Goal: Task Accomplishment & Management: Complete application form

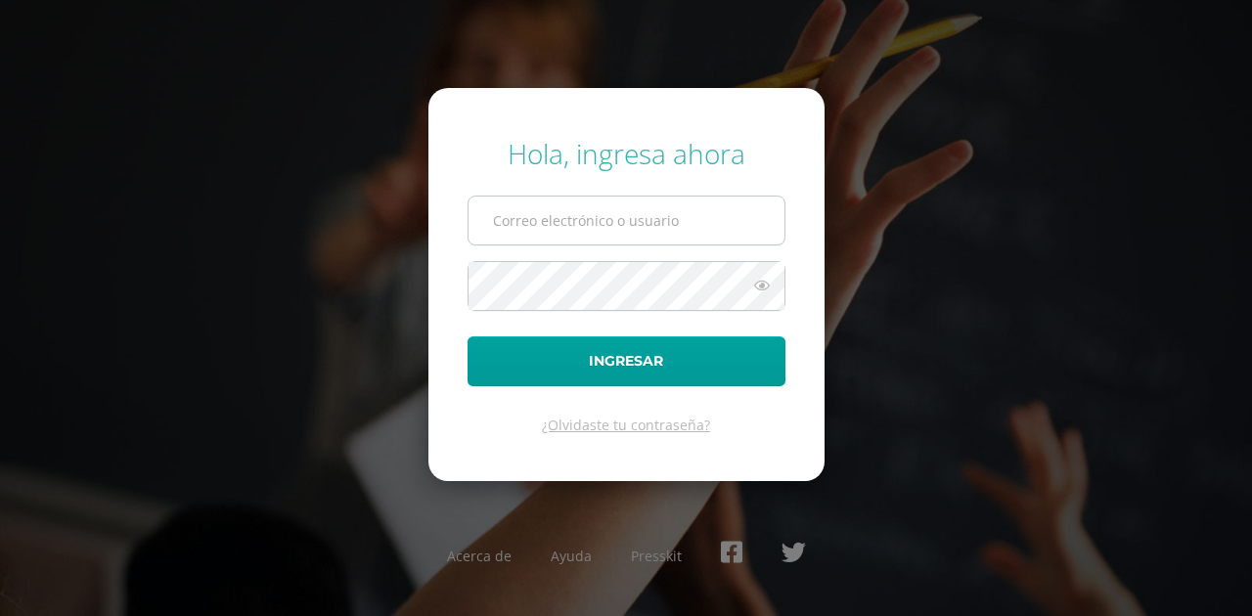
click at [619, 212] on input "text" at bounding box center [627, 221] width 316 height 48
type input "mayra@lasallechiquimula.edu.gt"
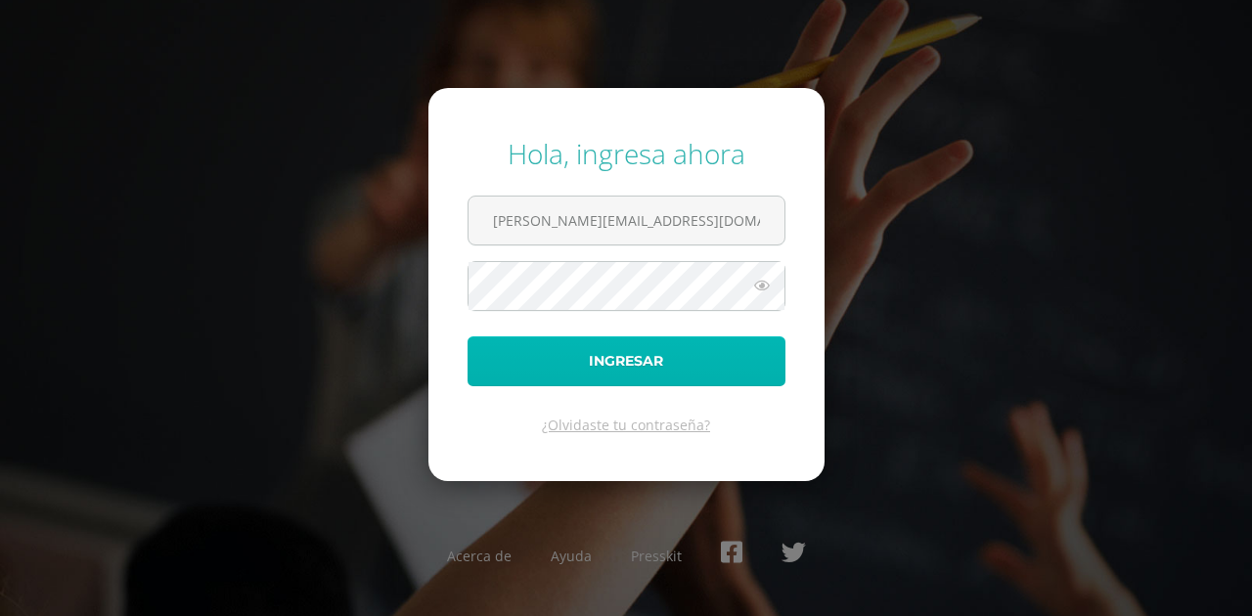
click at [694, 356] on button "Ingresar" at bounding box center [627, 362] width 318 height 50
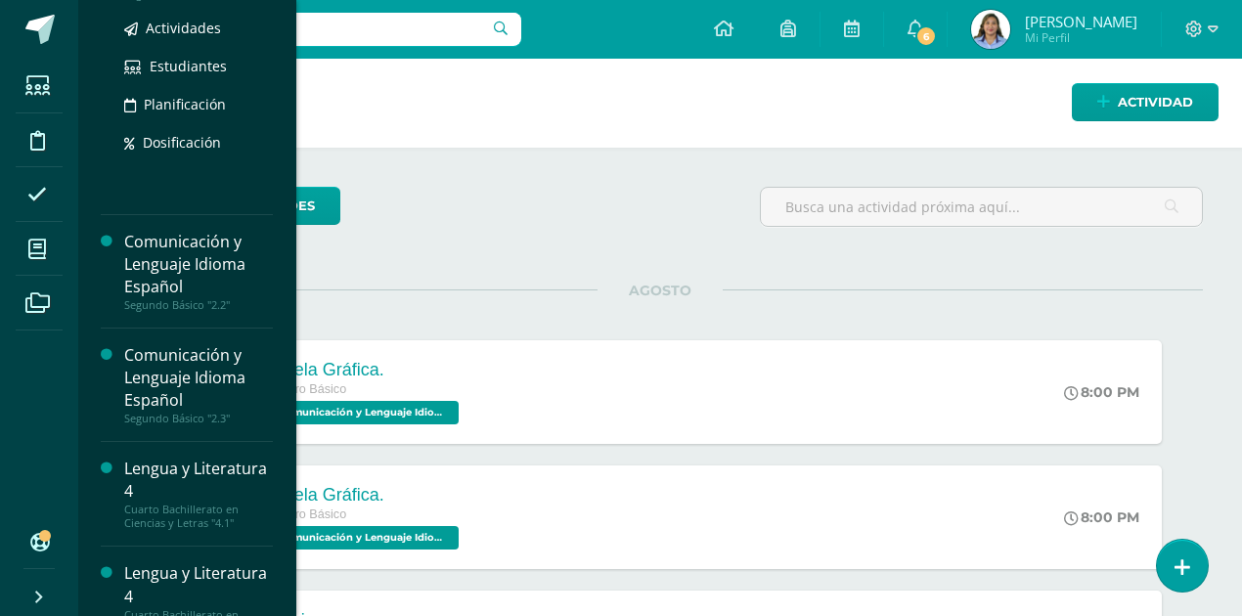
scroll to position [326, 0]
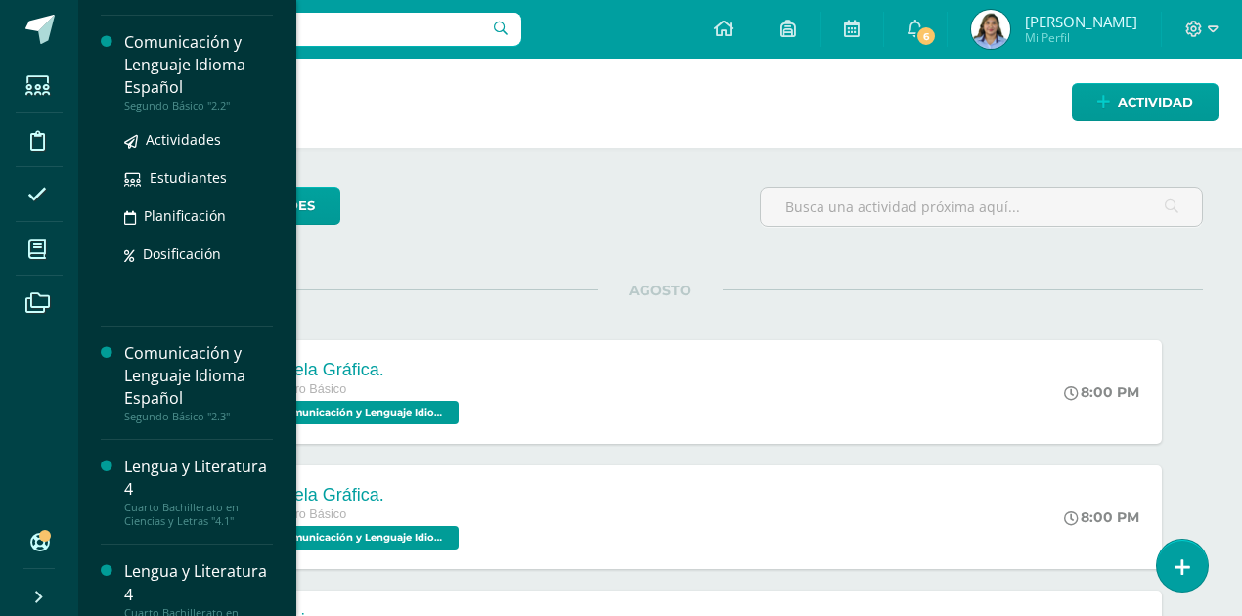
click at [182, 60] on div "Comunicación y Lenguaje Idioma Español" at bounding box center [198, 65] width 149 height 68
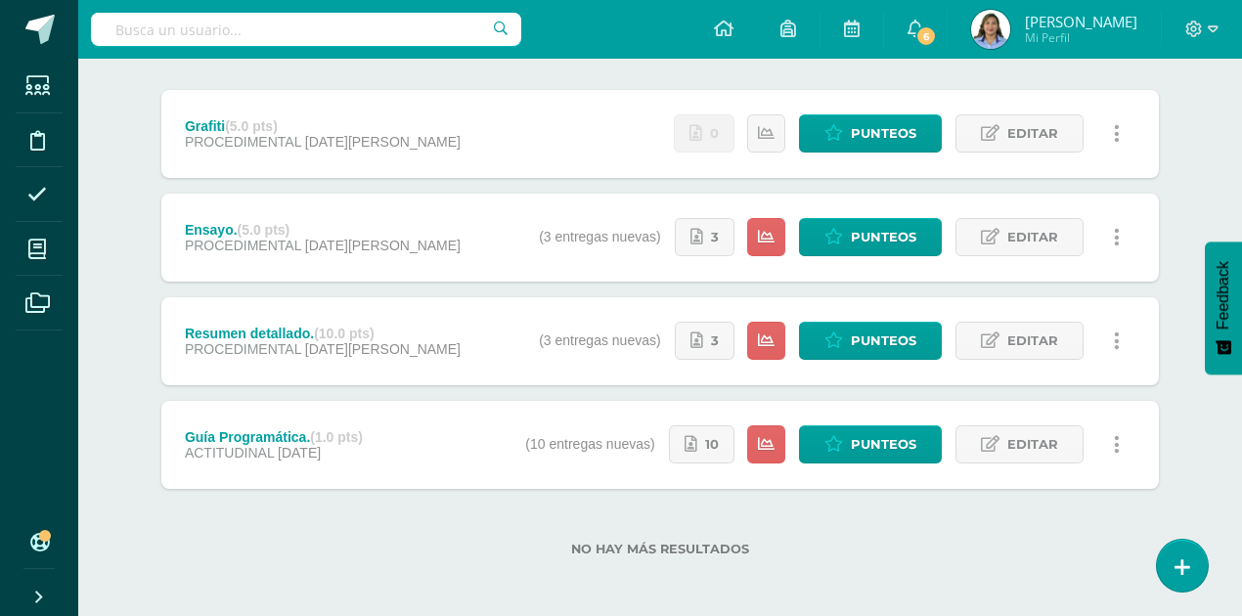
scroll to position [237, 0]
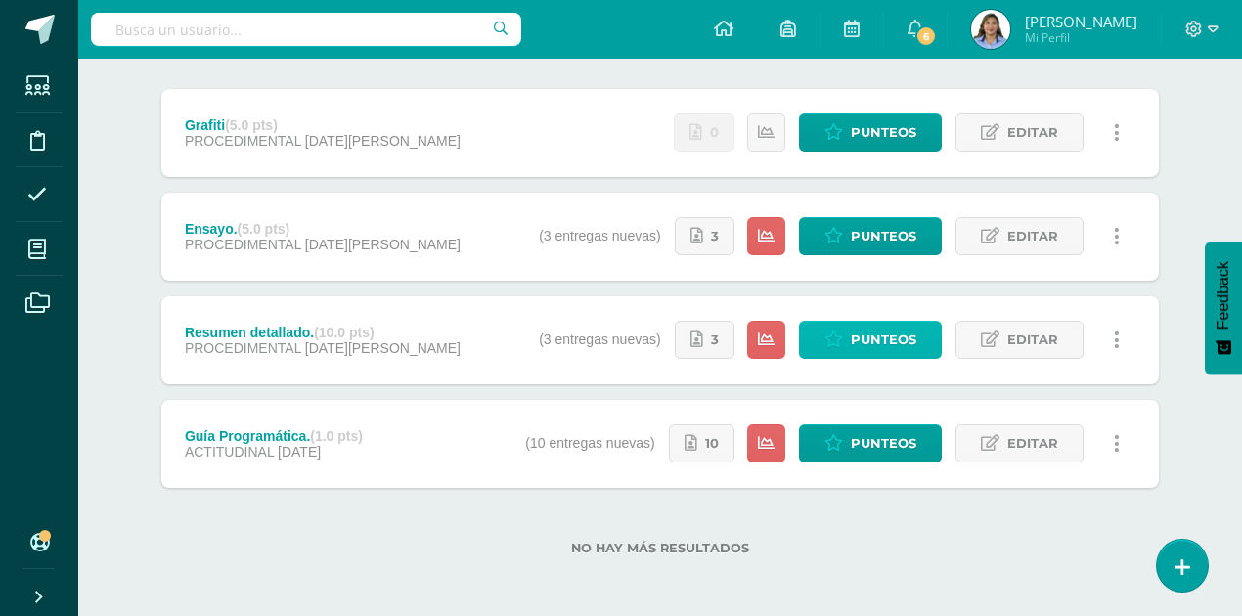
click at [894, 337] on span "Punteos" at bounding box center [884, 340] width 66 height 36
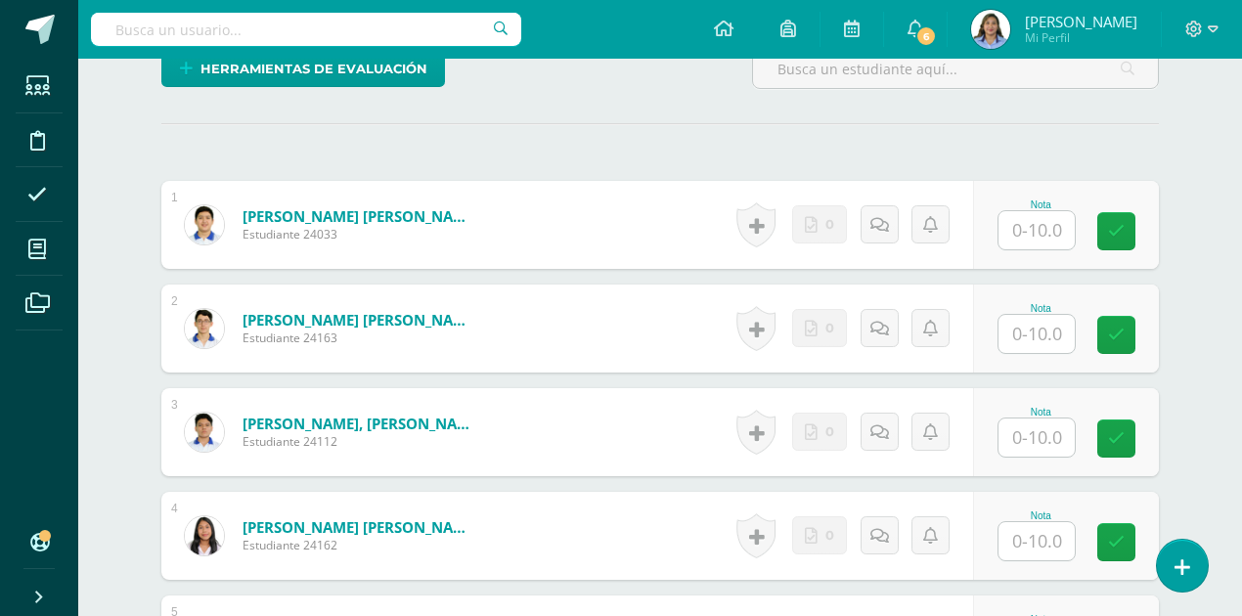
scroll to position [521, 0]
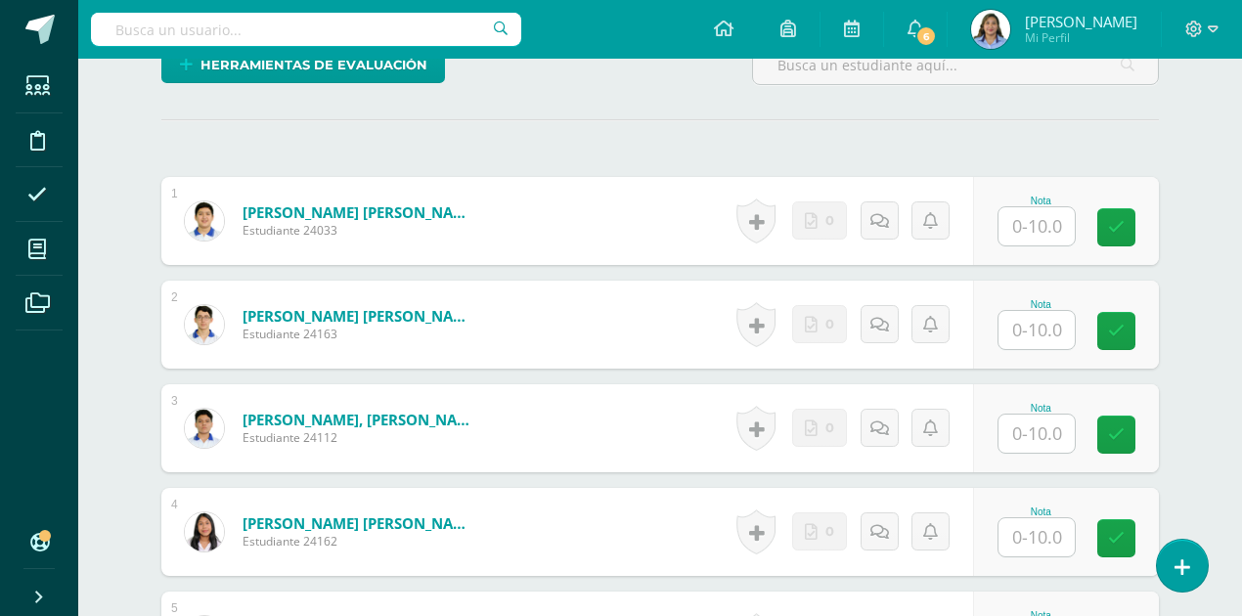
click at [1043, 219] on input "text" at bounding box center [1037, 226] width 76 height 38
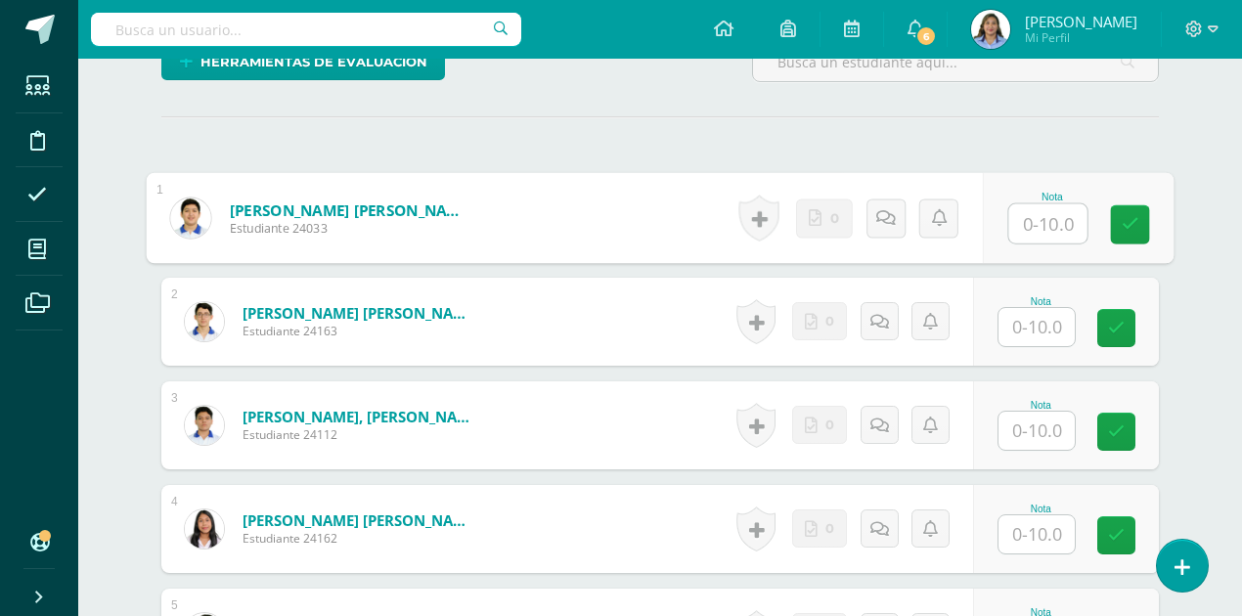
scroll to position [525, 0]
type input "7"
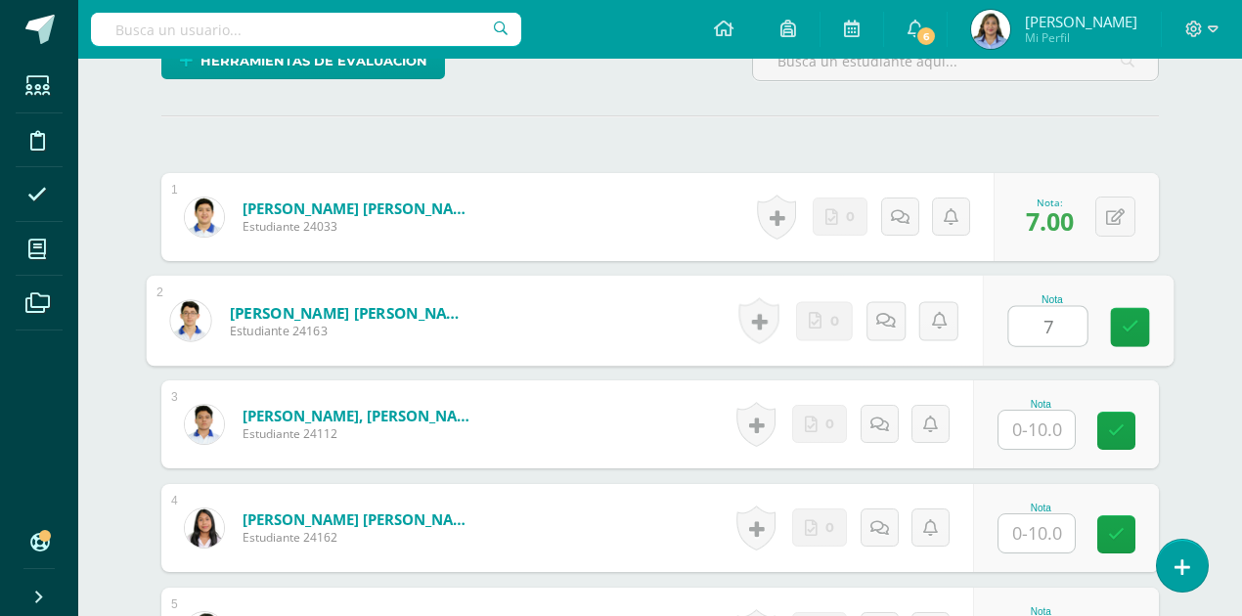
type input "7"
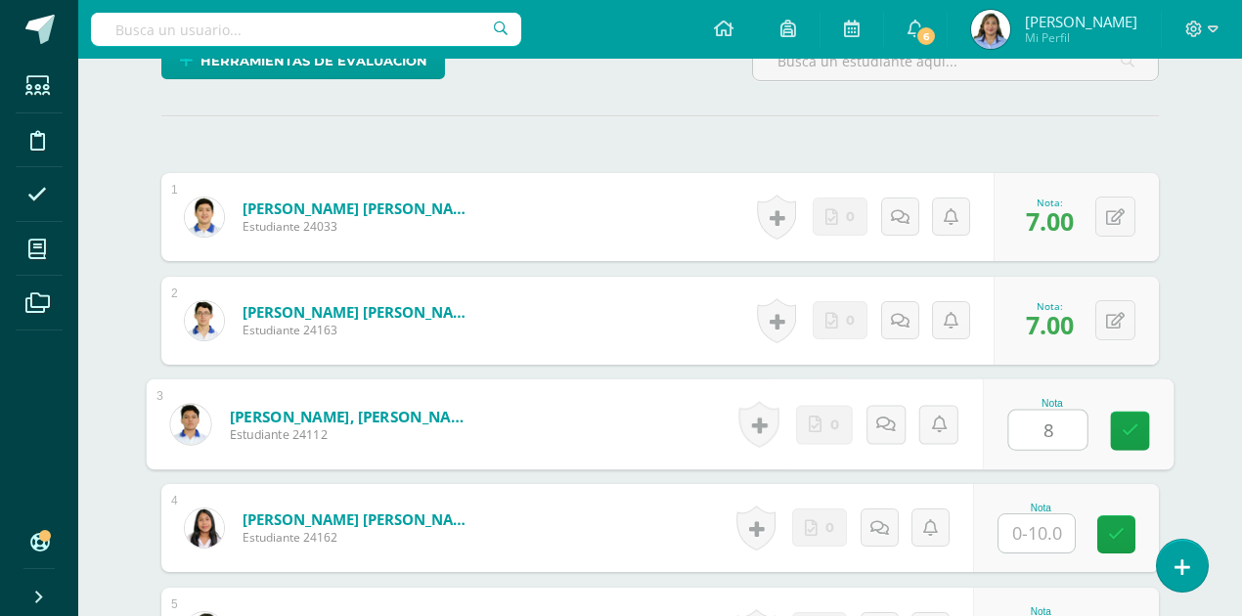
type input "8"
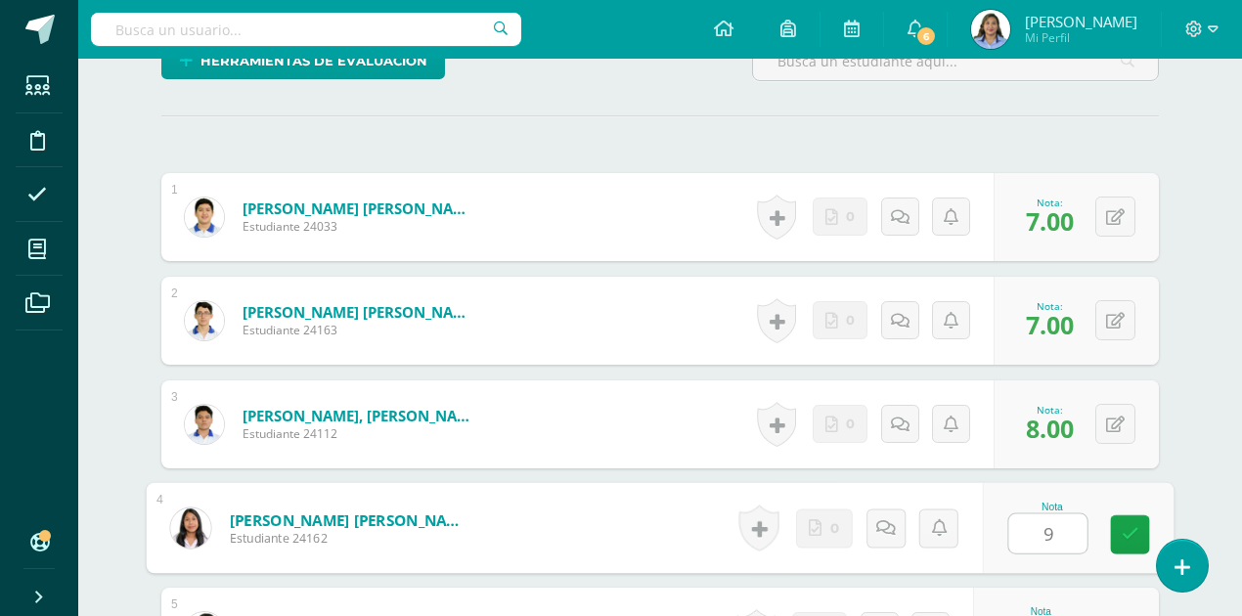
type input "9"
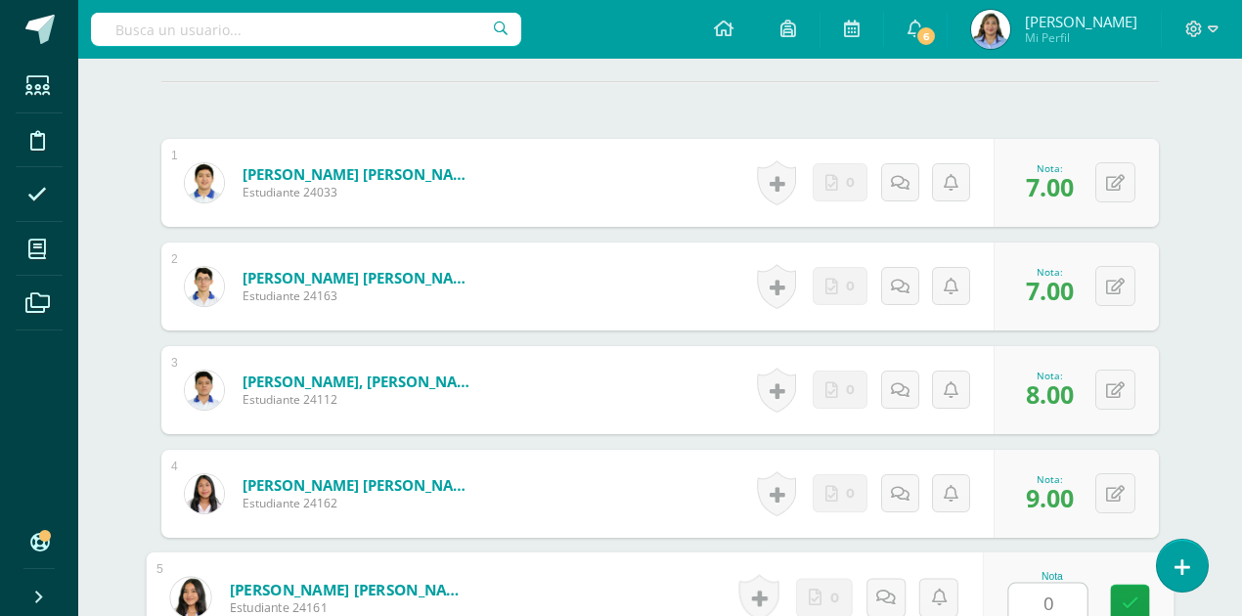
type input "0"
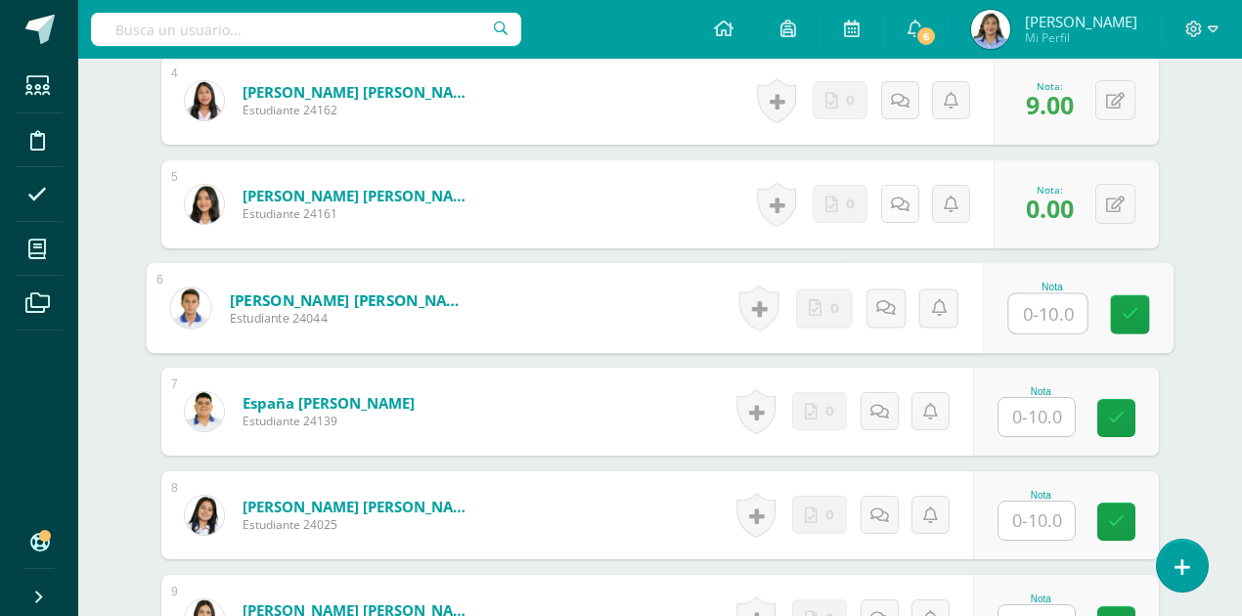
click at [897, 198] on icon at bounding box center [900, 205] width 19 height 17
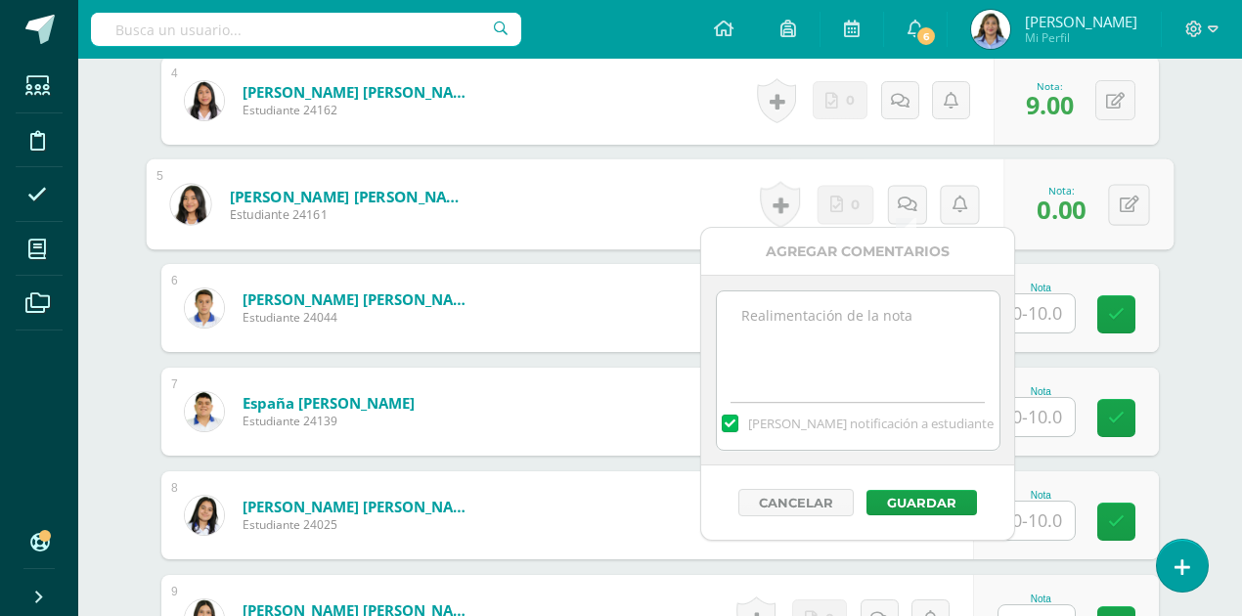
click at [806, 319] on textarea at bounding box center [858, 341] width 283 height 98
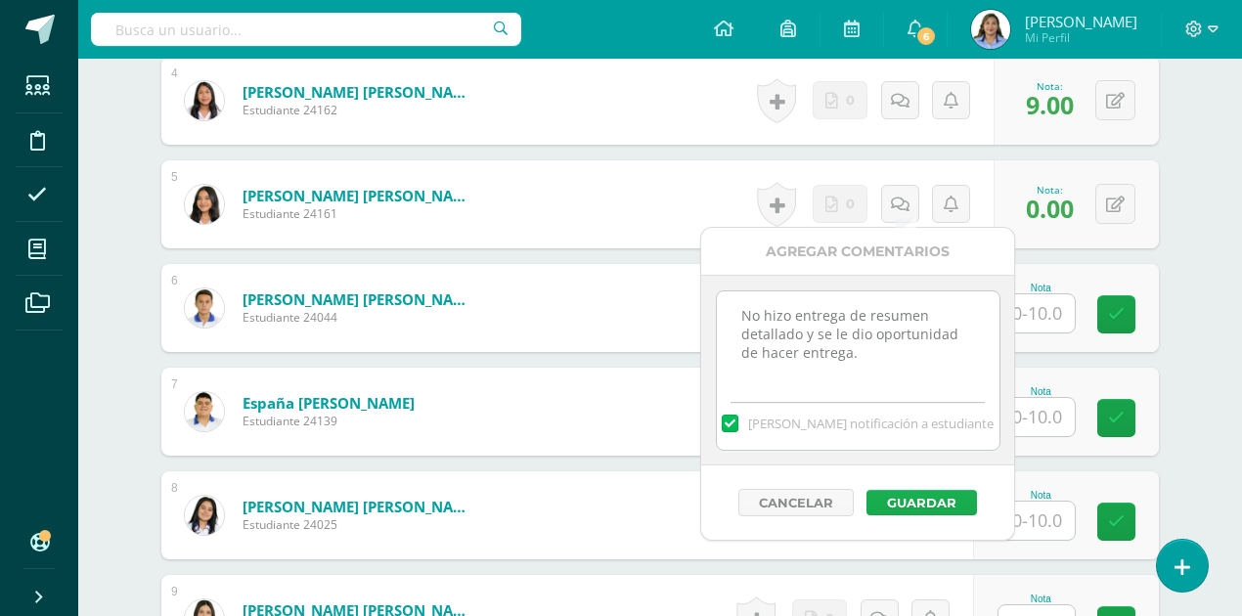
type textarea "No hizo entrega de resumen detallado y se le dio oportunidad de hacer entrega."
click at [918, 502] on button "Guardar" at bounding box center [922, 502] width 111 height 25
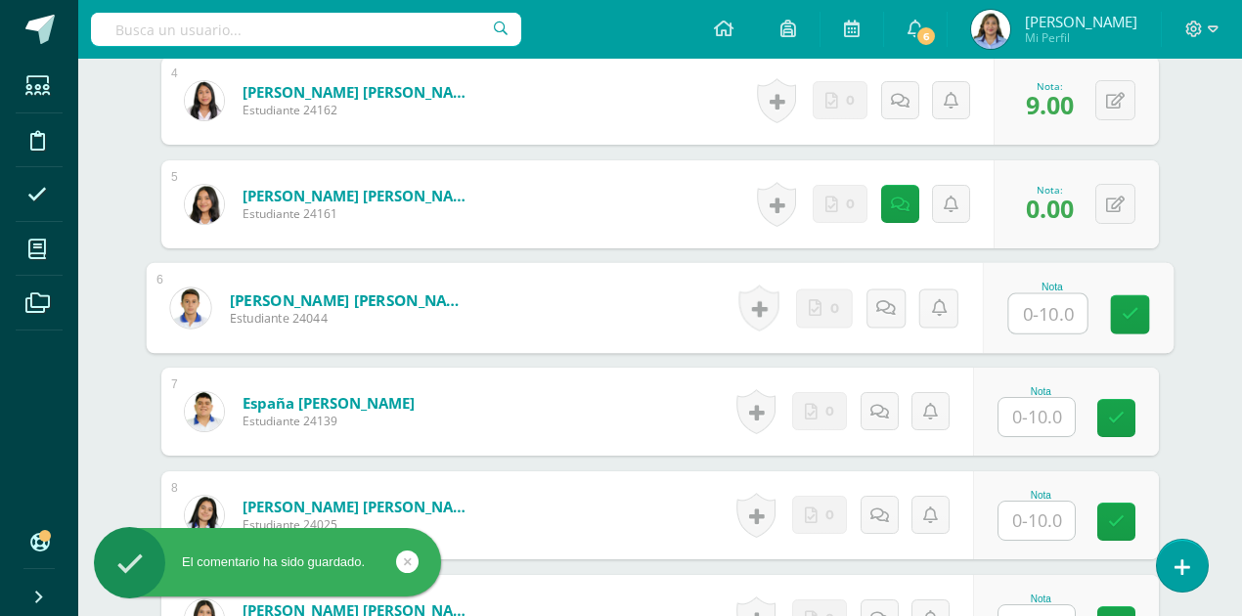
click at [1055, 309] on input "text" at bounding box center [1049, 313] width 78 height 39
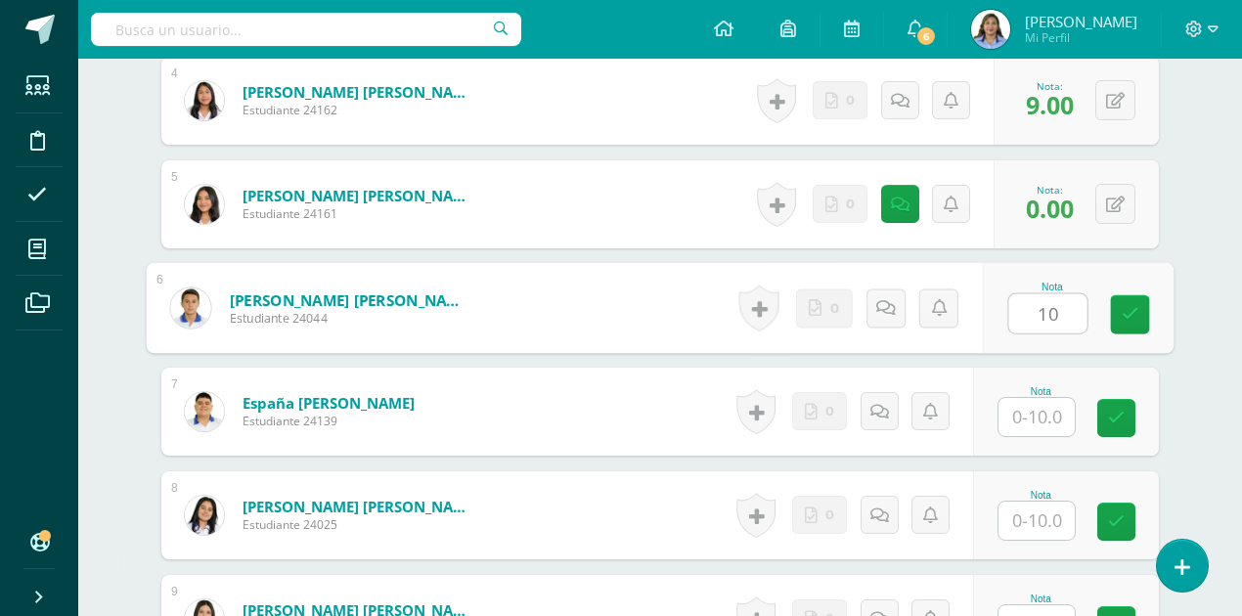
type input "10"
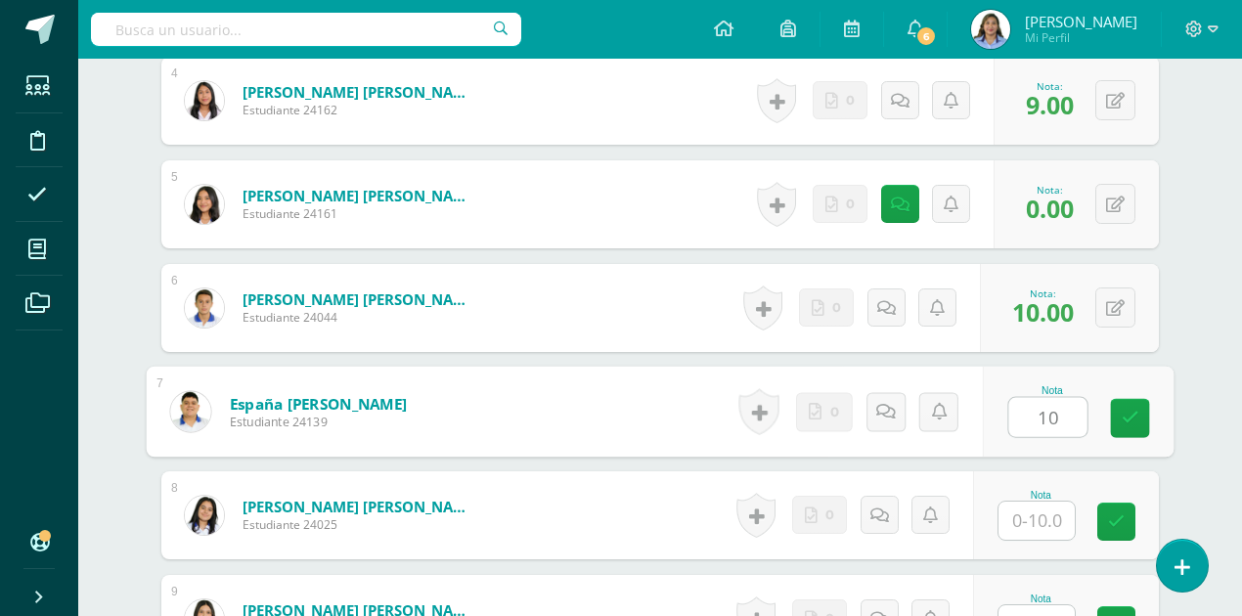
type input "10"
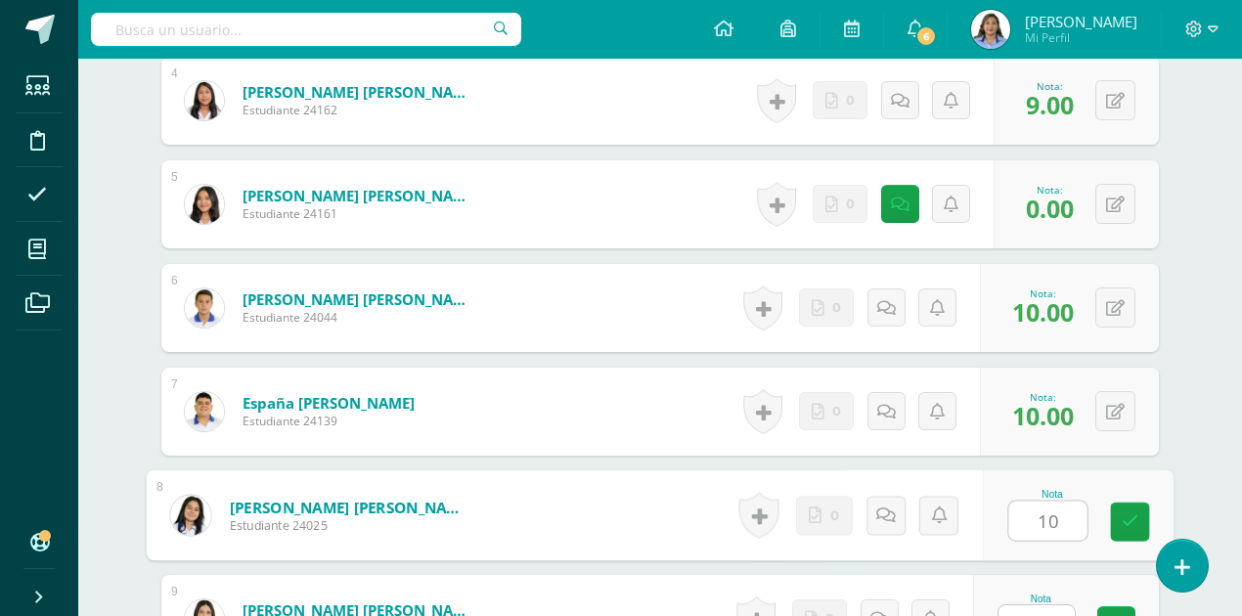
type input "10"
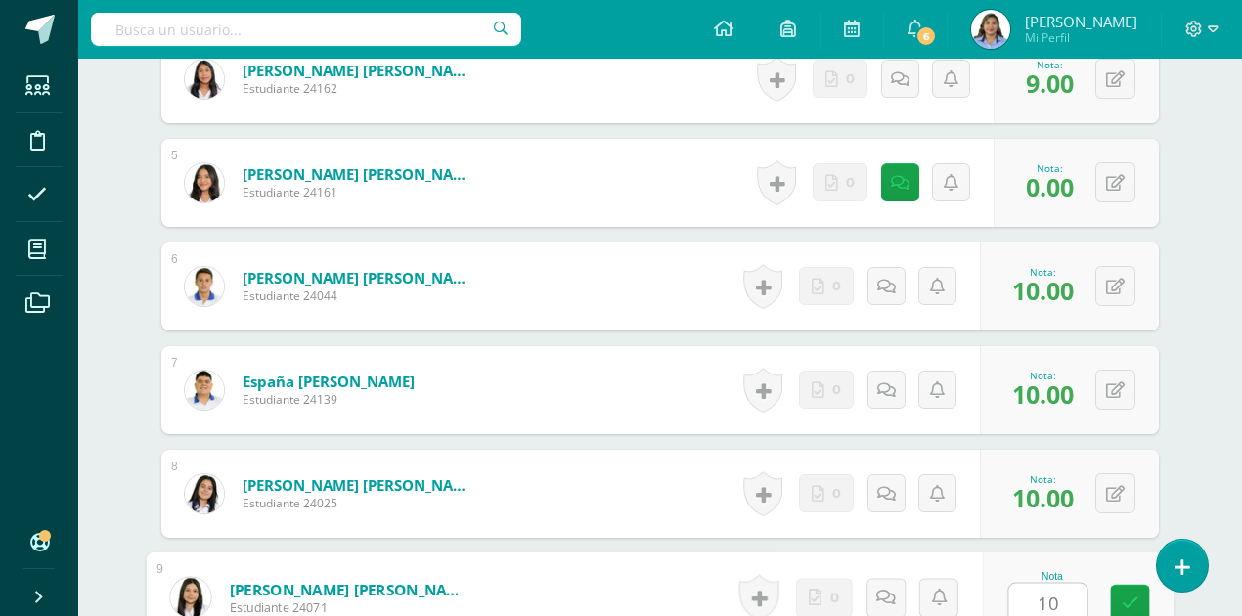
type input "10"
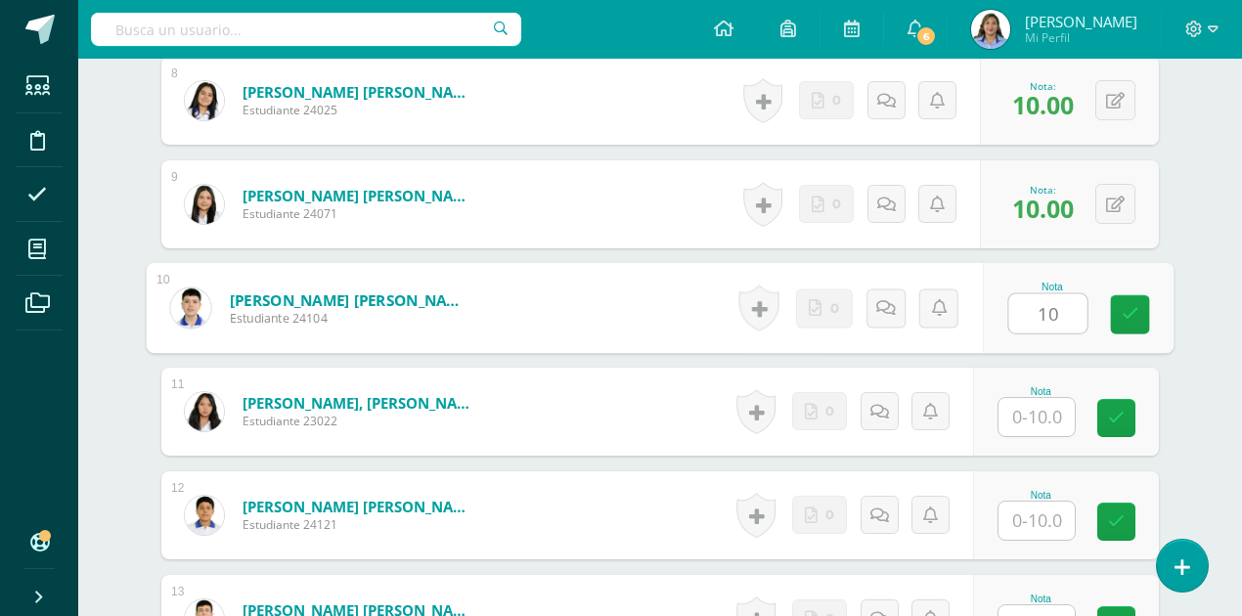
type input "10"
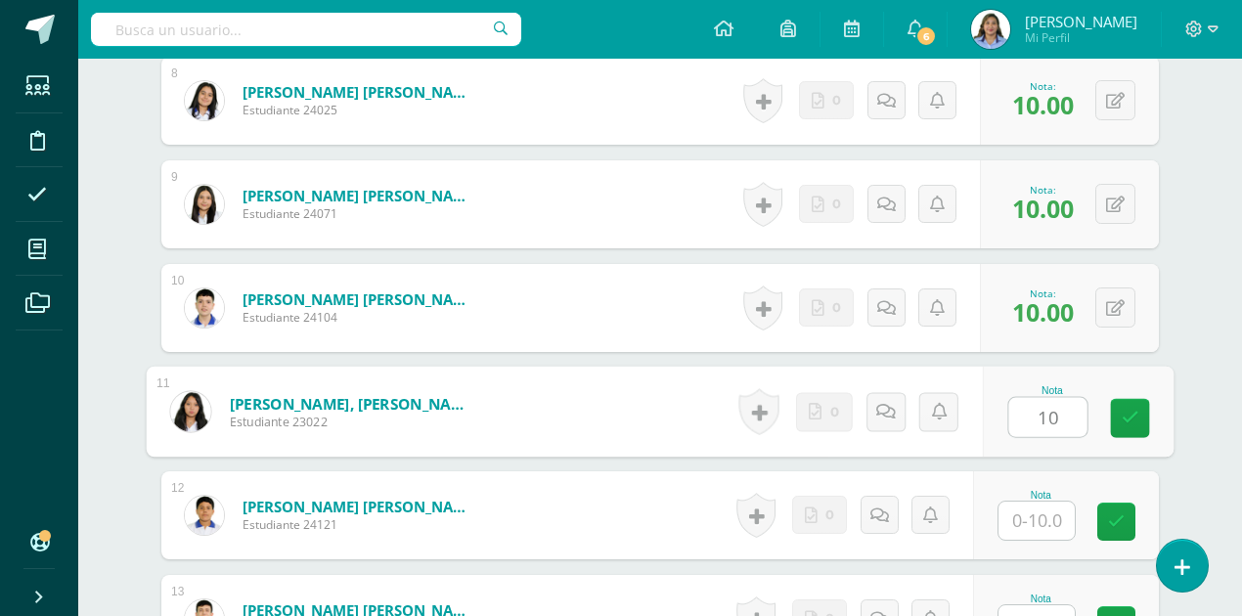
type input "10"
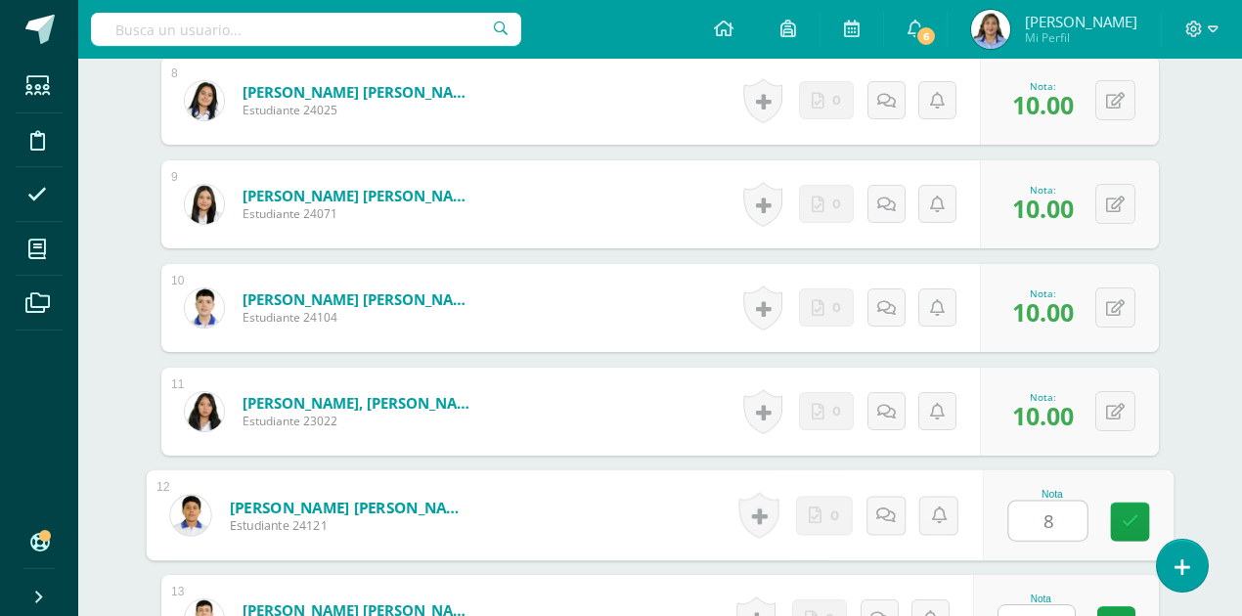
type input "8"
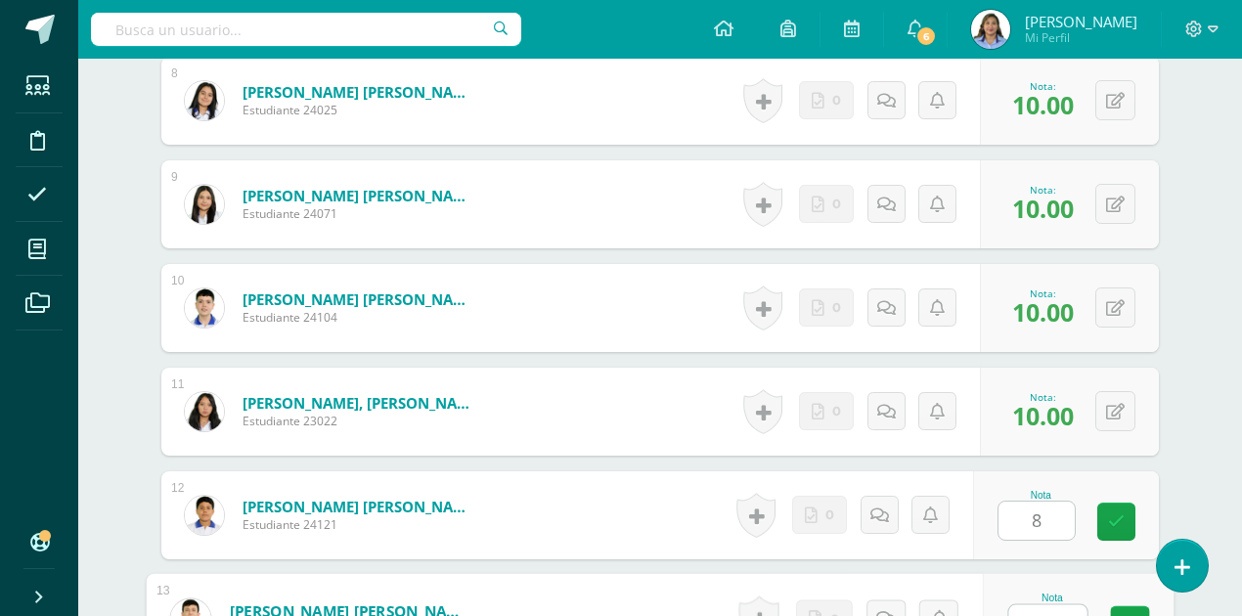
scroll to position [1389, 0]
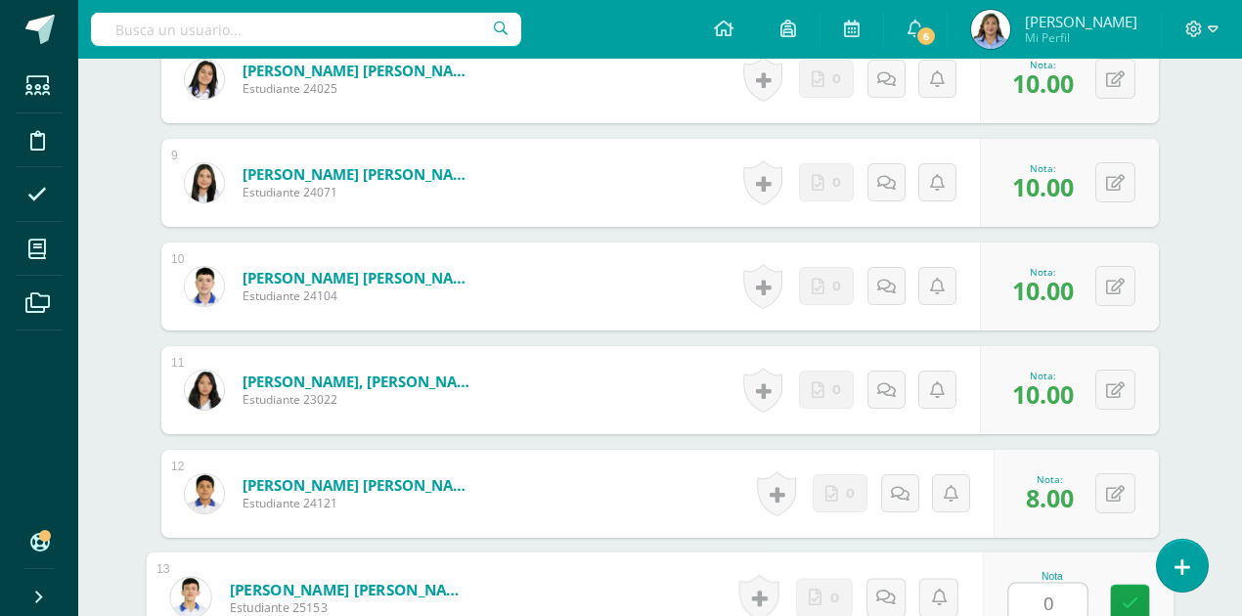
type input "0"
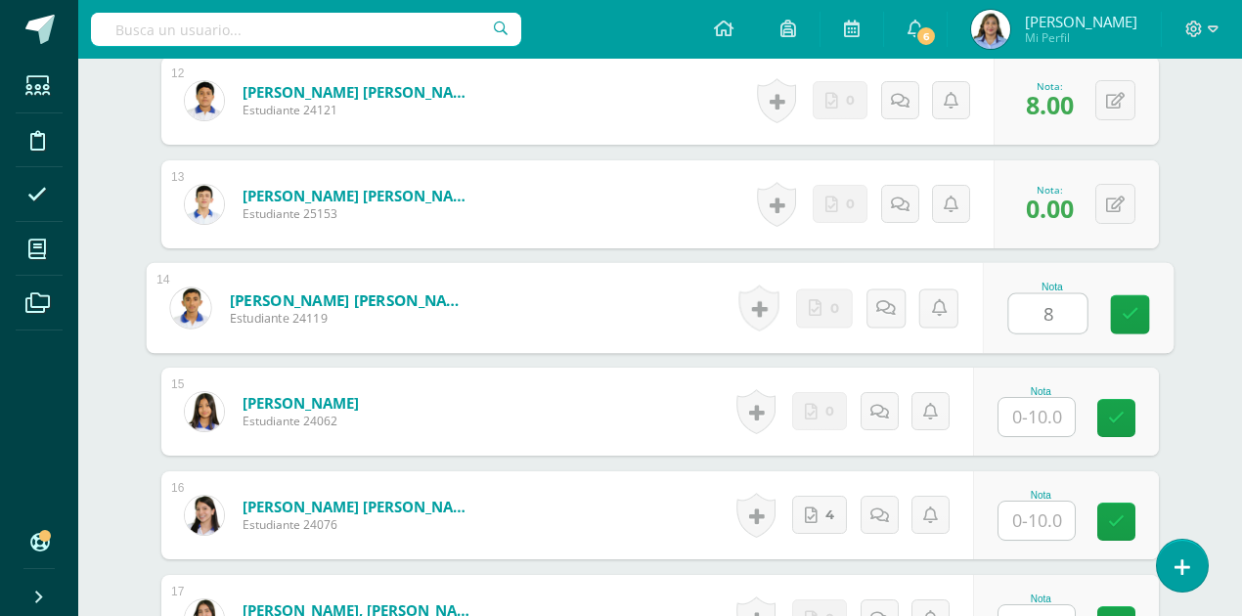
type input "8"
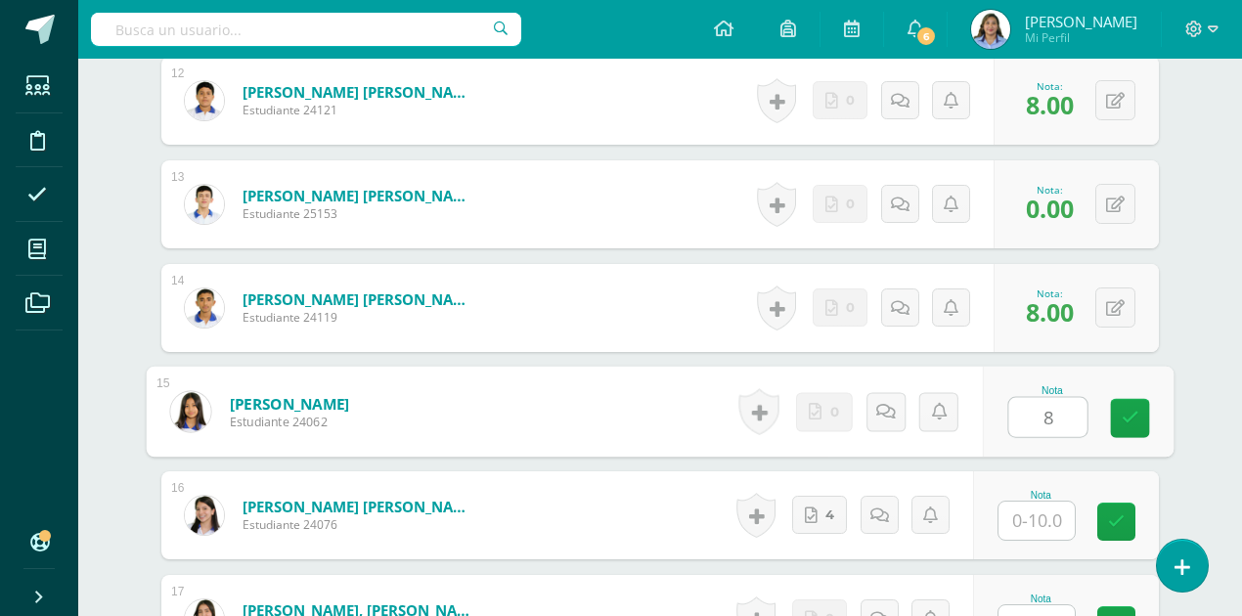
type input "8"
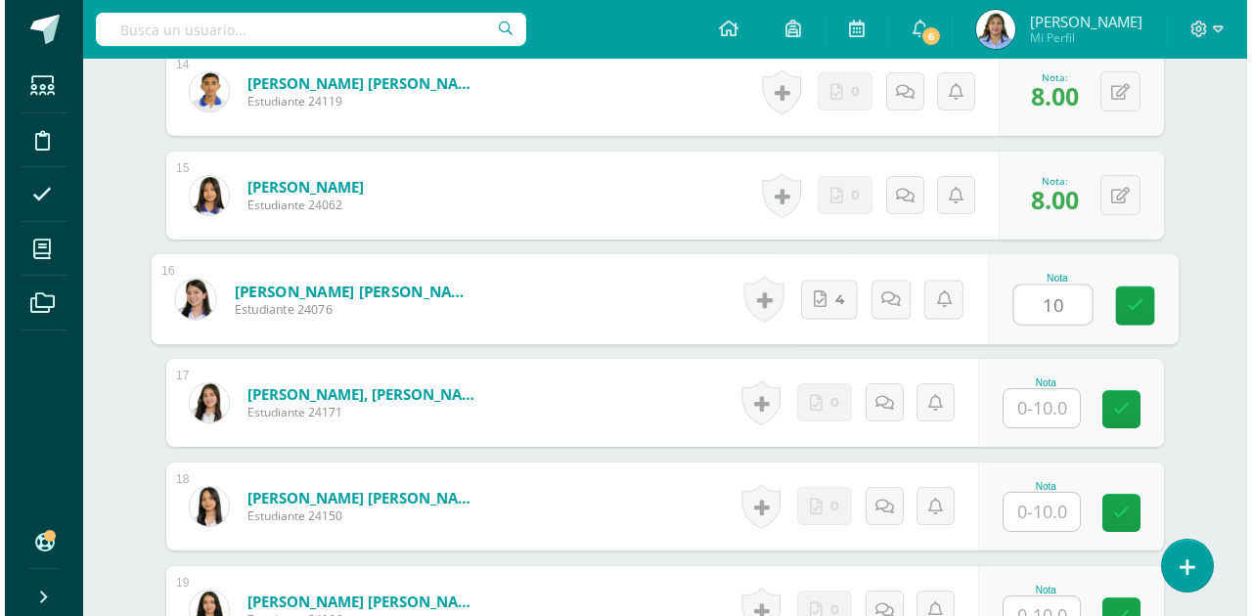
scroll to position [2043, 0]
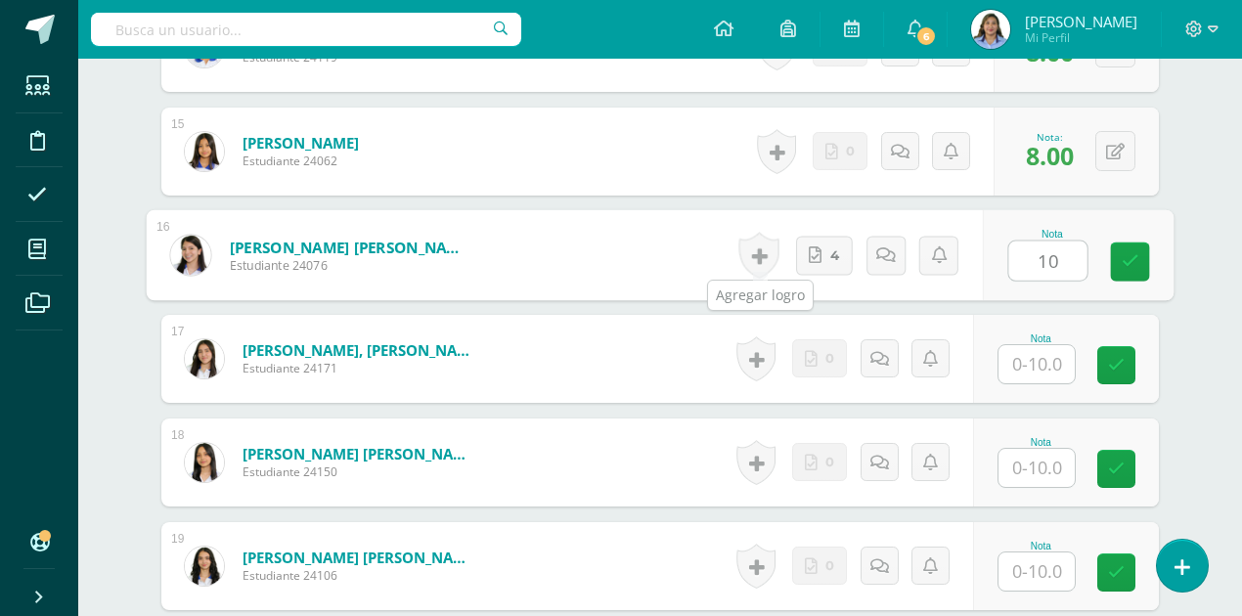
type input "10"
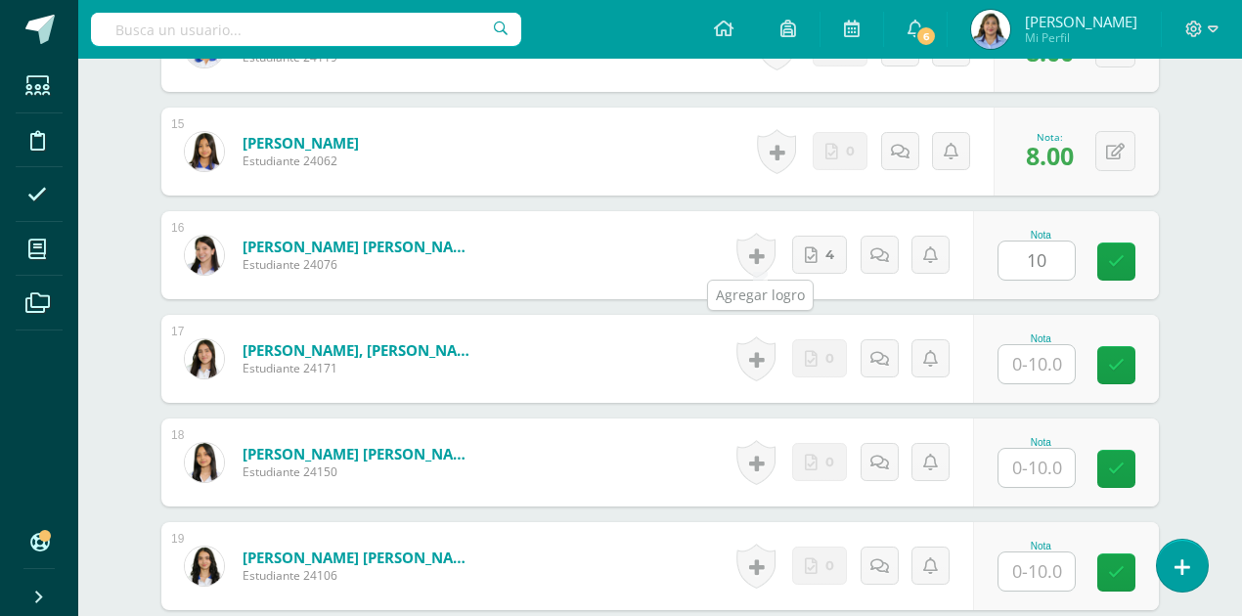
click at [764, 261] on link at bounding box center [756, 255] width 39 height 45
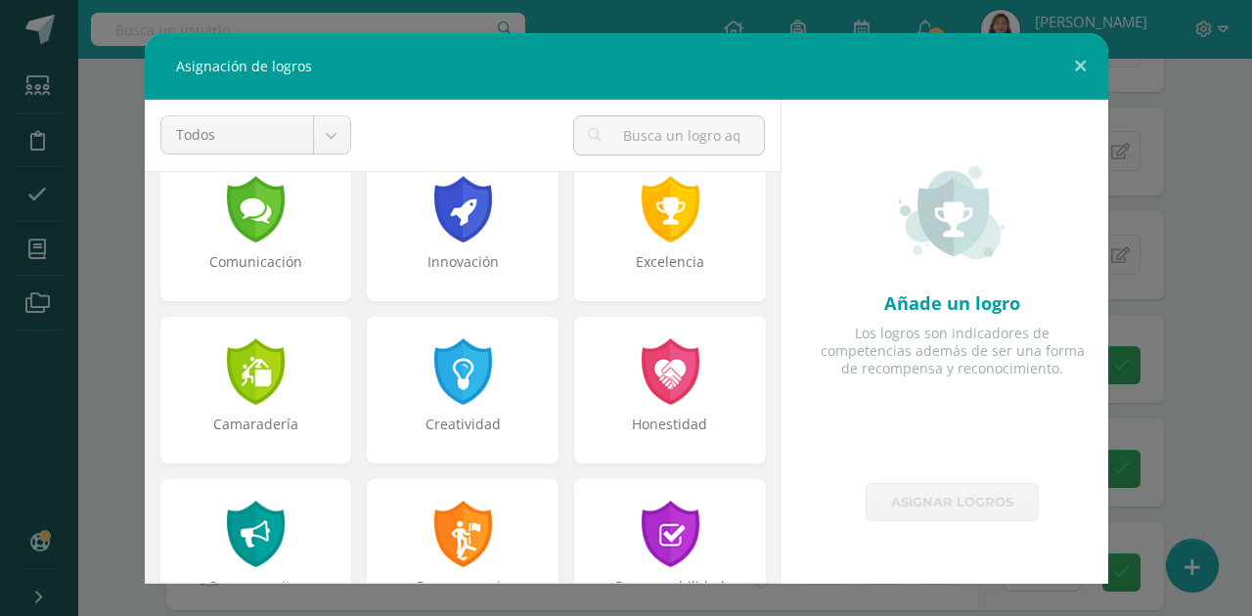
scroll to position [521, 0]
click at [459, 397] on div at bounding box center [463, 369] width 68 height 71
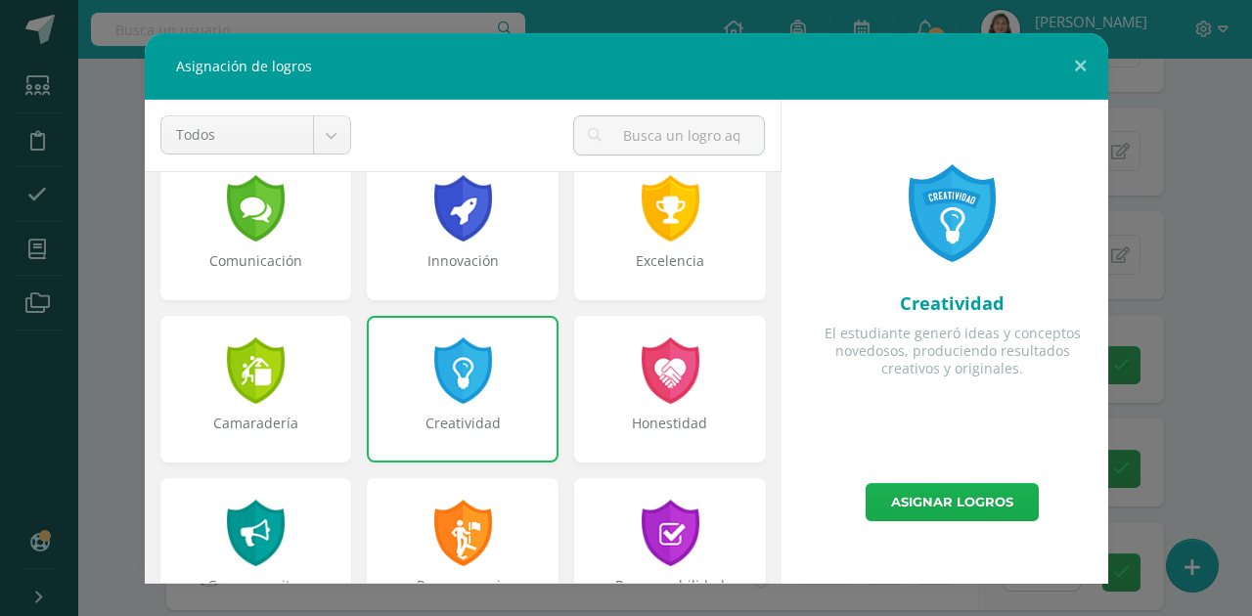
click at [979, 500] on link "Asignar logros" at bounding box center [952, 502] width 173 height 38
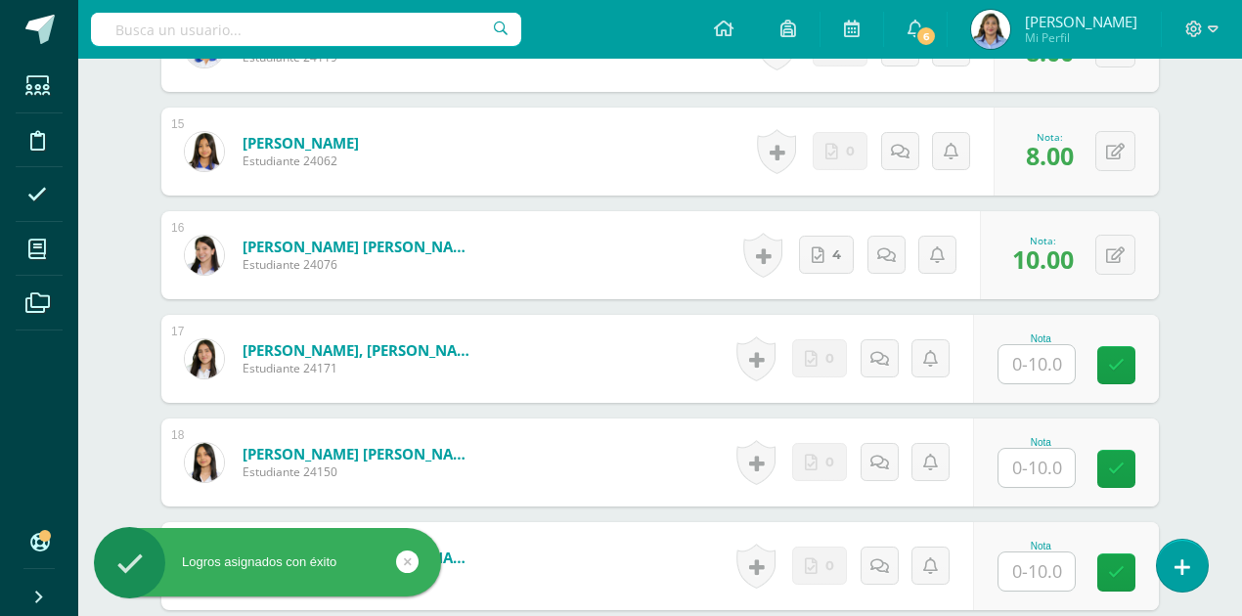
click at [1037, 354] on input "text" at bounding box center [1037, 364] width 76 height 38
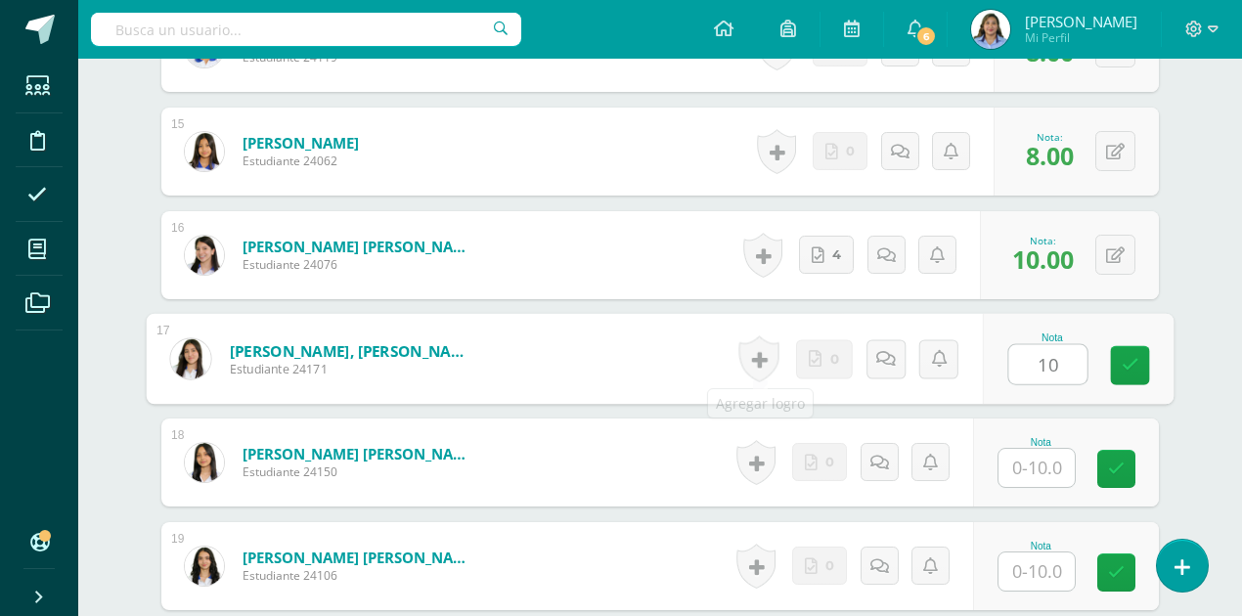
type input "10"
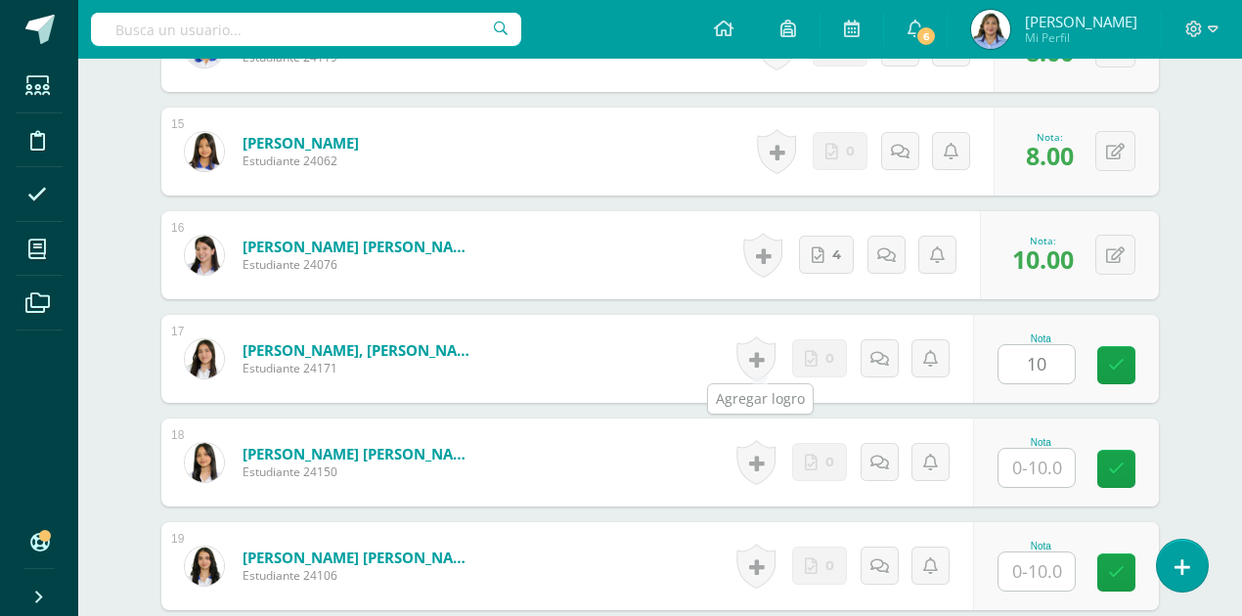
click at [769, 361] on link at bounding box center [756, 359] width 39 height 45
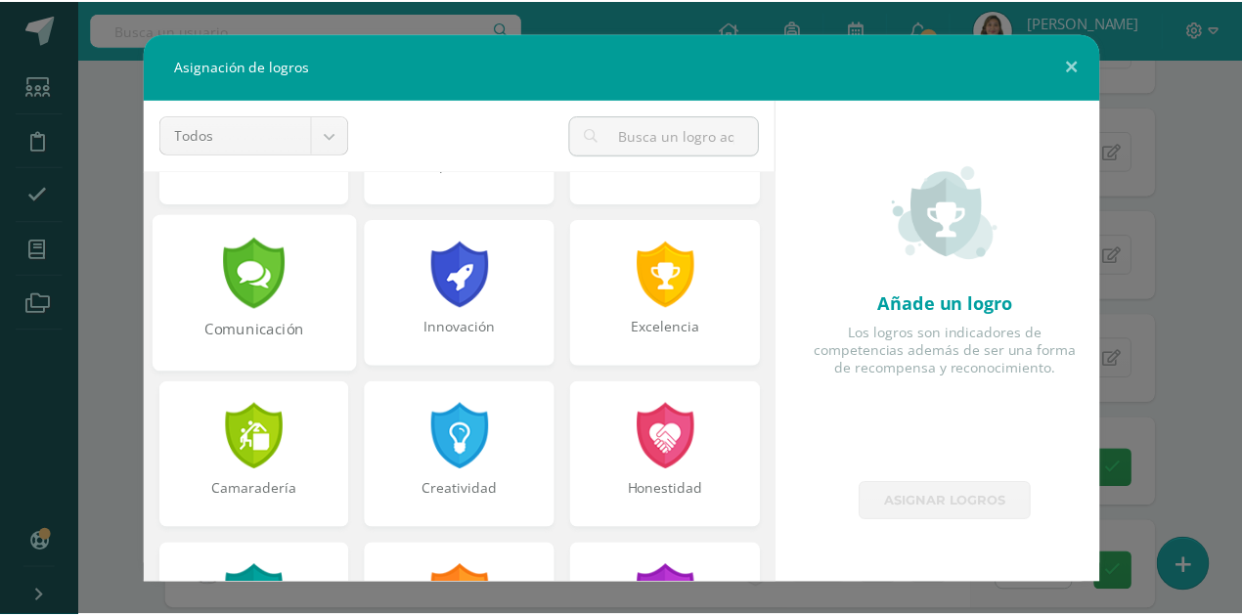
scroll to position [456, 0]
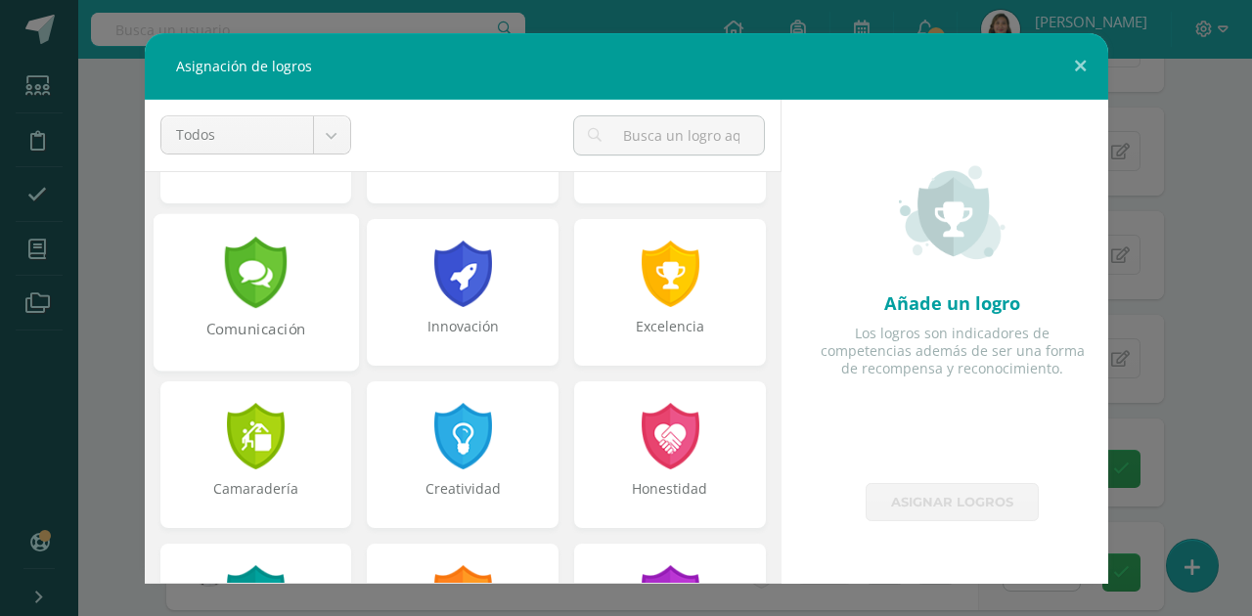
click at [288, 301] on div "Comunicación" at bounding box center [255, 292] width 205 height 158
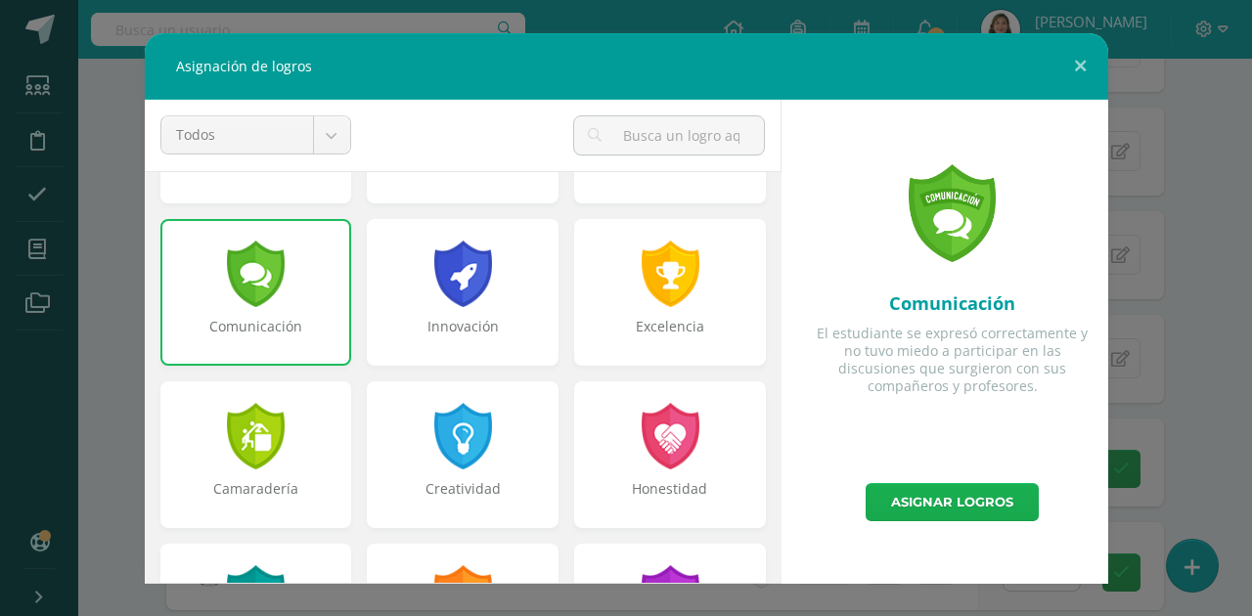
click at [972, 509] on link "Asignar logros" at bounding box center [952, 502] width 173 height 38
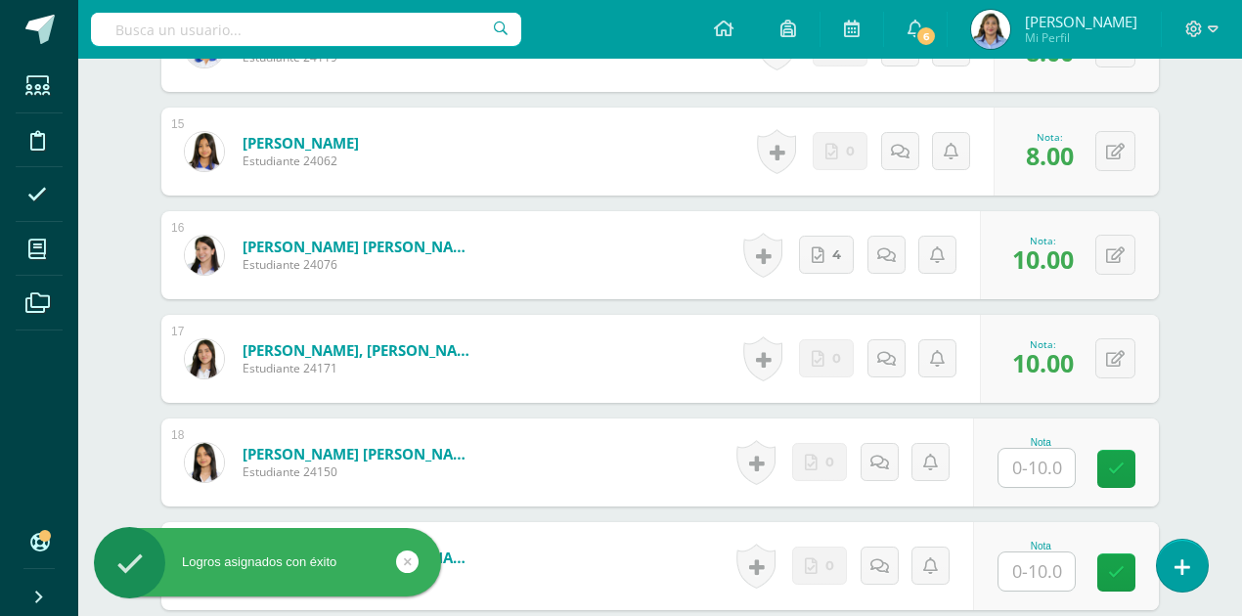
click at [1045, 460] on input "text" at bounding box center [1037, 468] width 76 height 38
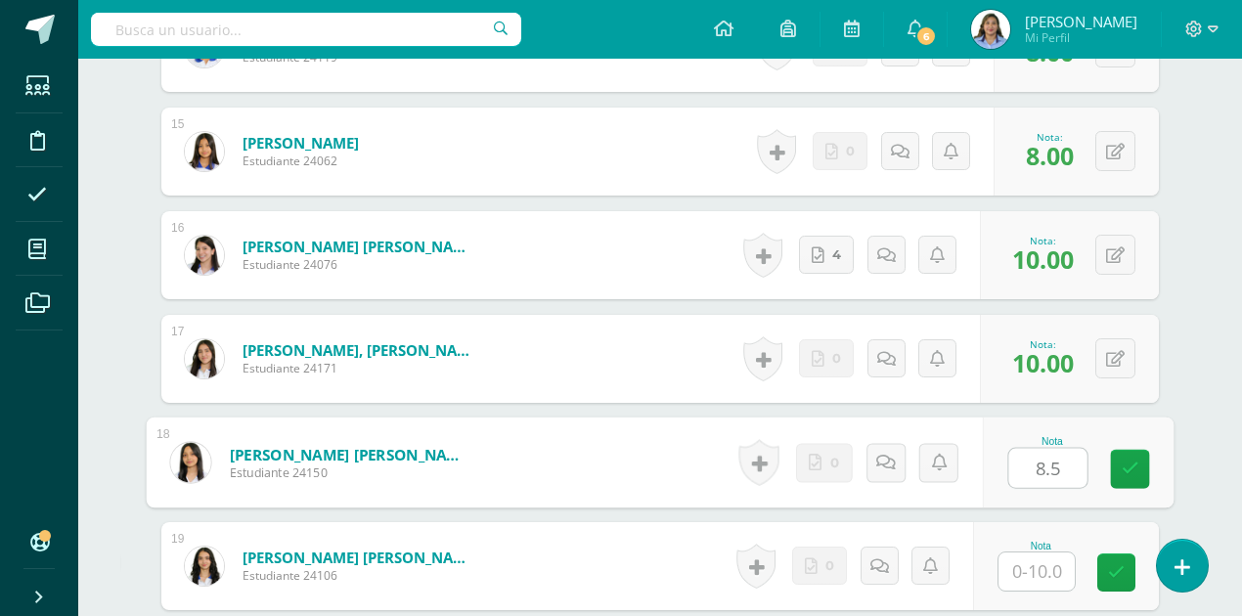
type input "8.5"
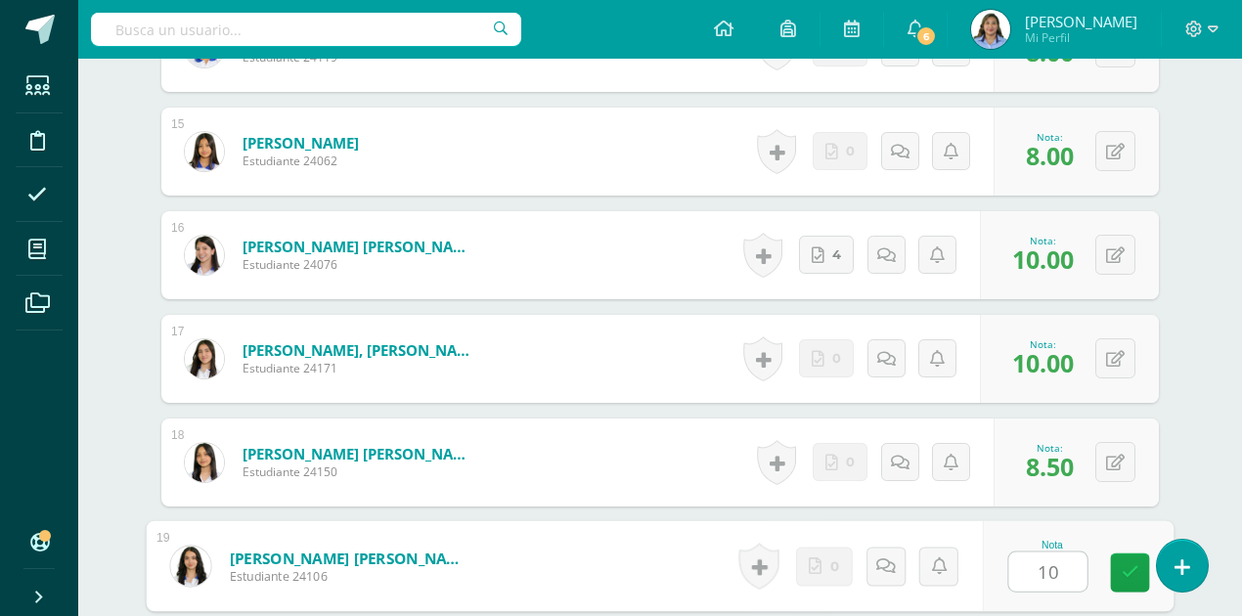
type input "10"
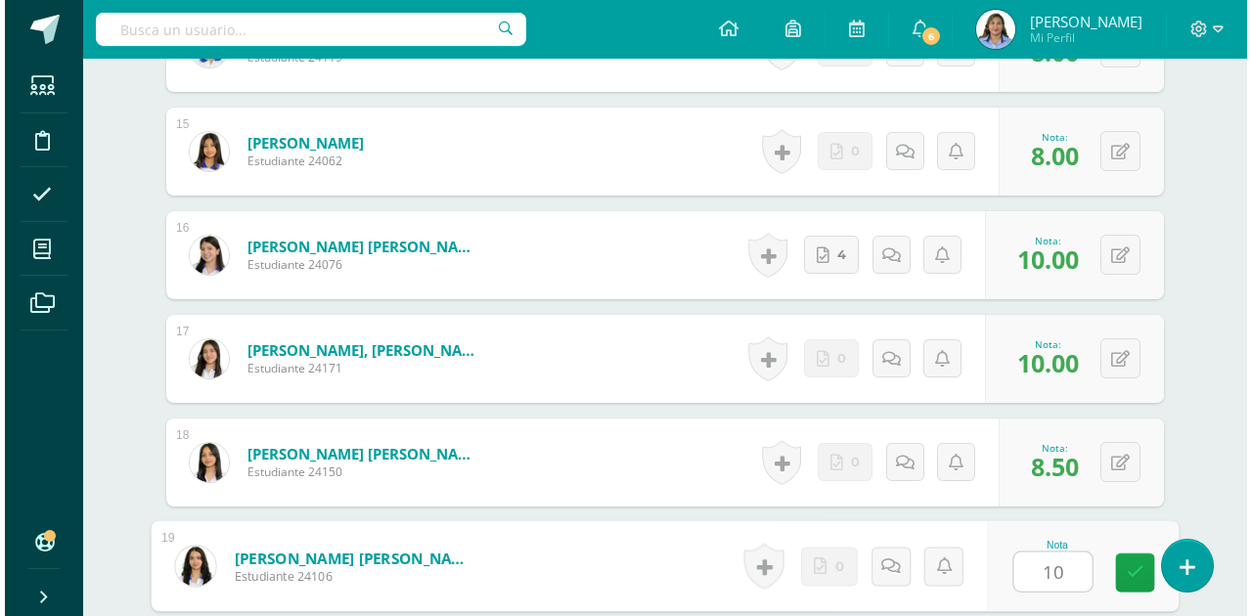
scroll to position [2405, 0]
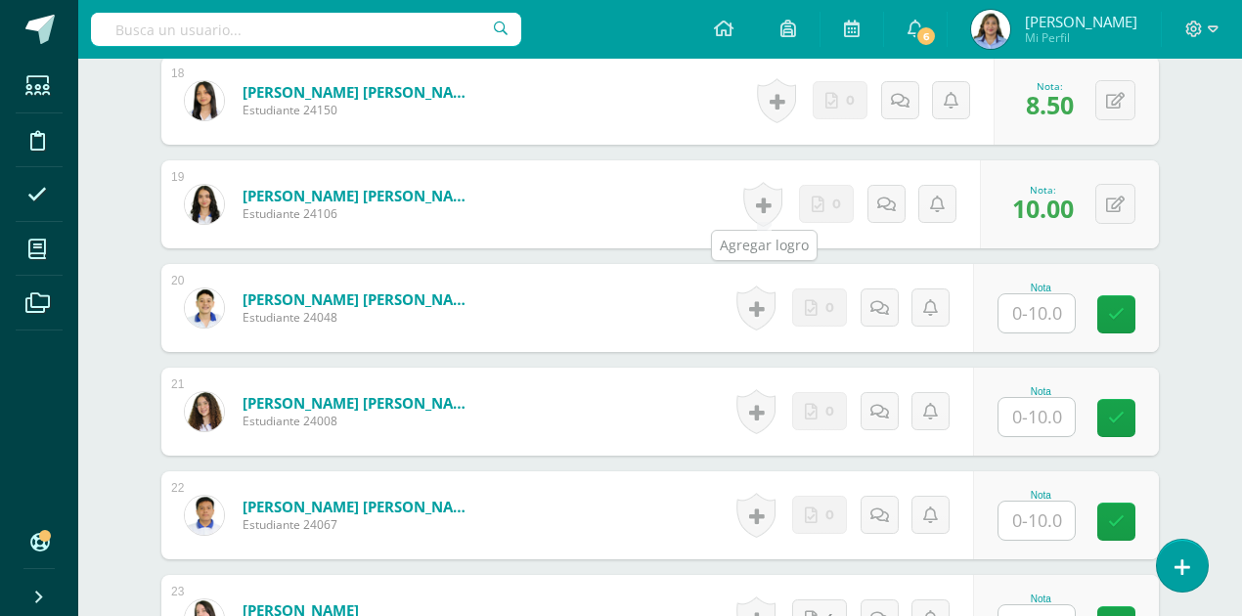
click at [757, 203] on link at bounding box center [763, 204] width 39 height 45
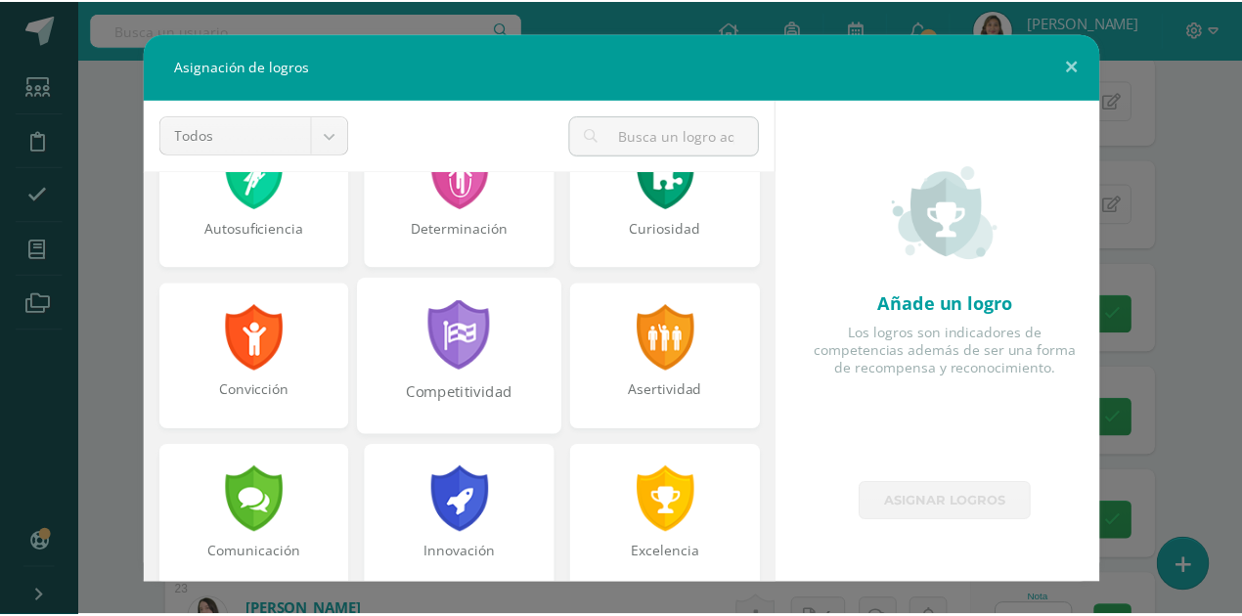
scroll to position [260, 0]
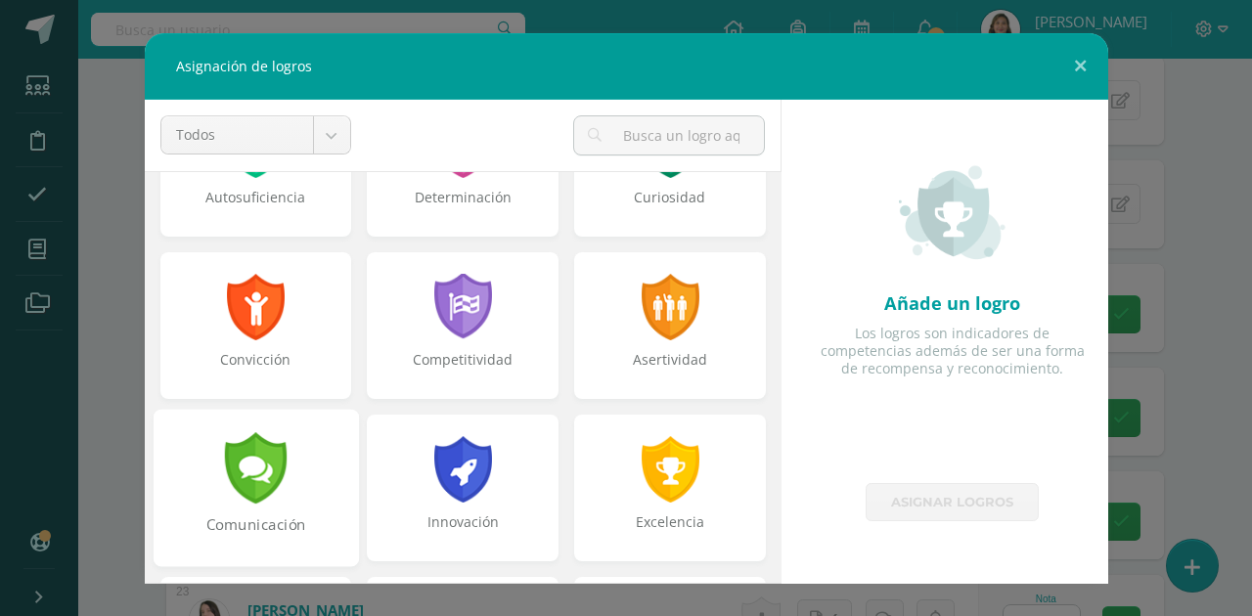
click at [290, 460] on div "Comunicación" at bounding box center [255, 488] width 205 height 158
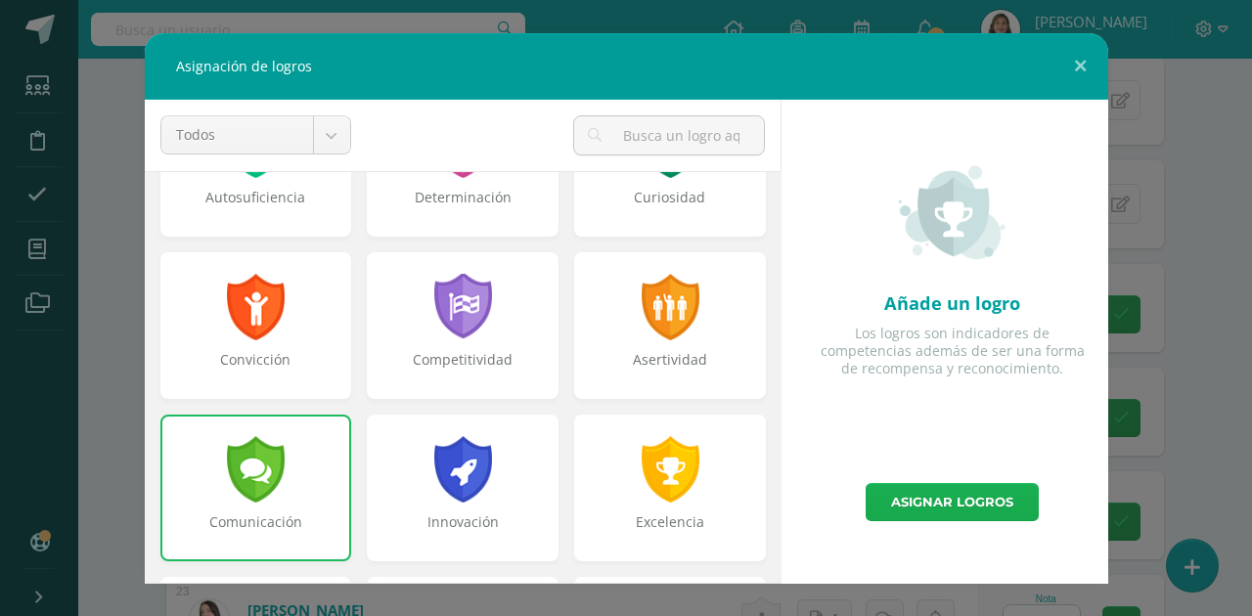
click at [970, 495] on link "Asignar logros" at bounding box center [952, 502] width 173 height 38
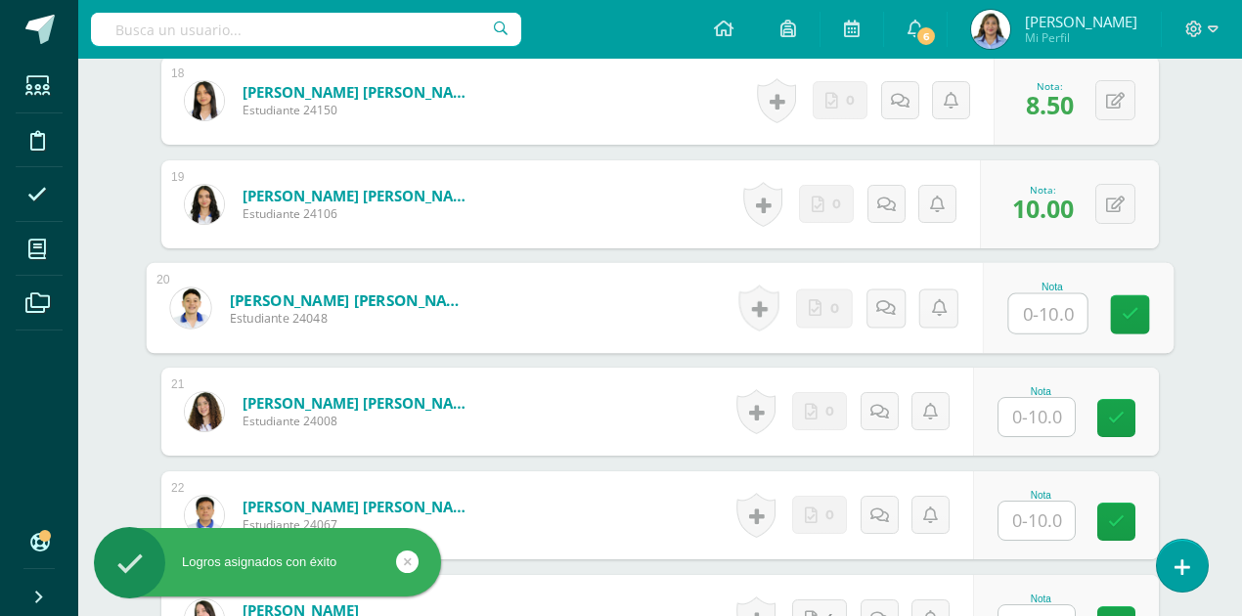
click at [1048, 313] on input "text" at bounding box center [1049, 313] width 78 height 39
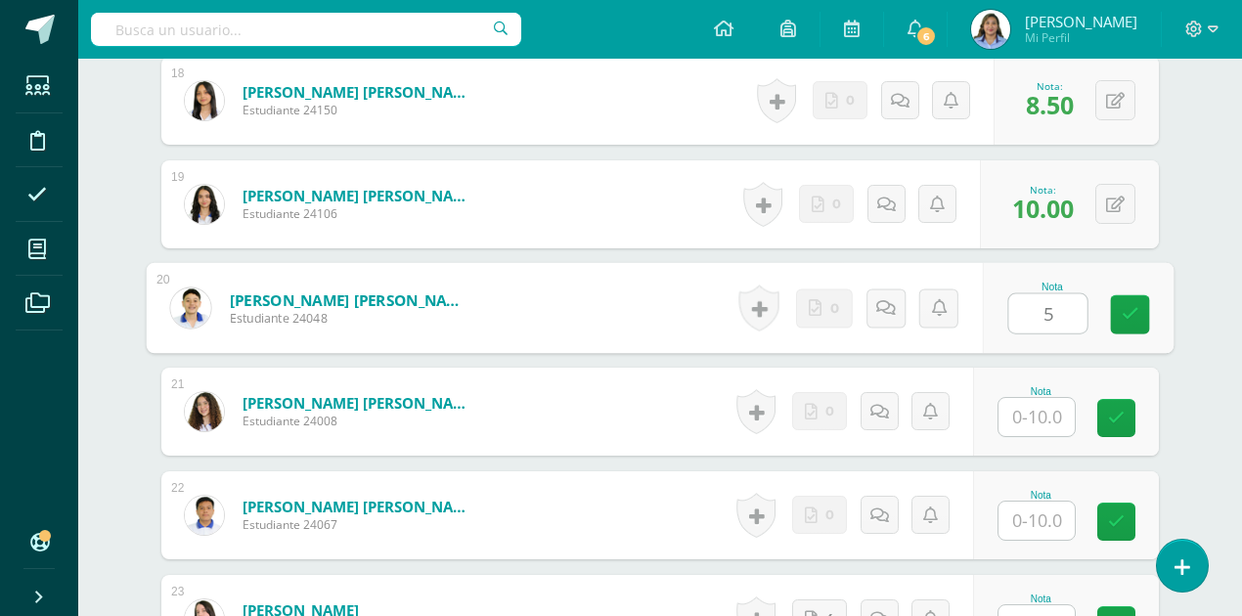
type input "5"
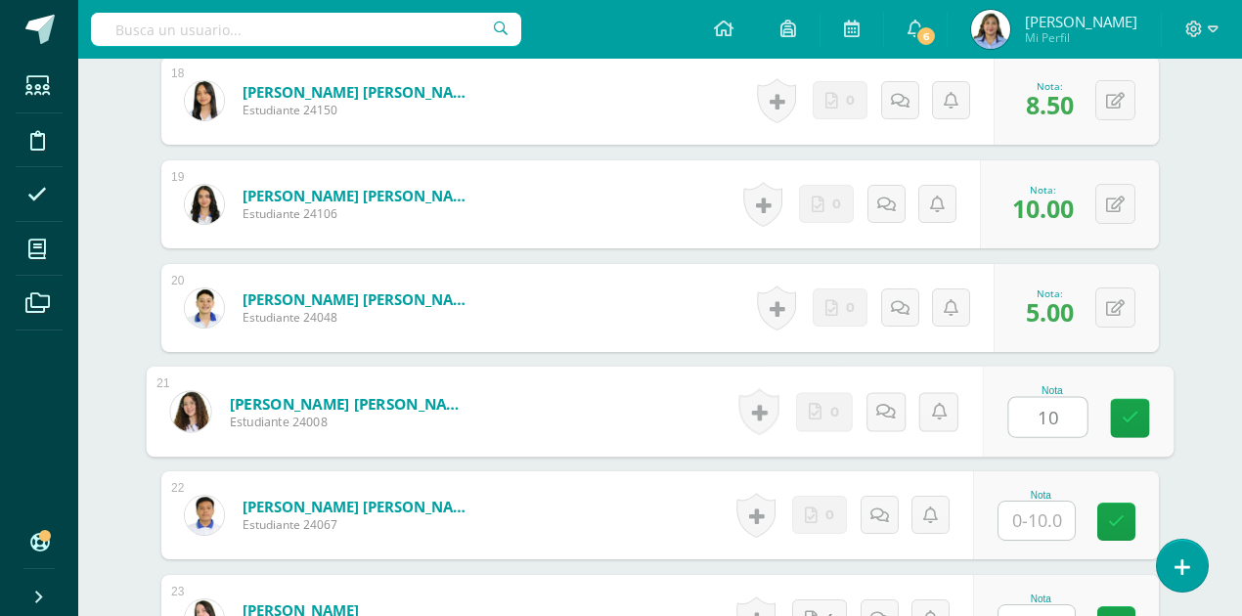
type input "10"
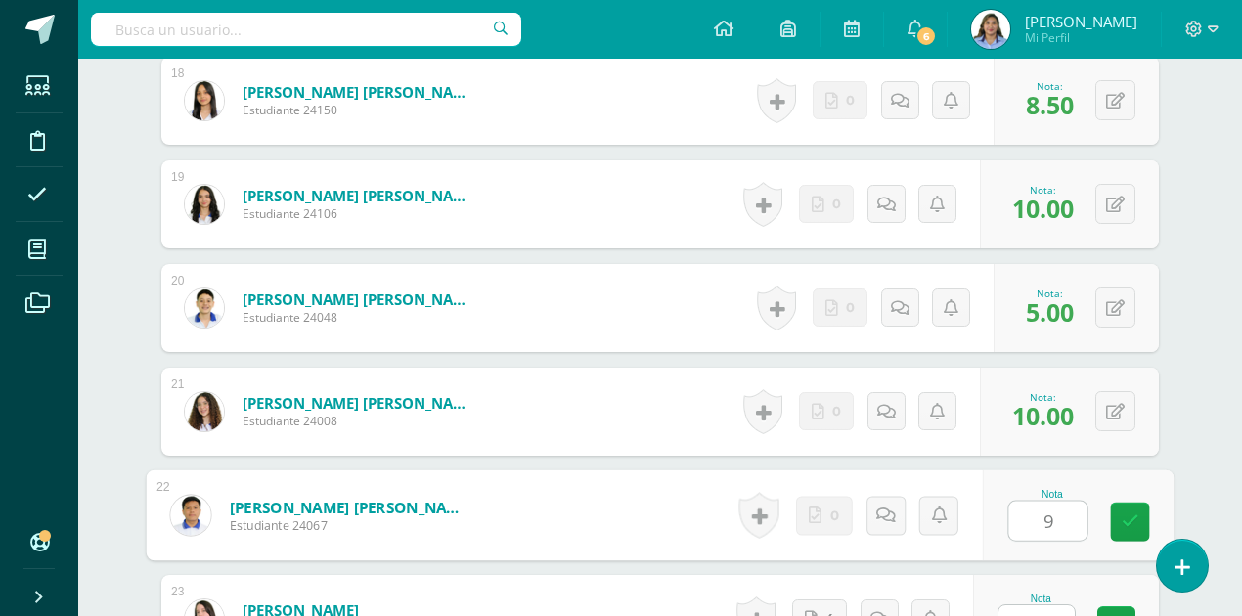
type input "9"
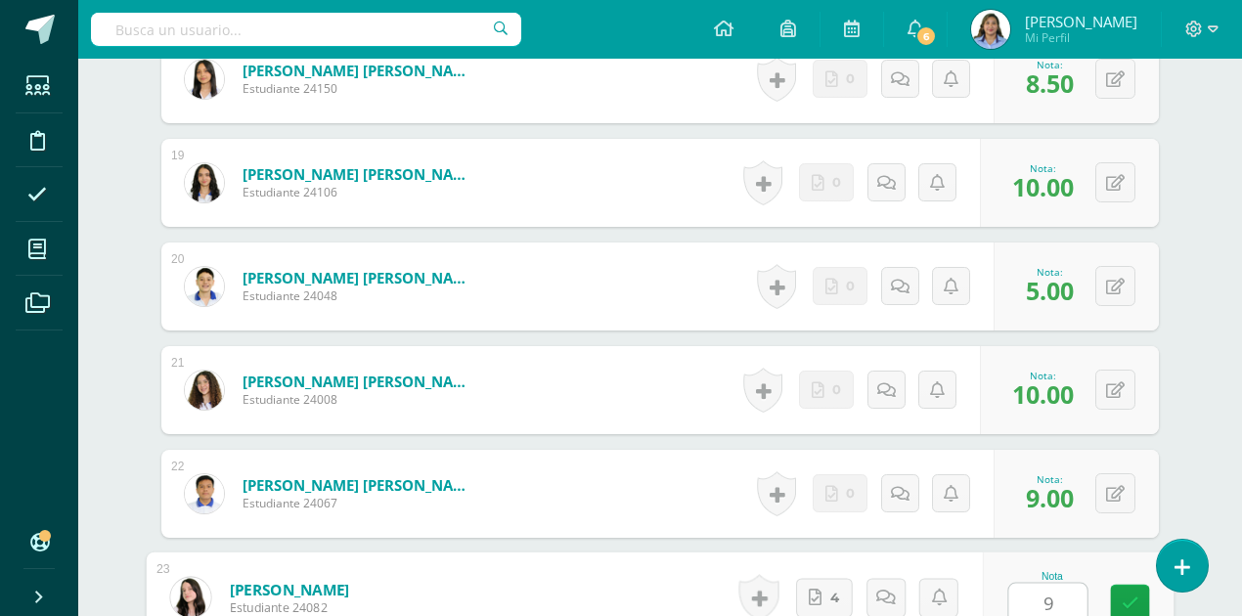
type input "9"
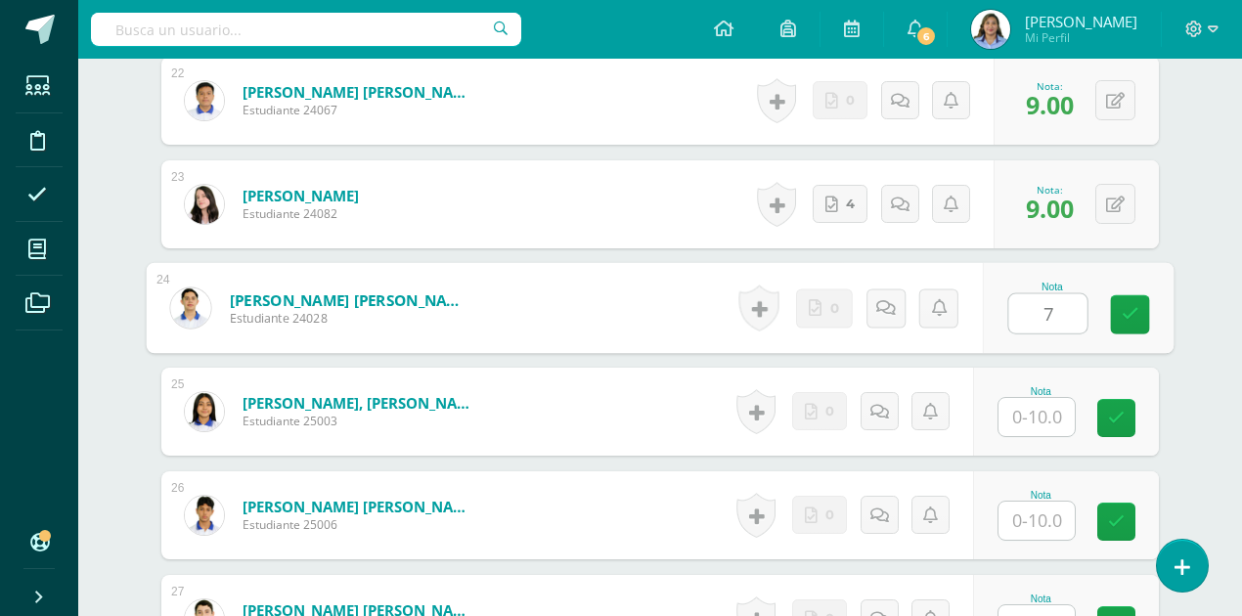
type input "7"
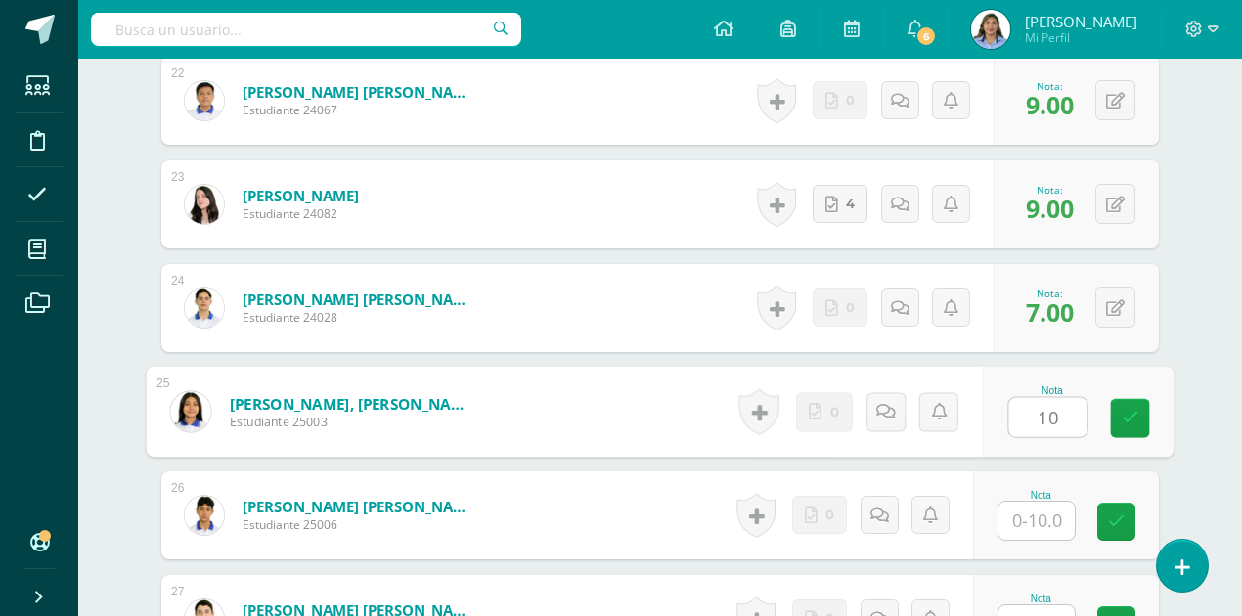
type input "10"
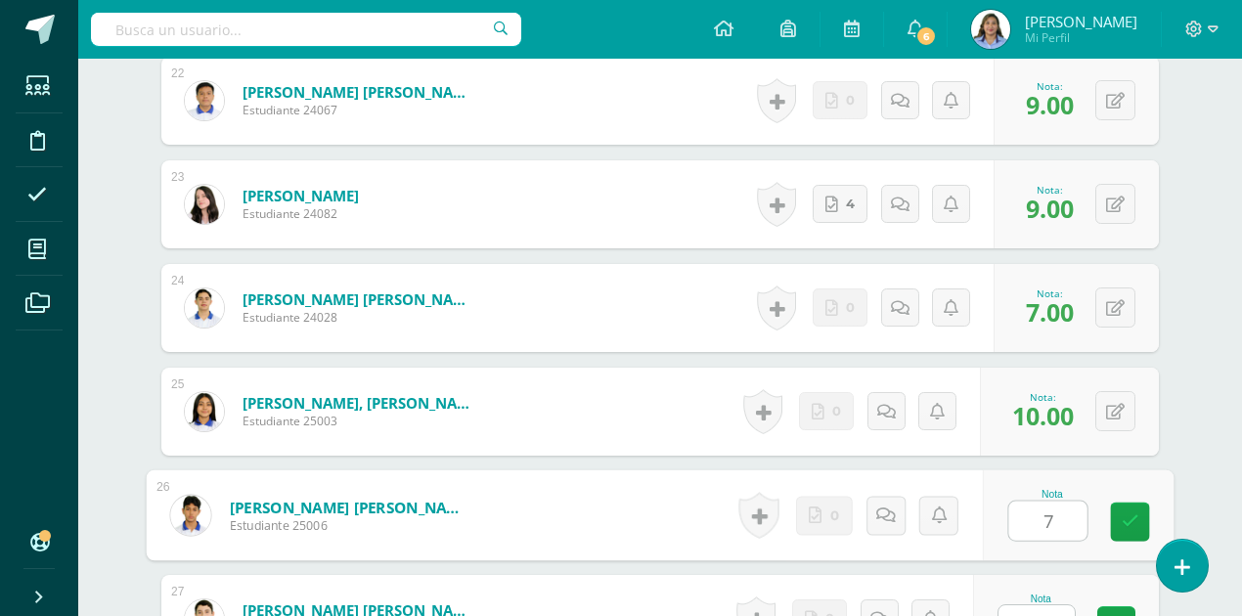
type input "7"
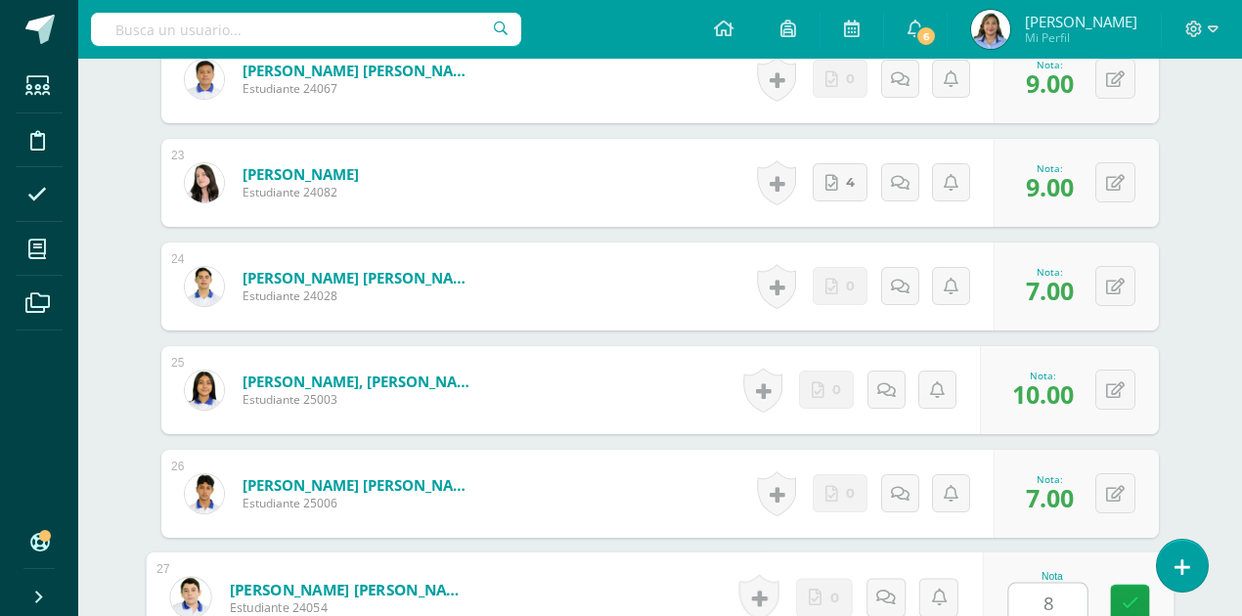
type input "8"
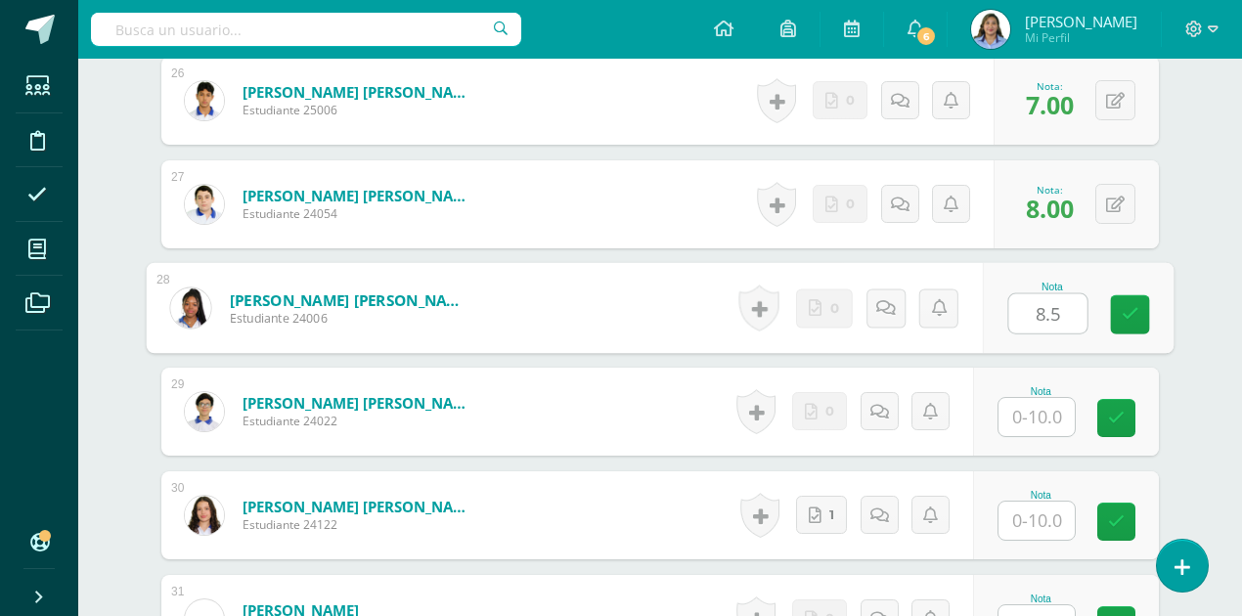
type input "8.5"
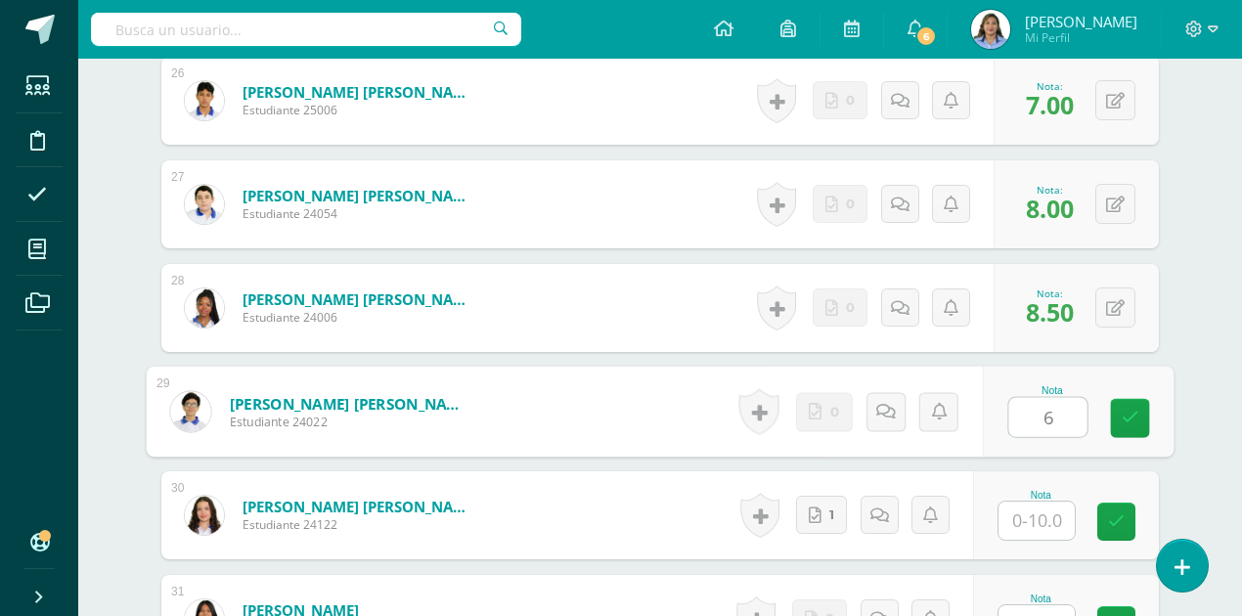
type input "6"
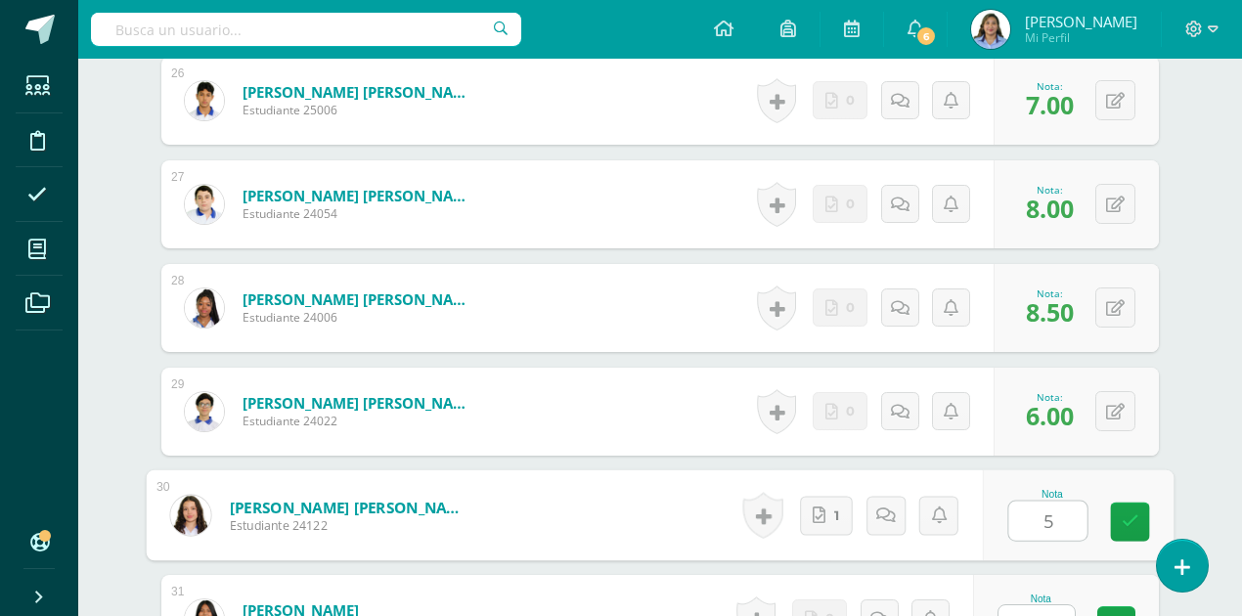
type input "5"
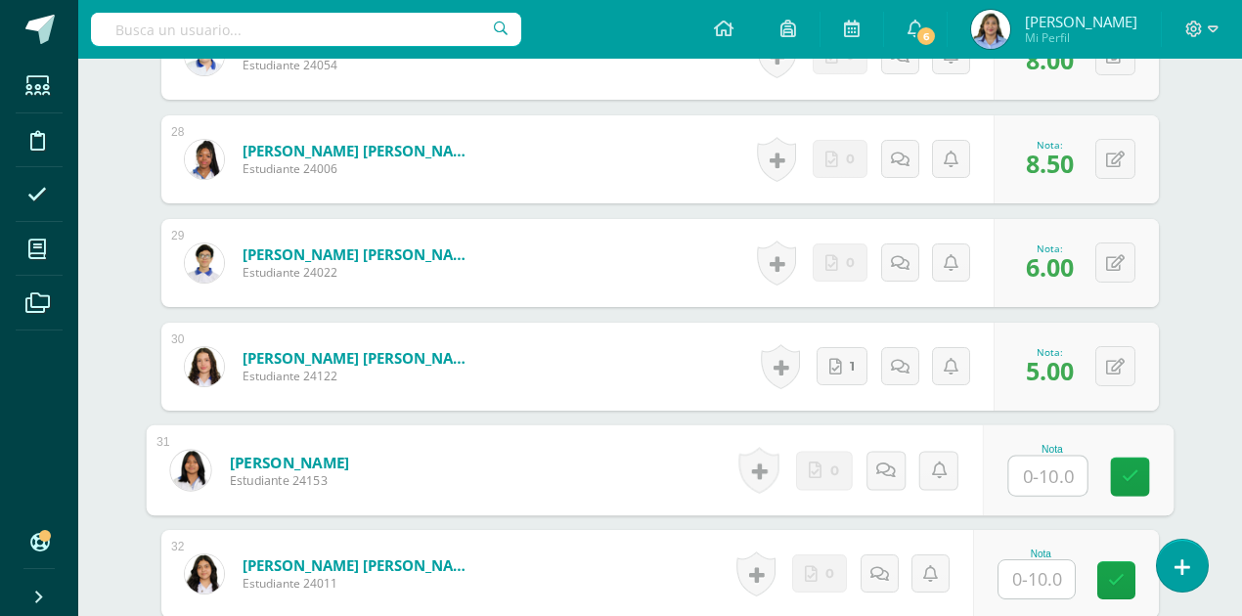
scroll to position [3387, 0]
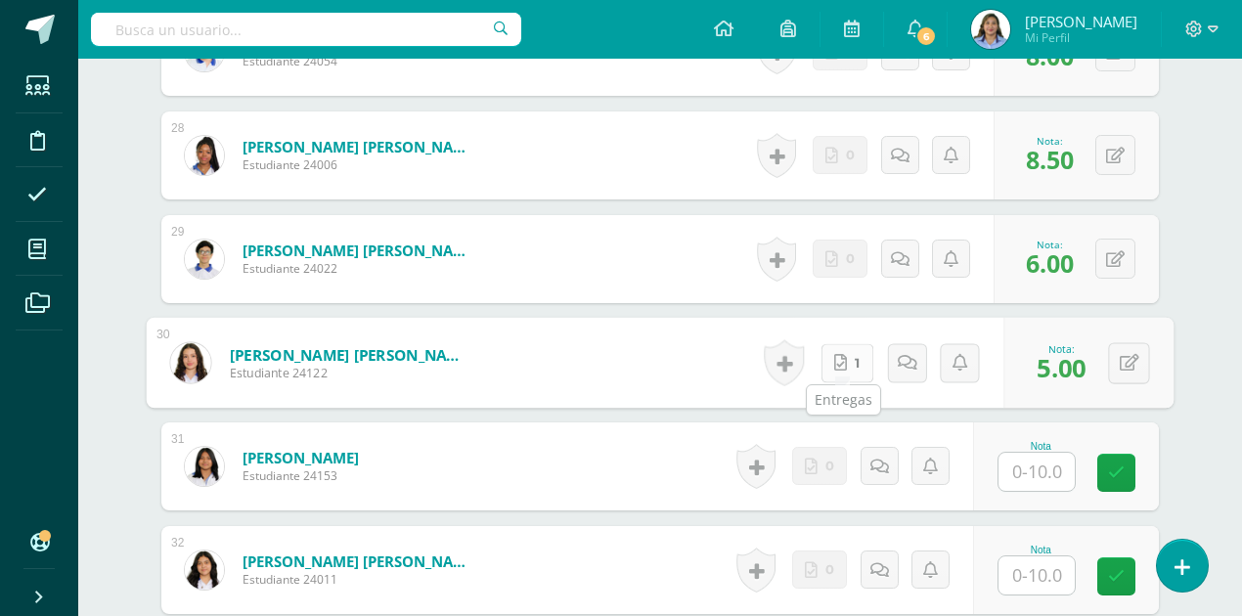
click at [843, 368] on link "1" at bounding box center [847, 362] width 53 height 39
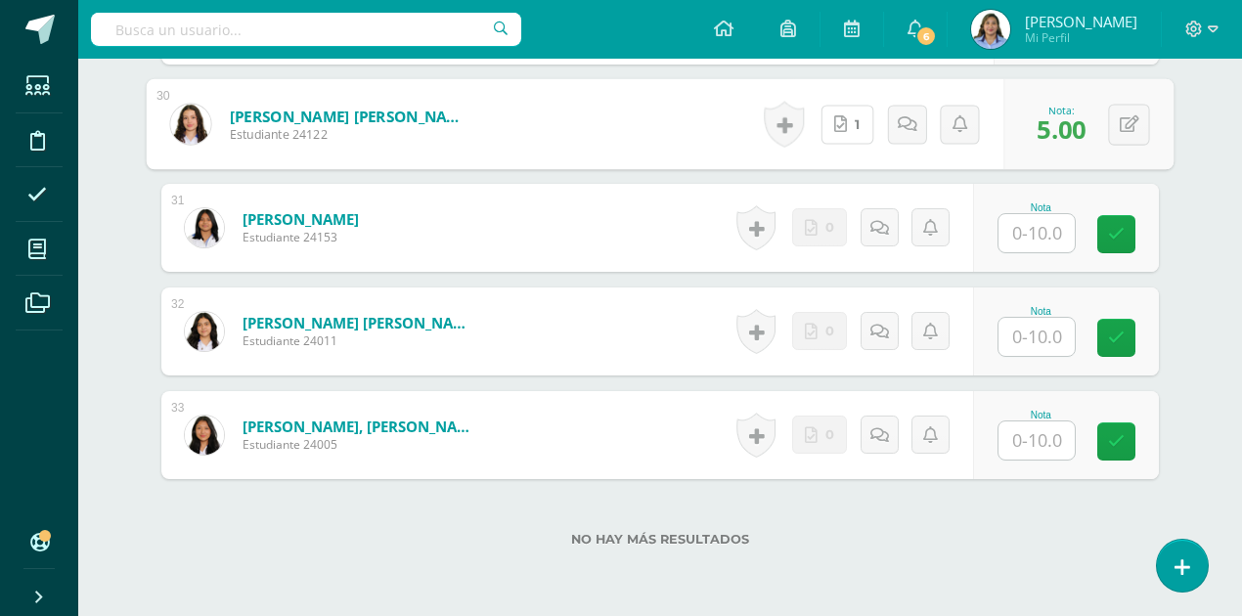
scroll to position [3647, 0]
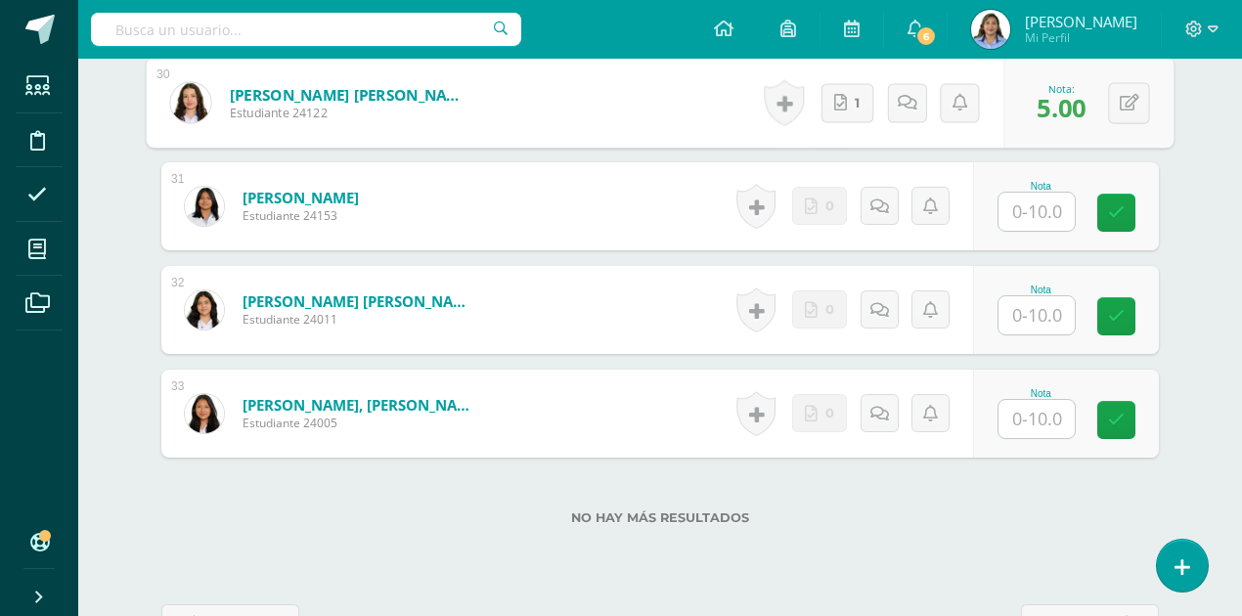
click at [1044, 210] on input "text" at bounding box center [1037, 212] width 76 height 38
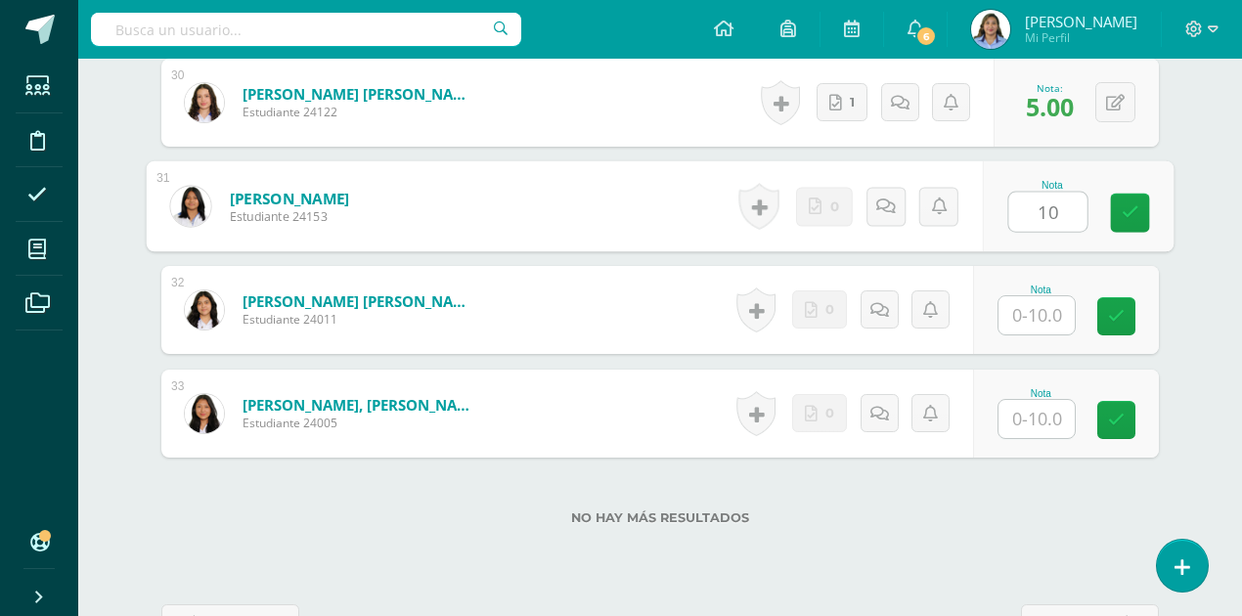
type input "10"
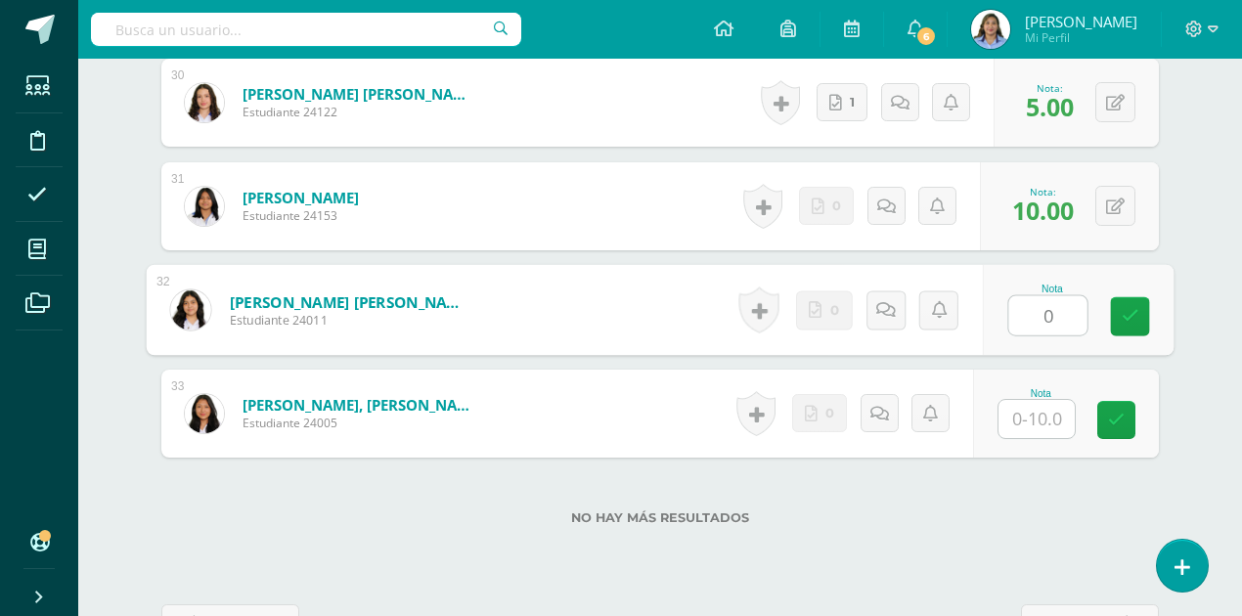
type input "0"
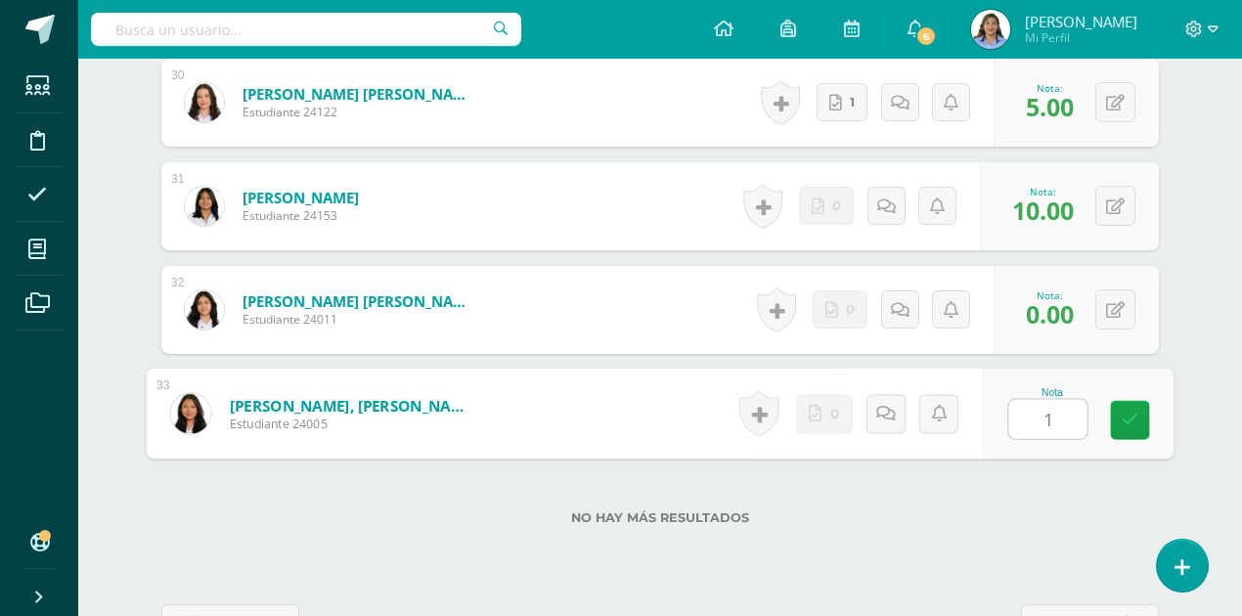
type input "10"
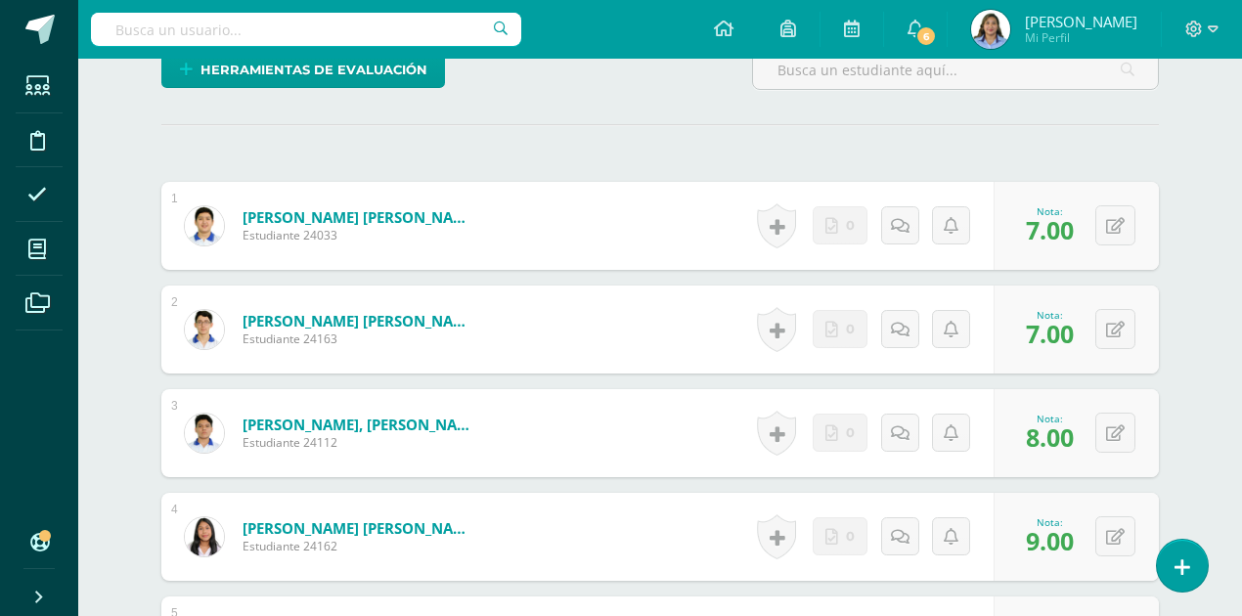
scroll to position [0, 0]
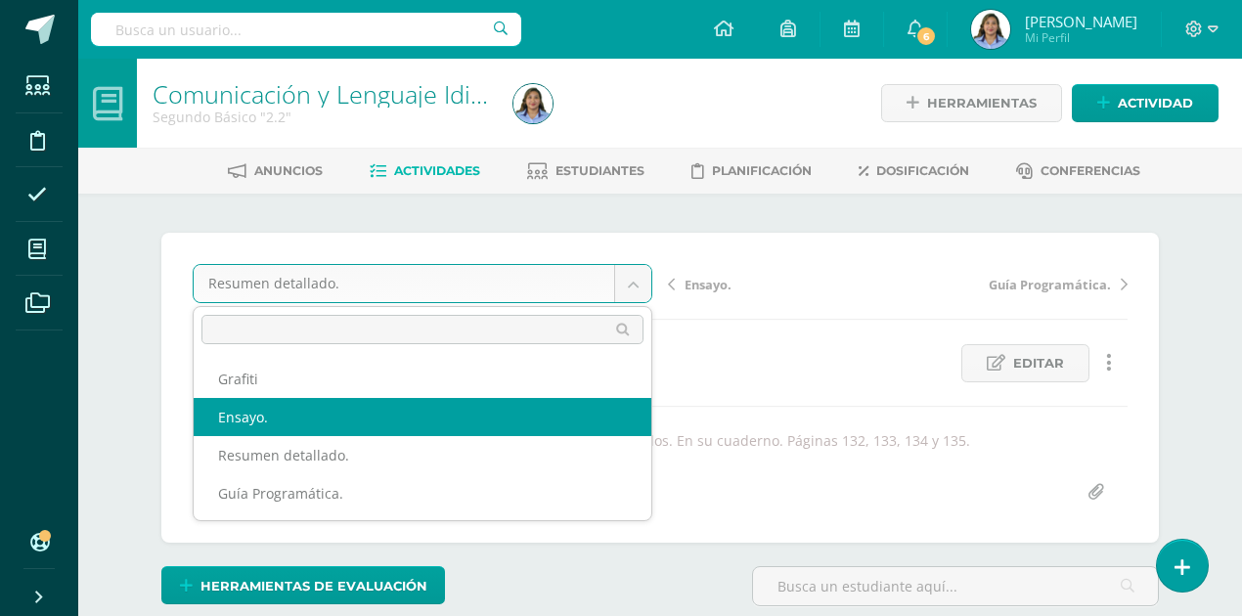
select select "/dashboard/teacher/grade-activity/41947/"
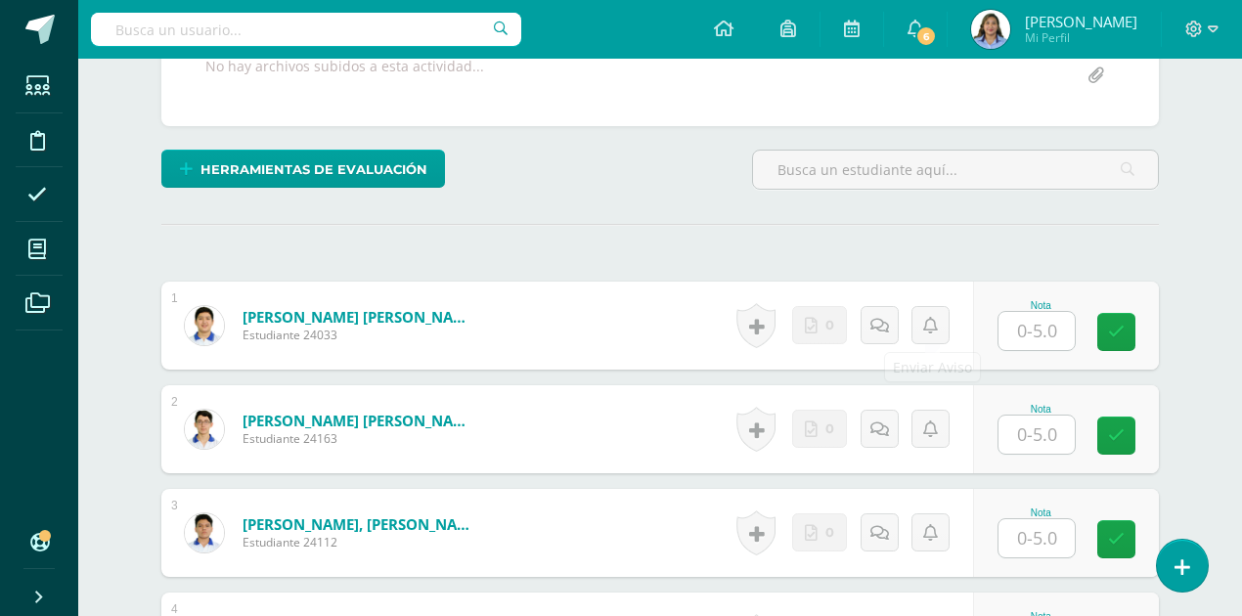
scroll to position [392, 0]
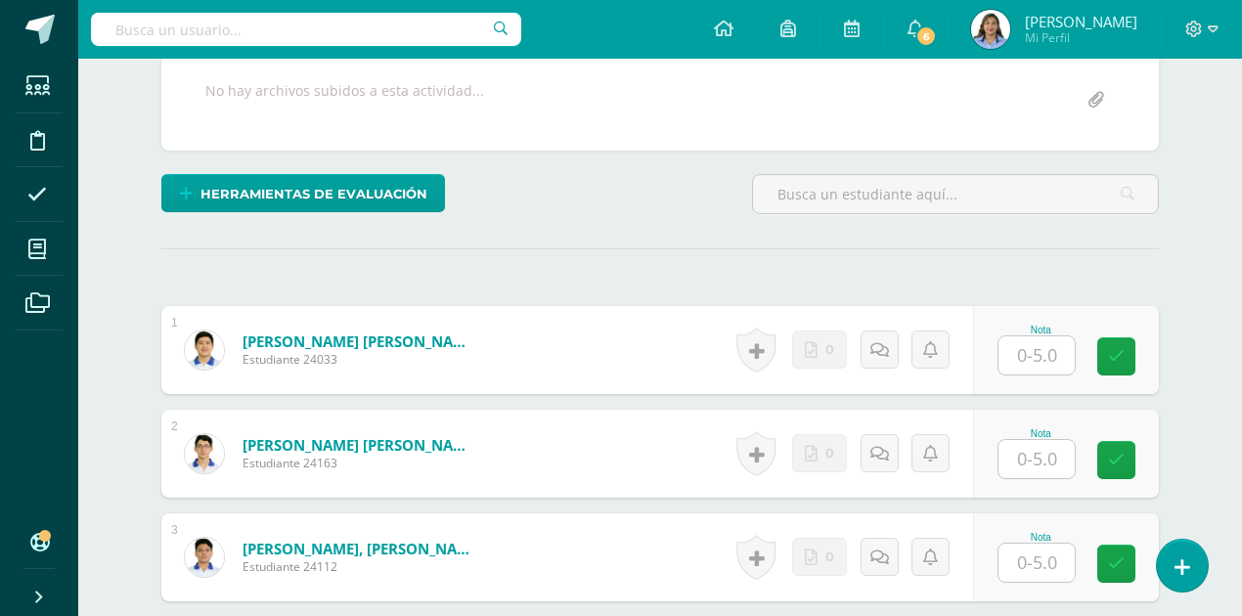
click at [1056, 351] on input "text" at bounding box center [1037, 356] width 76 height 38
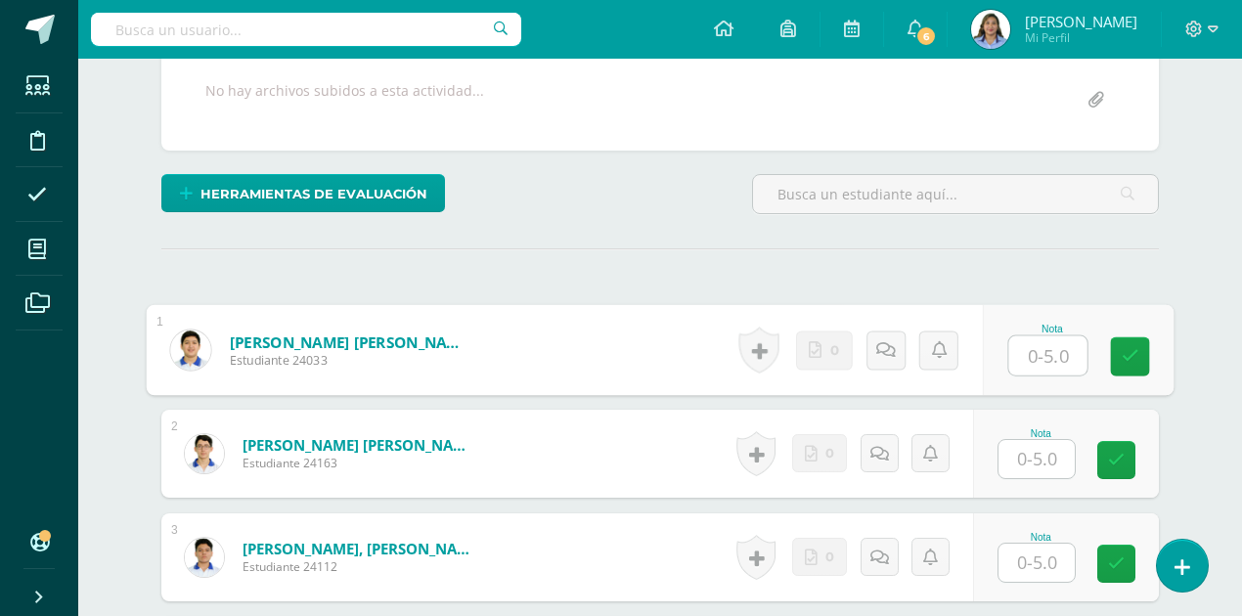
scroll to position [393, 0]
type input "4"
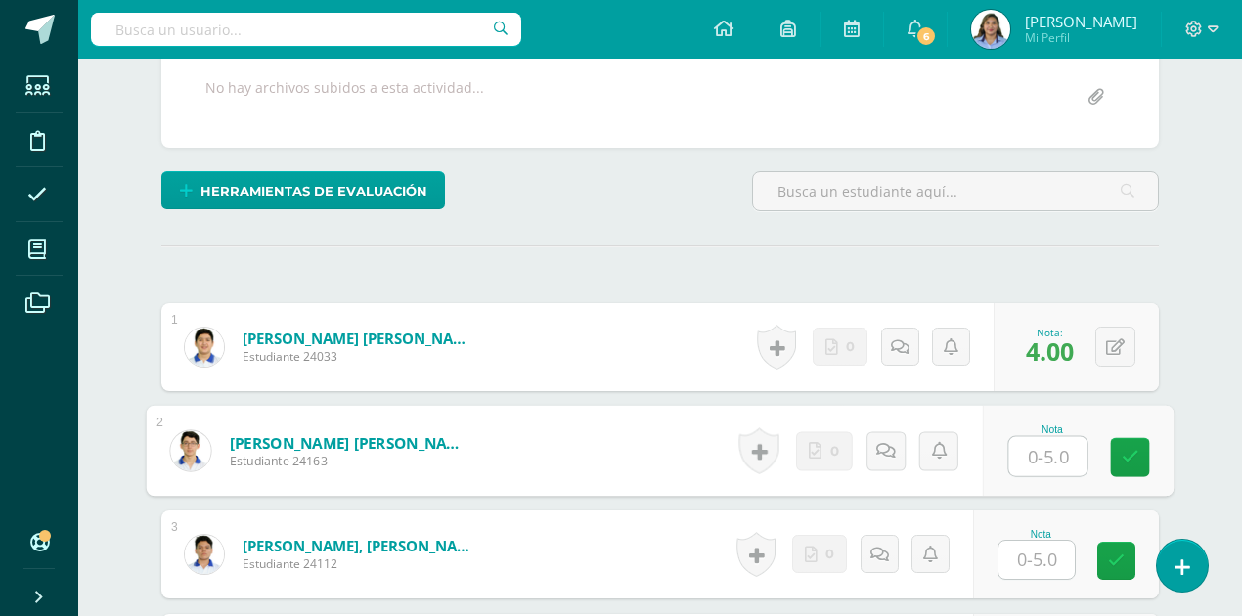
scroll to position [396, 0]
type input "4"
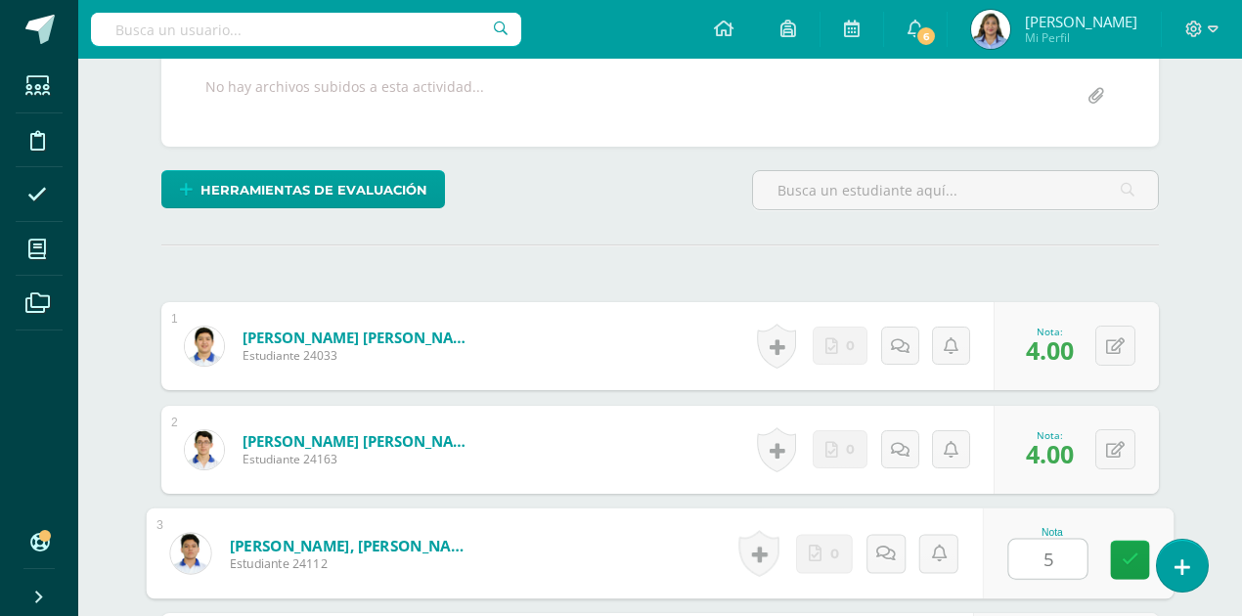
type input "5"
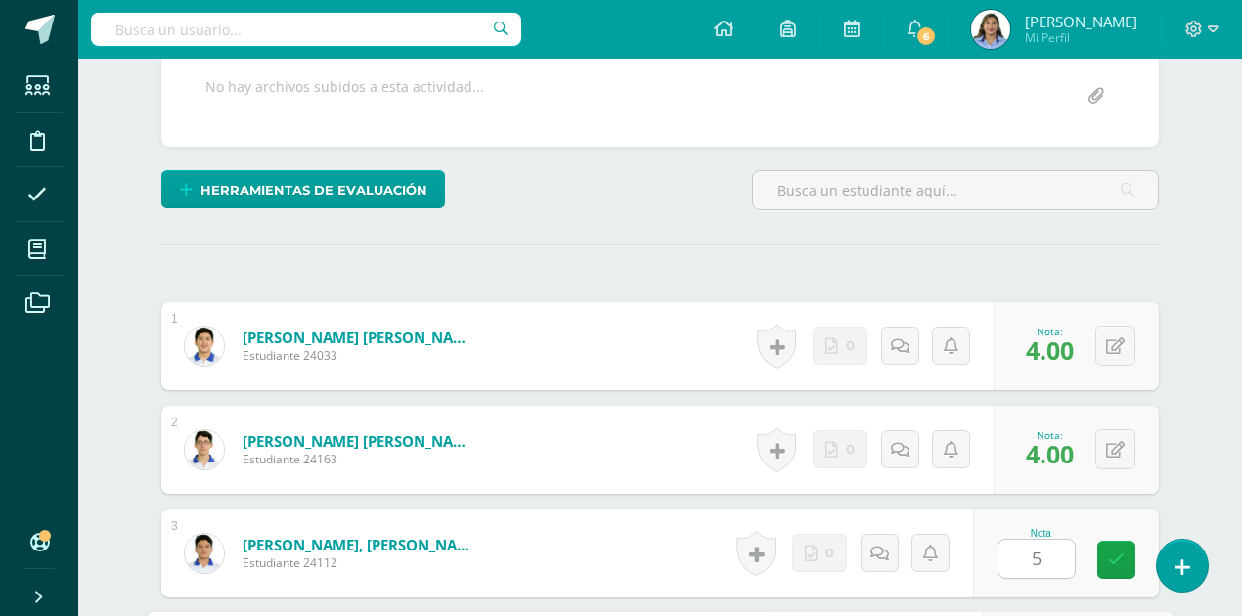
scroll to position [745, 0]
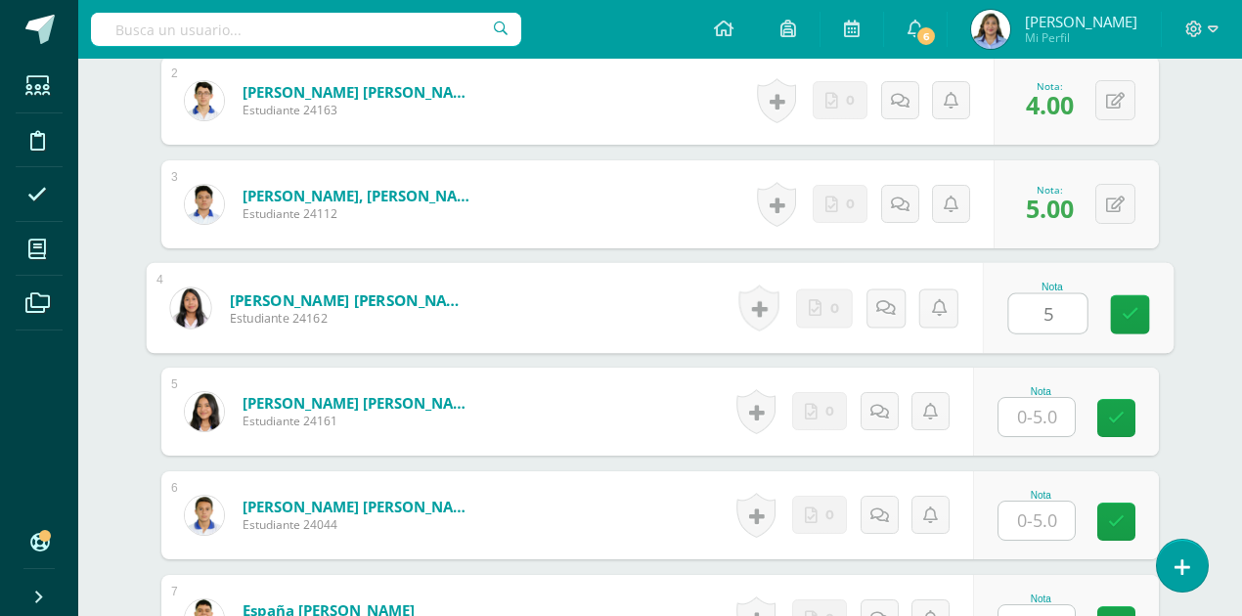
type input "5"
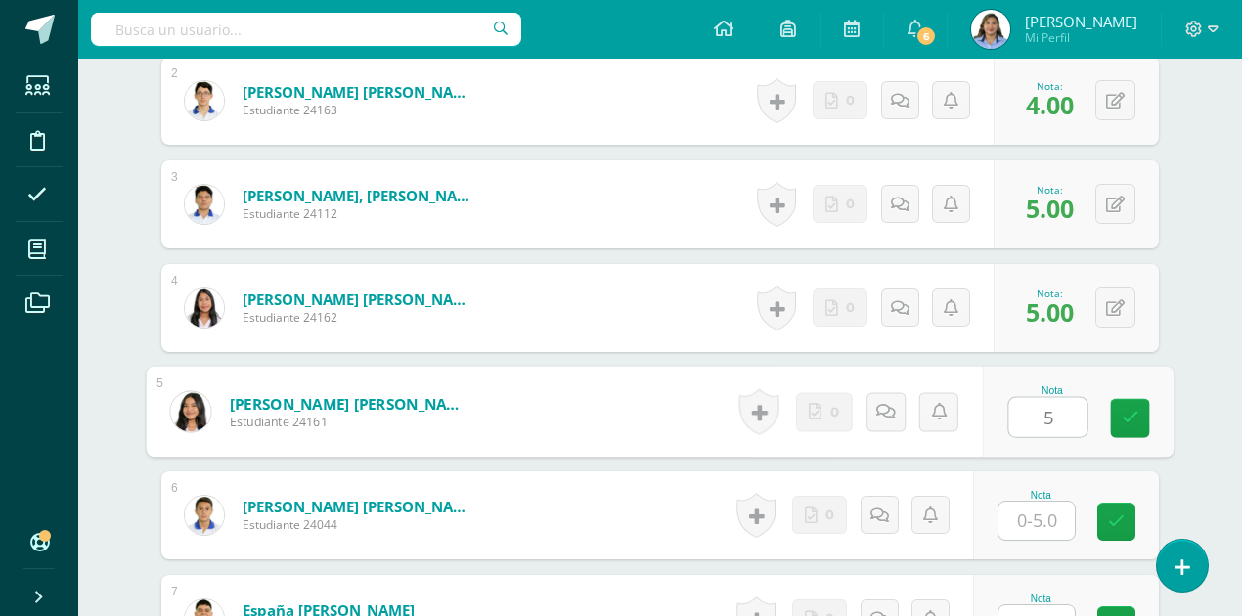
type input "5"
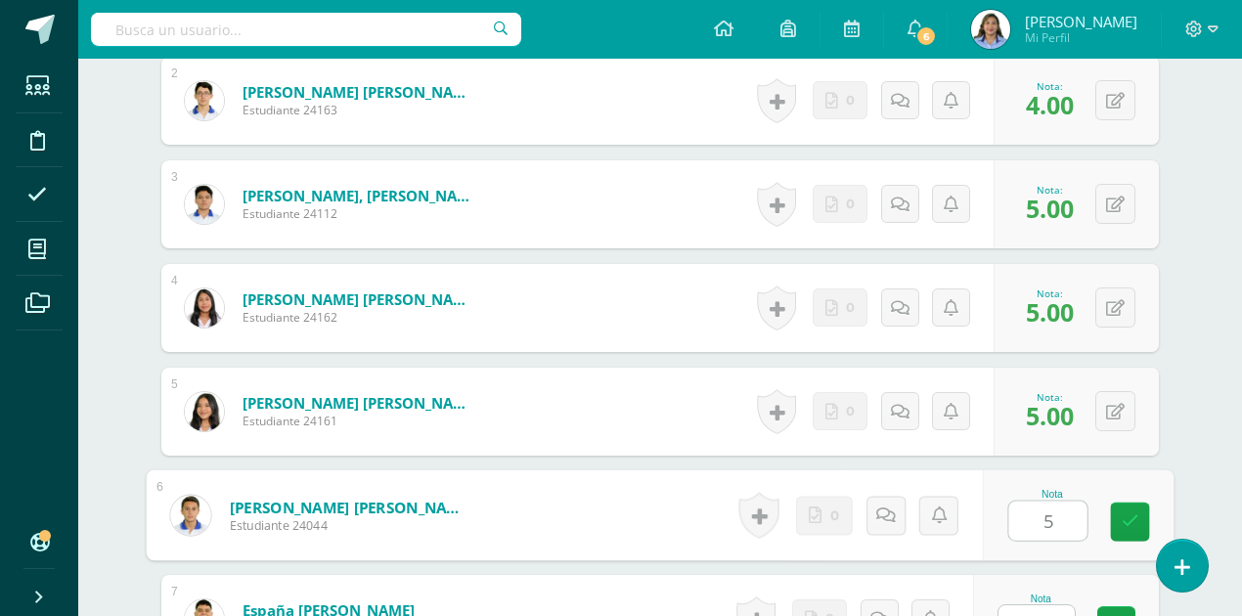
type input "5"
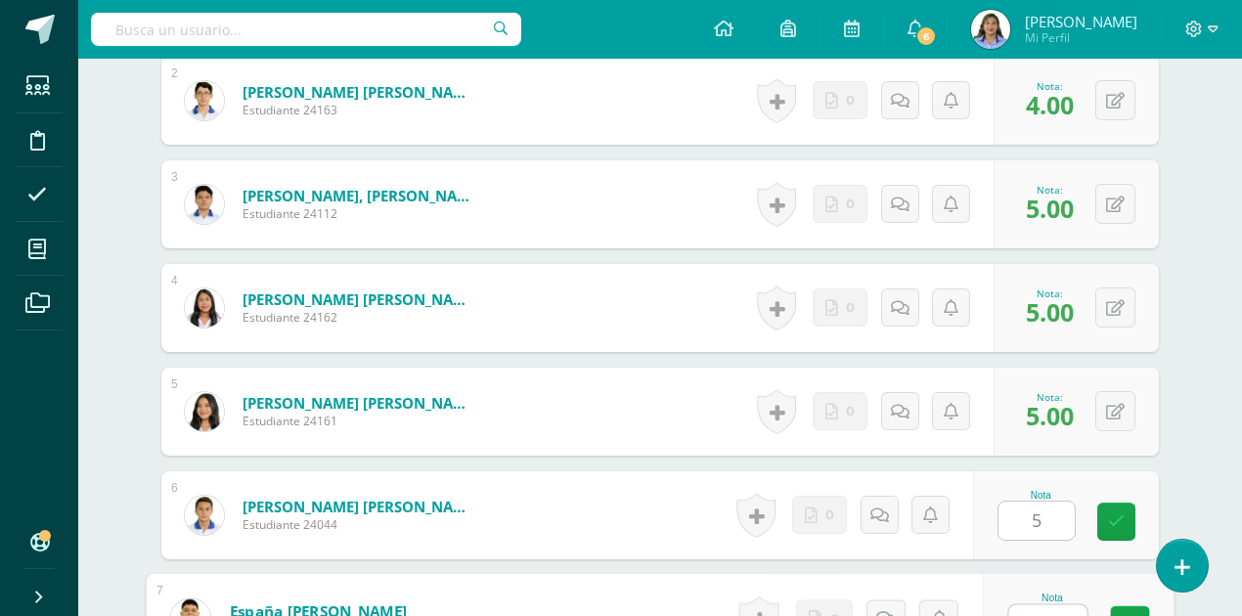
scroll to position [767, 0]
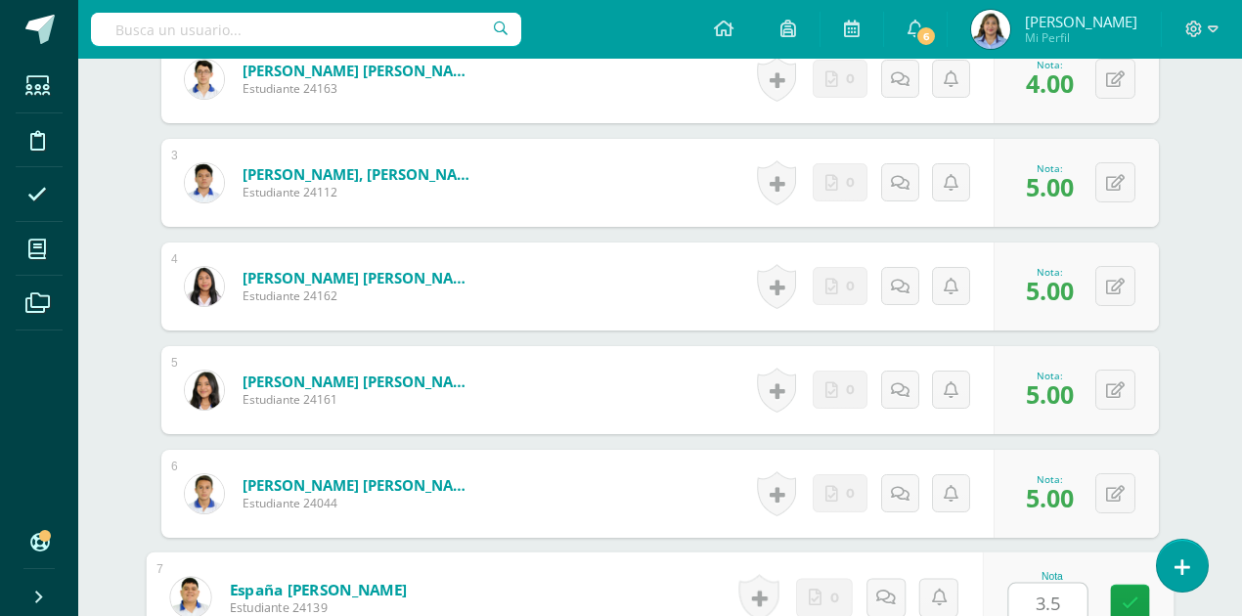
type input "3.5"
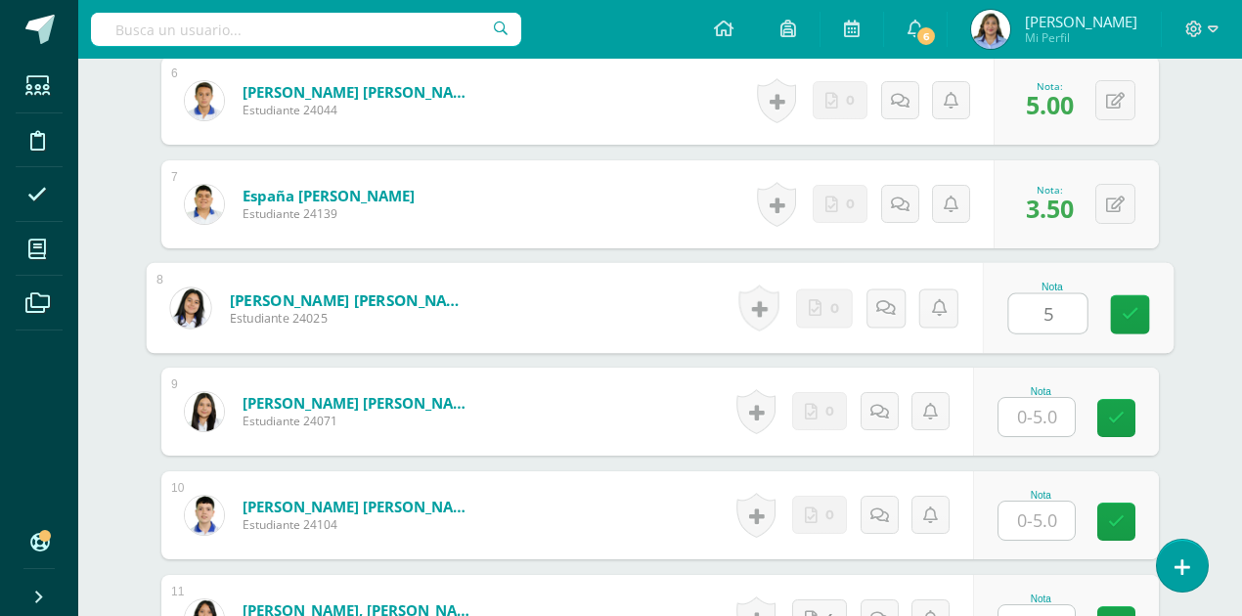
type input "5"
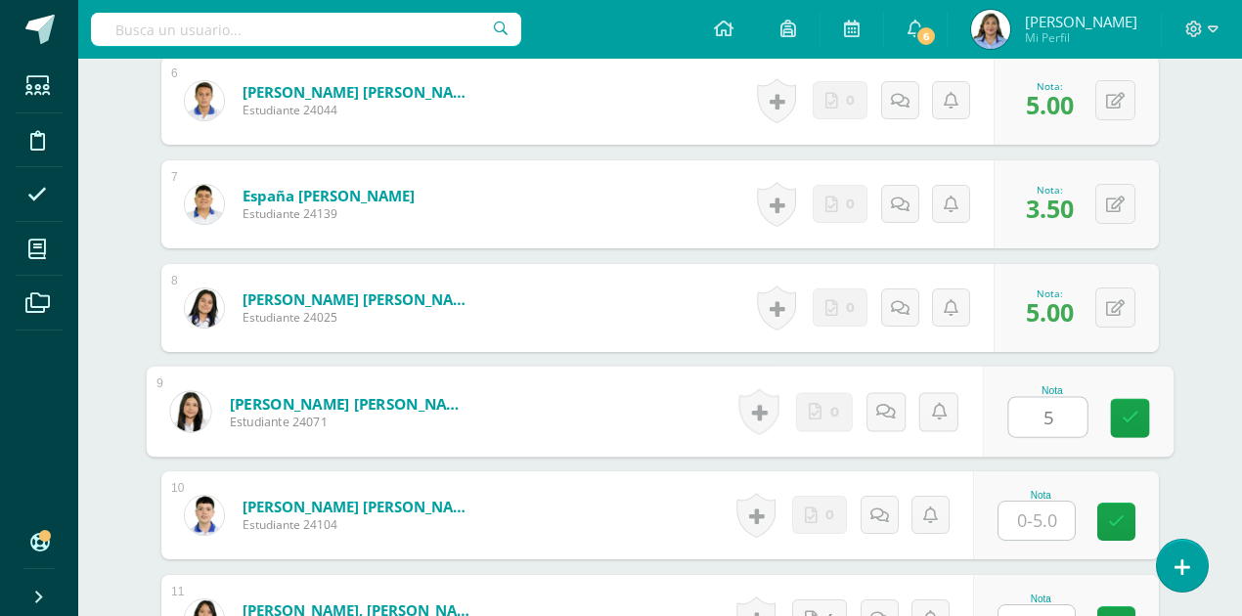
type input "5"
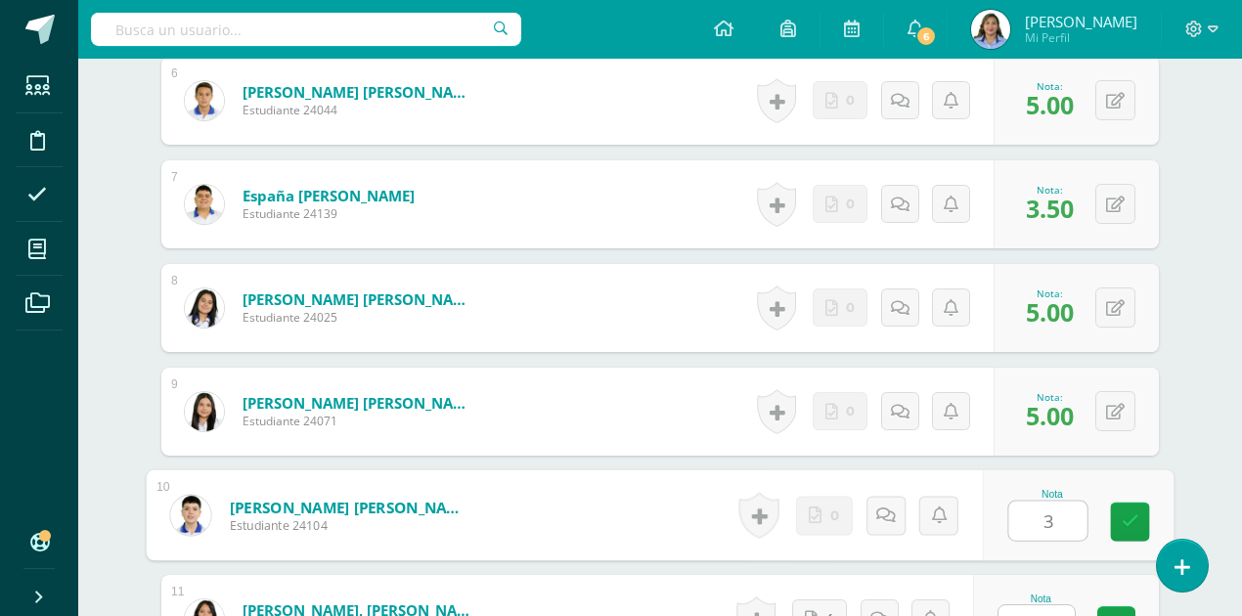
type input "3"
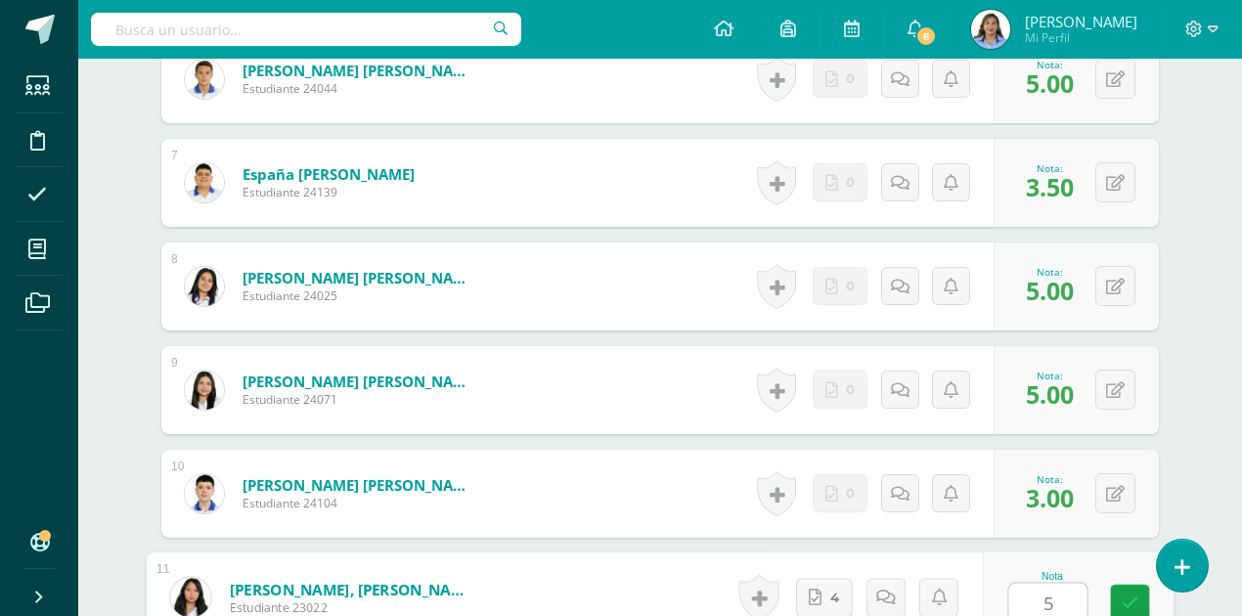
type input "5"
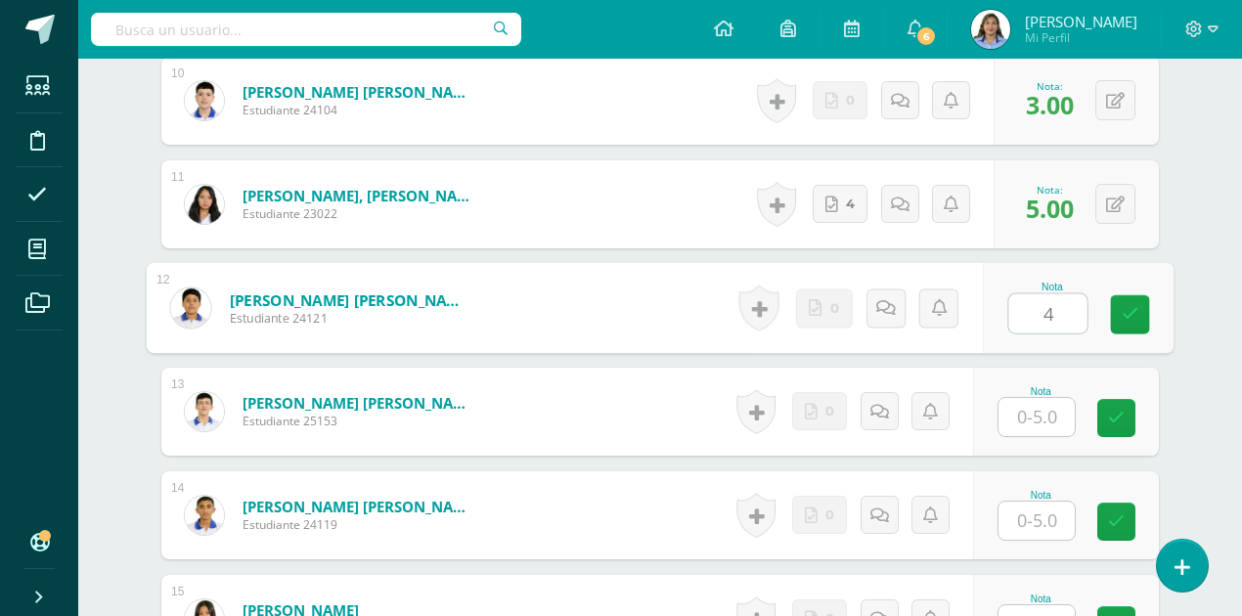
type input "4"
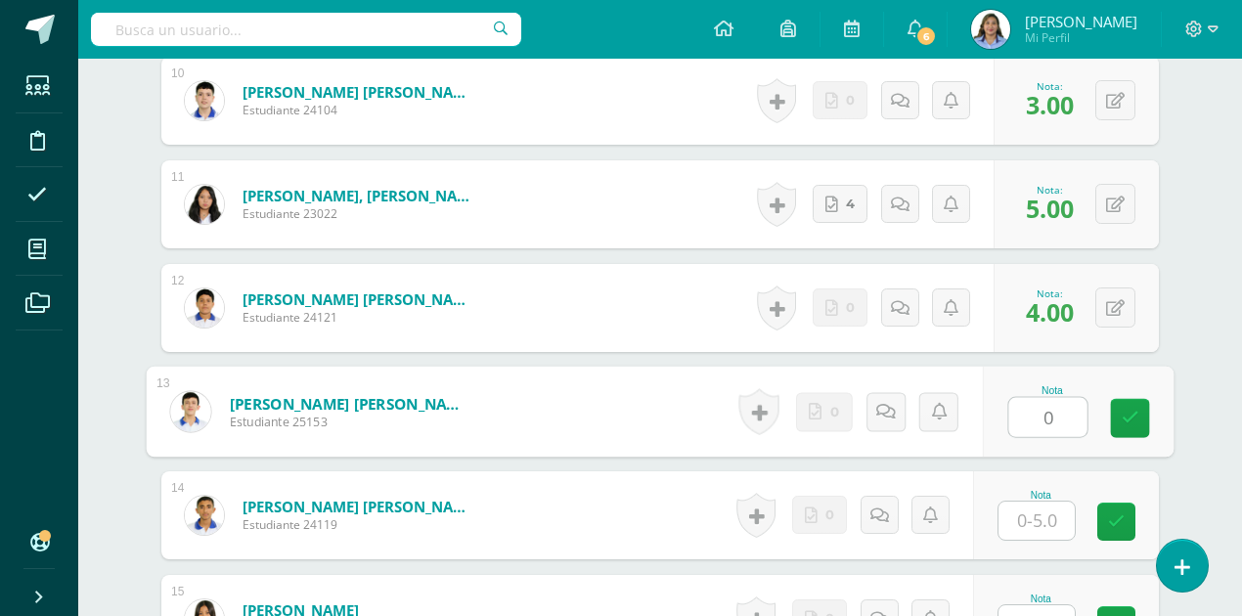
type input "0"
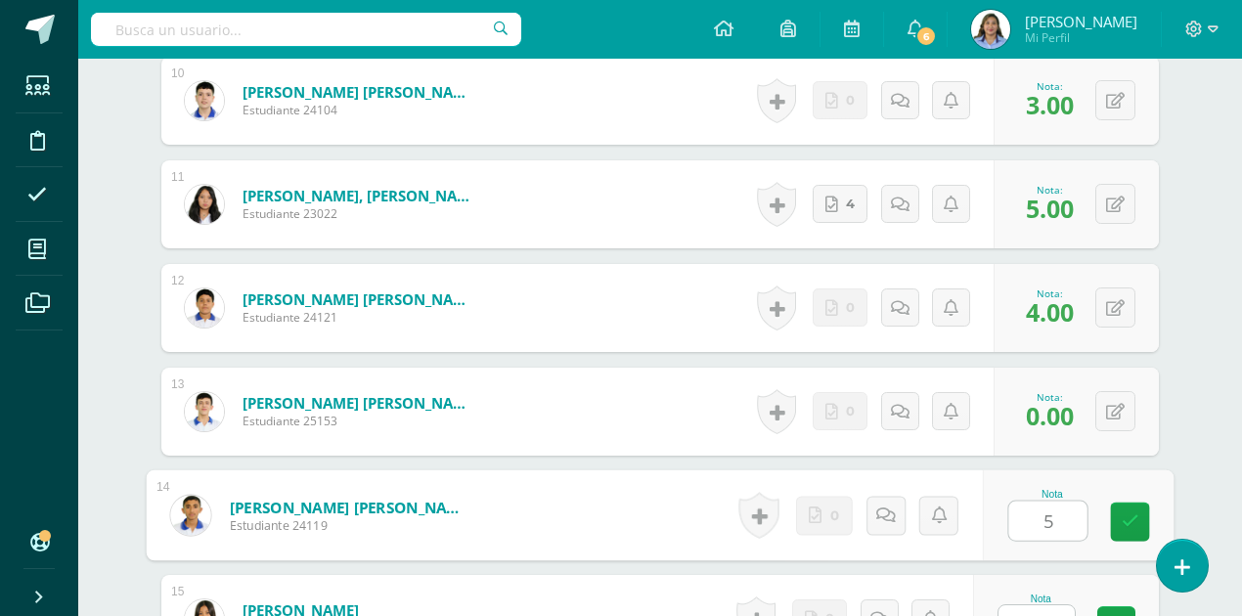
type input "5"
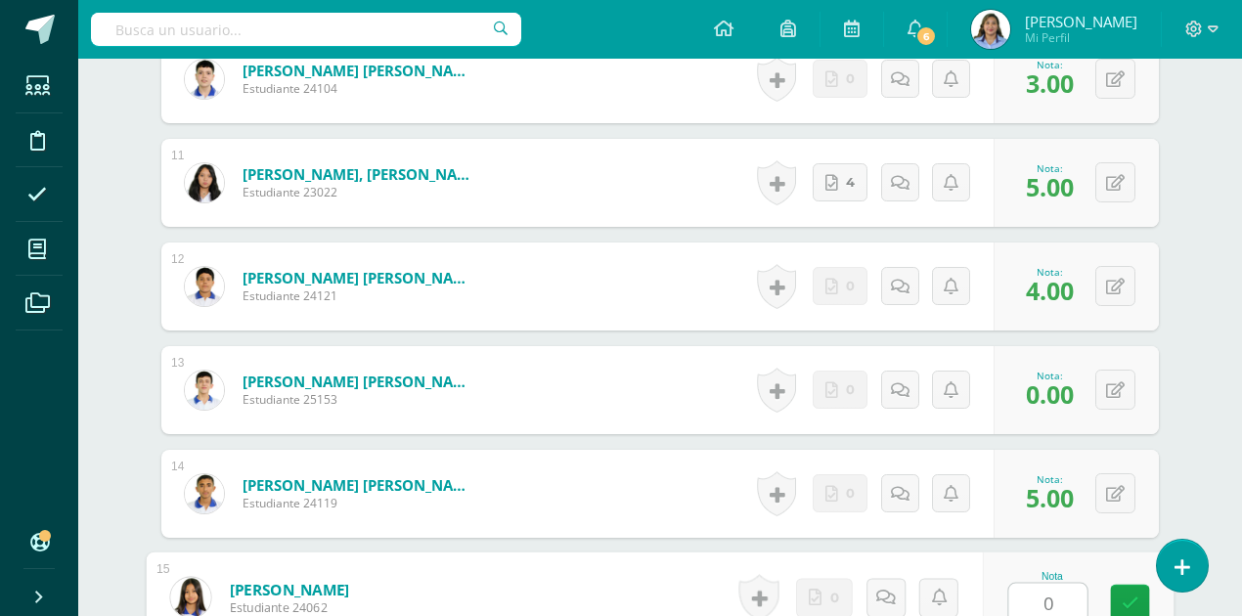
type input "0"
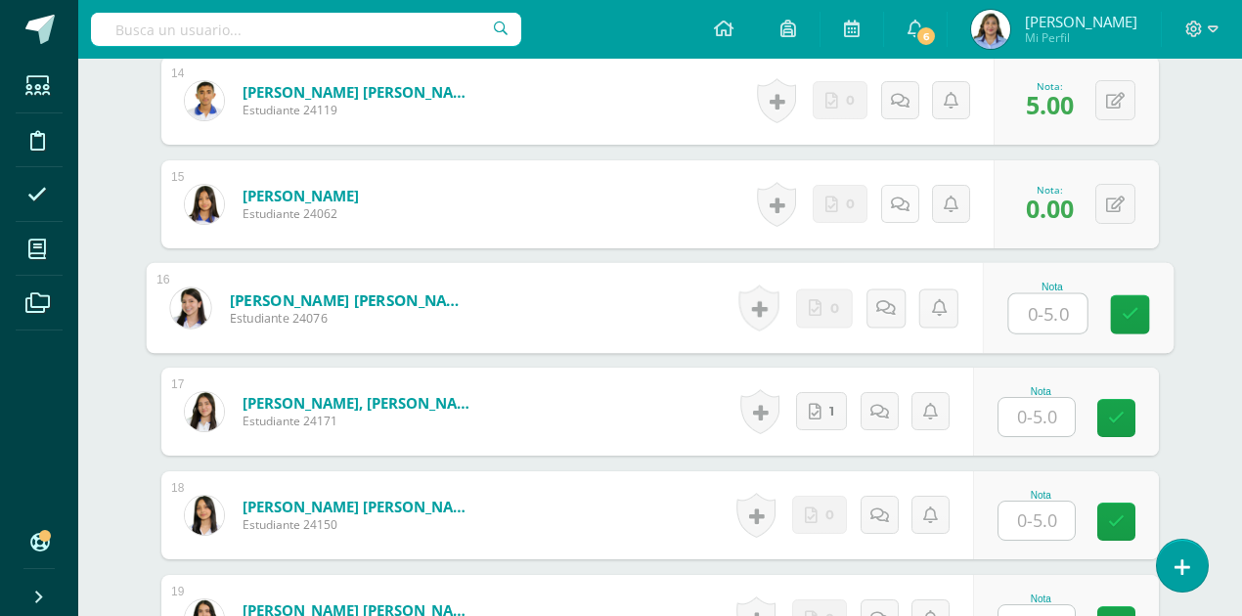
click at [894, 196] on link at bounding box center [900, 204] width 38 height 38
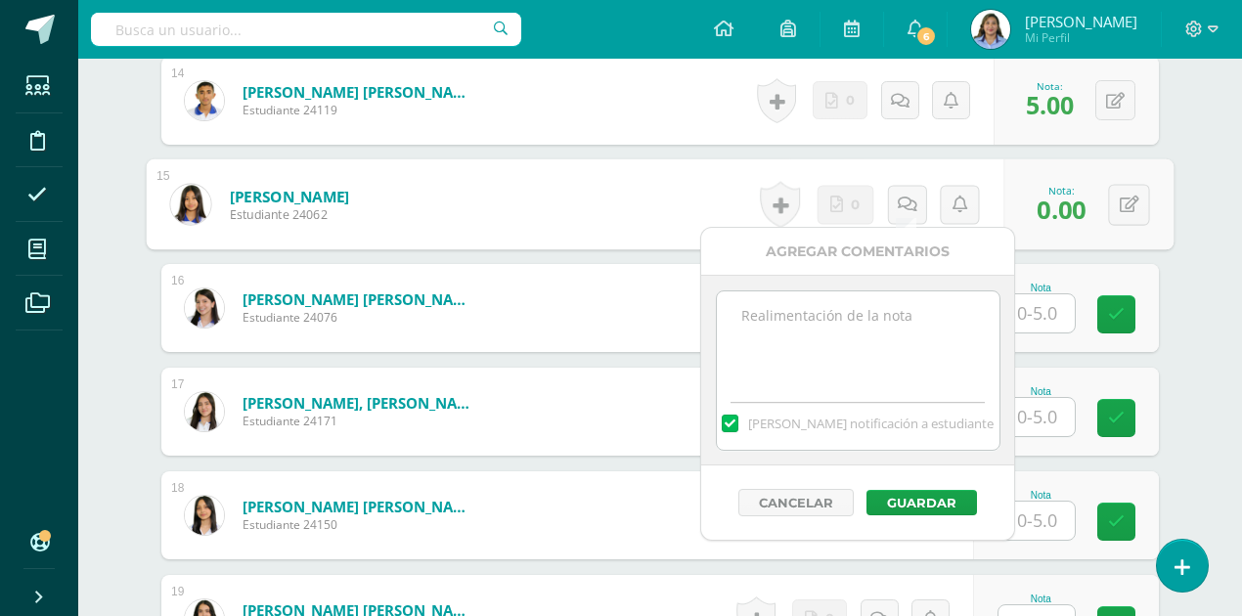
click at [830, 335] on textarea at bounding box center [858, 341] width 283 height 98
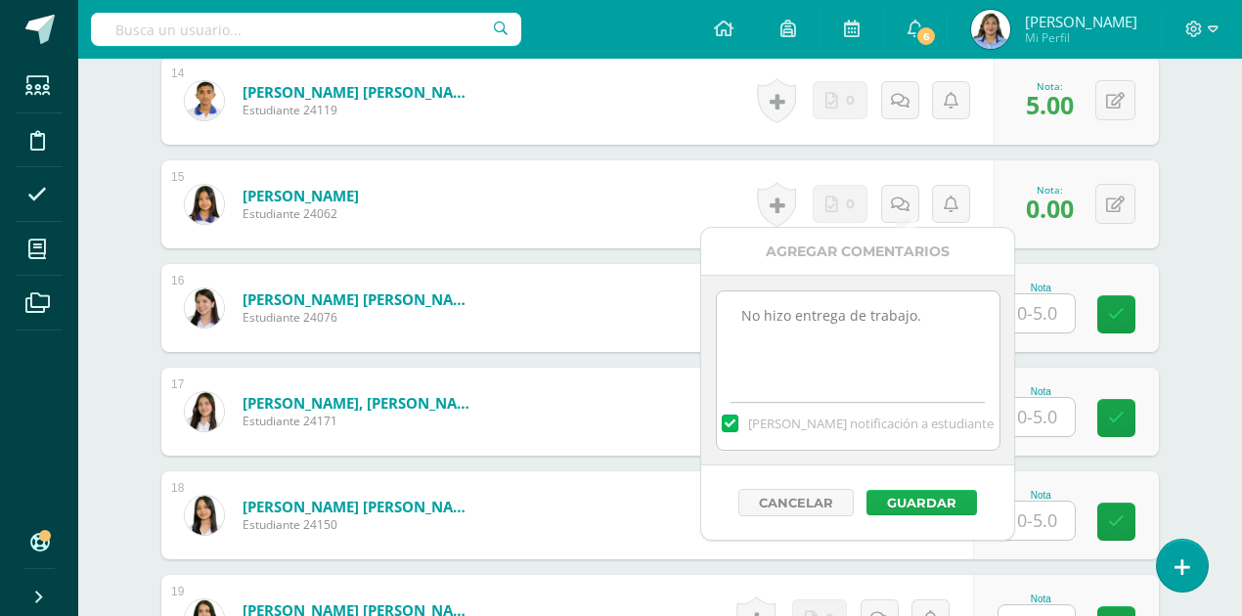
type textarea "No hizo entrega de trabajo."
click at [934, 506] on button "Guardar" at bounding box center [922, 502] width 111 height 25
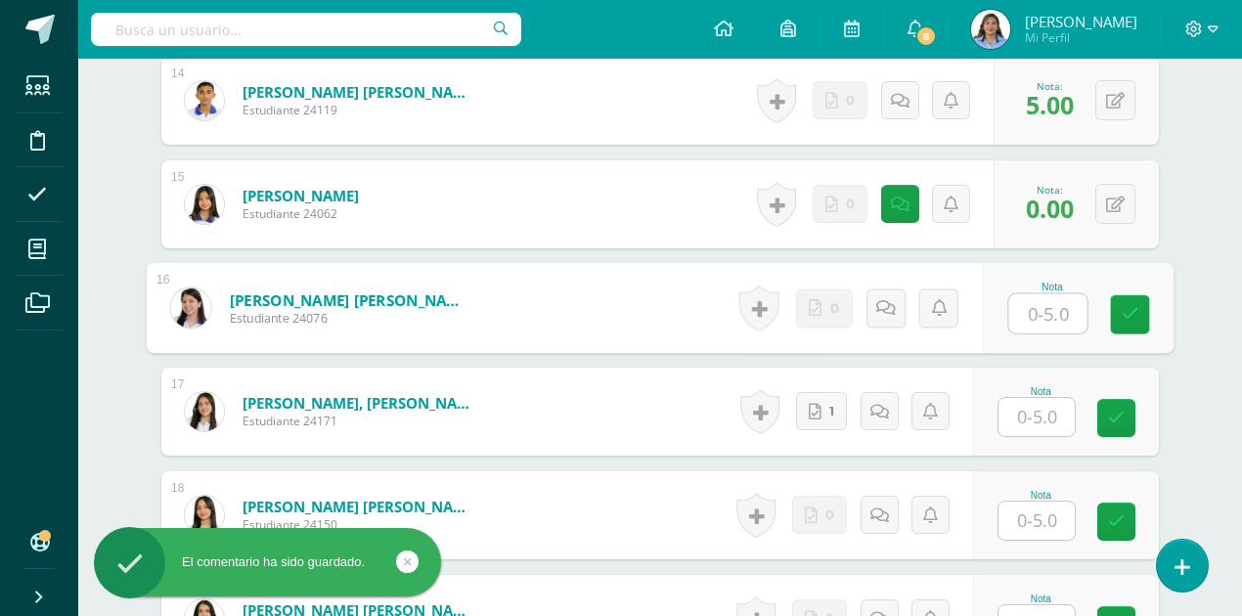
click at [1041, 296] on input "text" at bounding box center [1049, 313] width 78 height 39
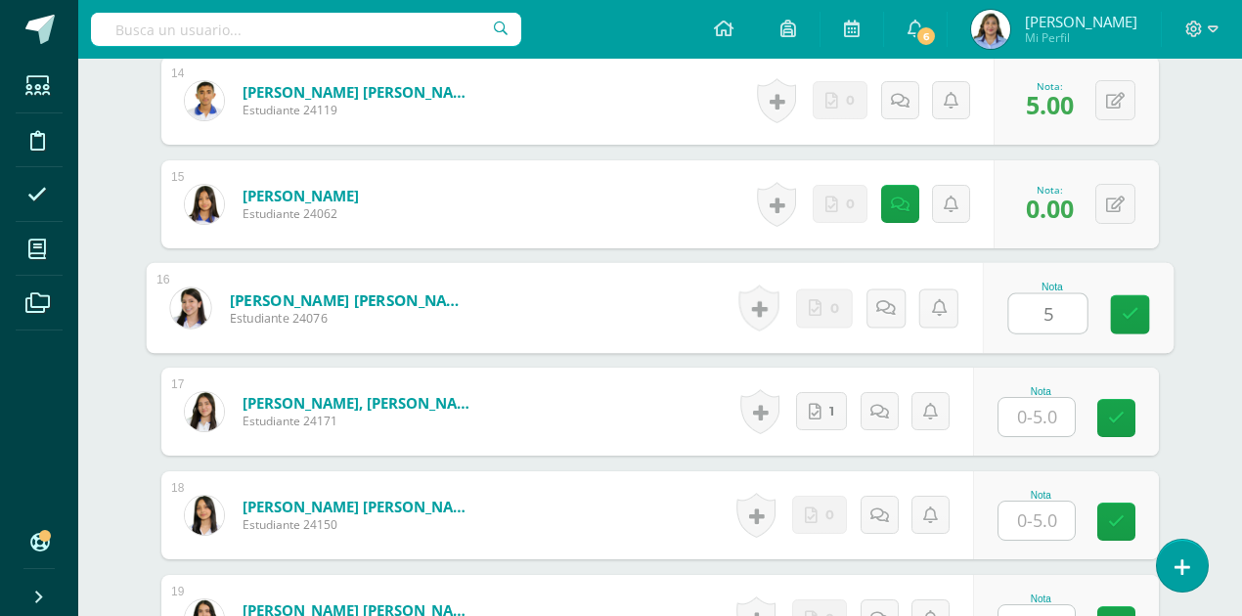
type input "5"
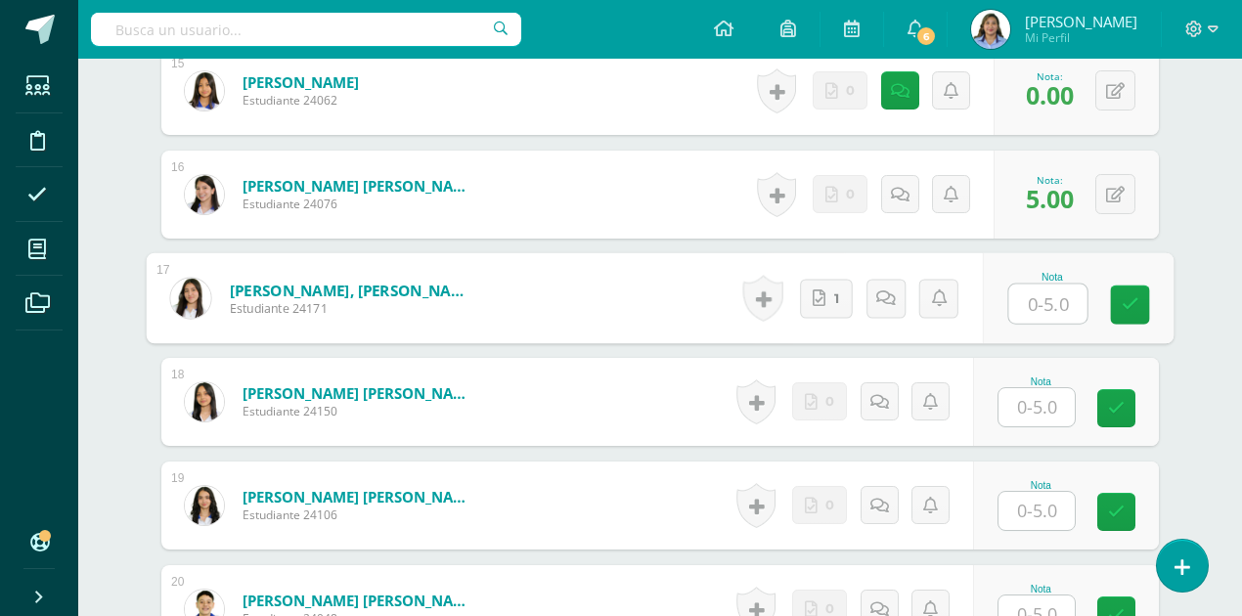
scroll to position [2186, 0]
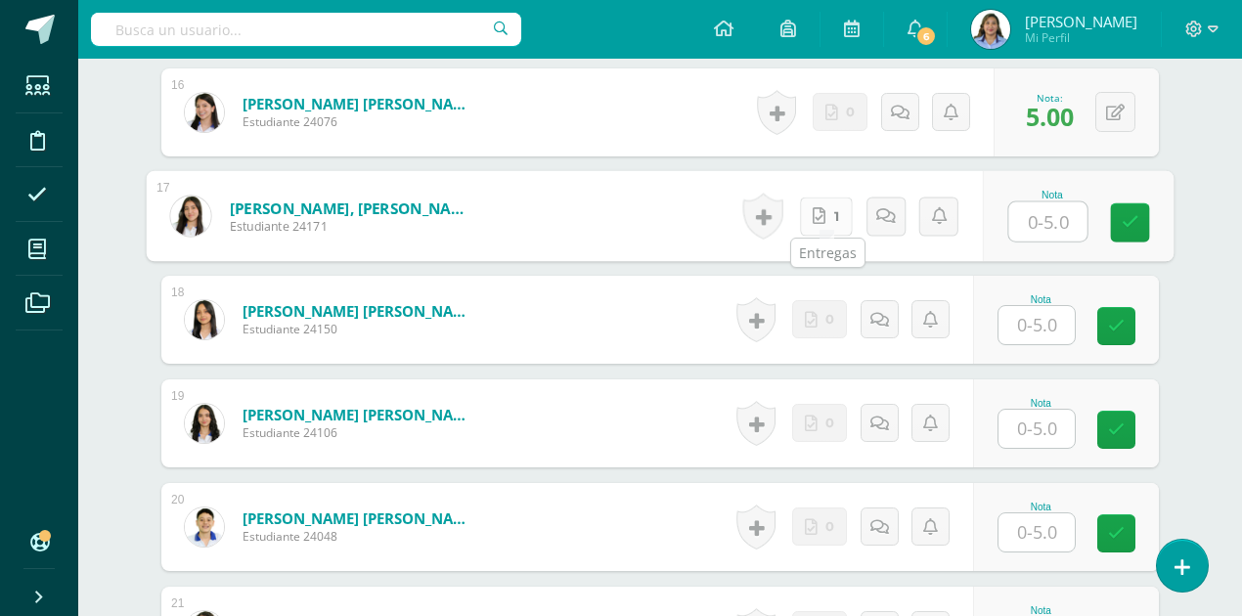
click at [826, 209] on icon at bounding box center [819, 215] width 13 height 17
click at [1051, 219] on input "text" at bounding box center [1049, 222] width 78 height 39
type input "5"
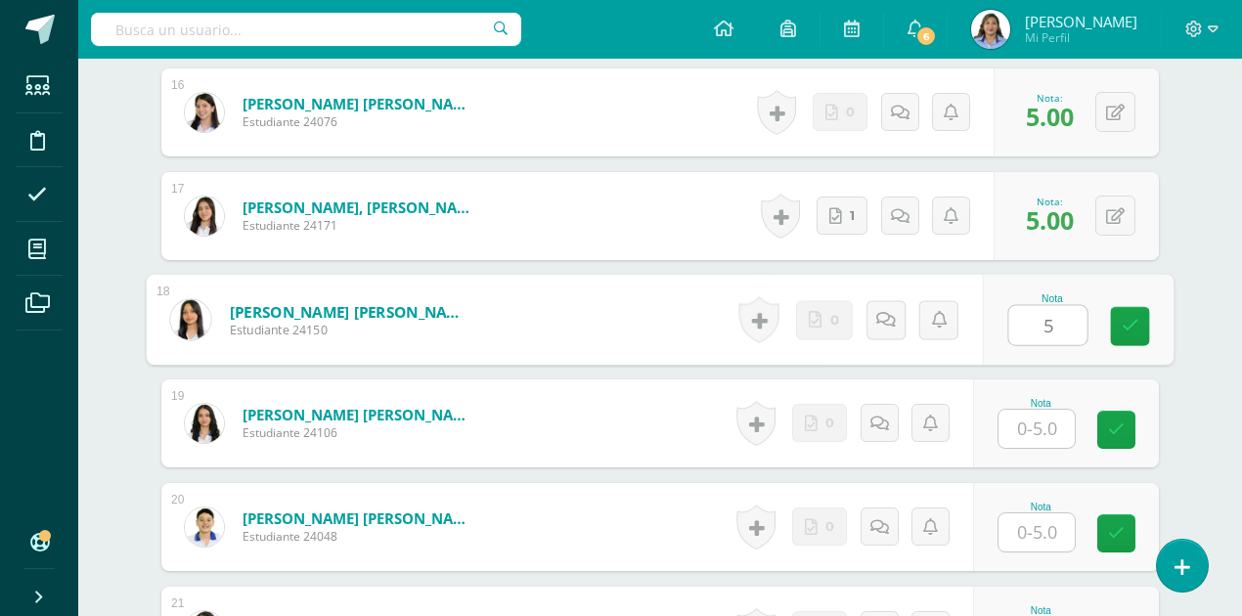
type input "5"
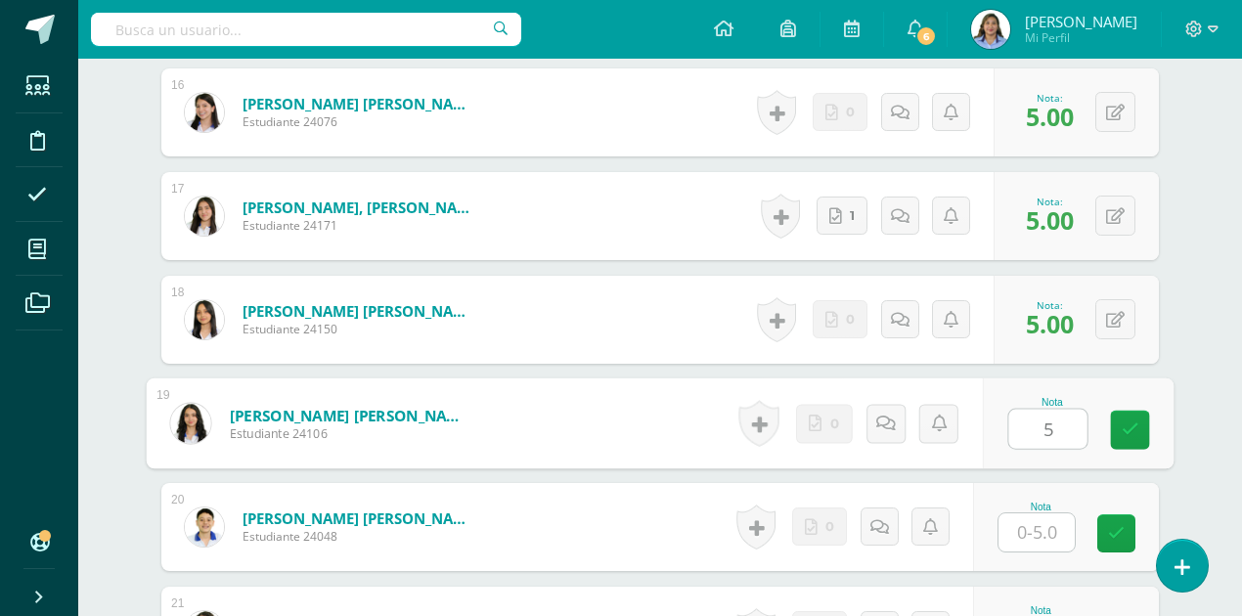
type input "5"
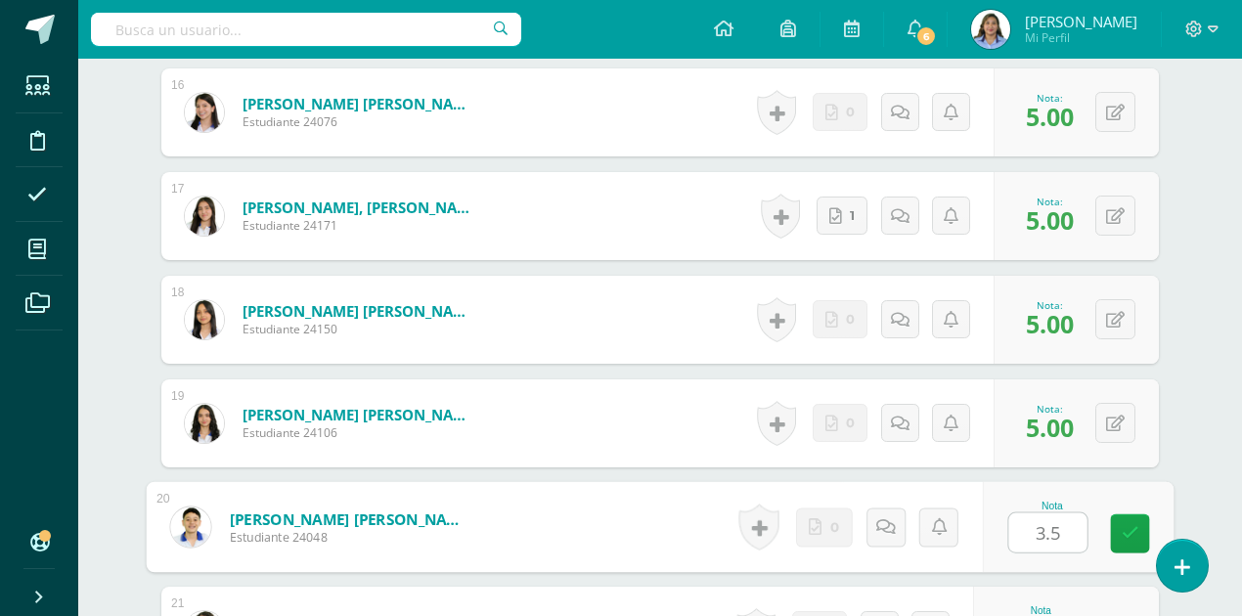
type input "3.5"
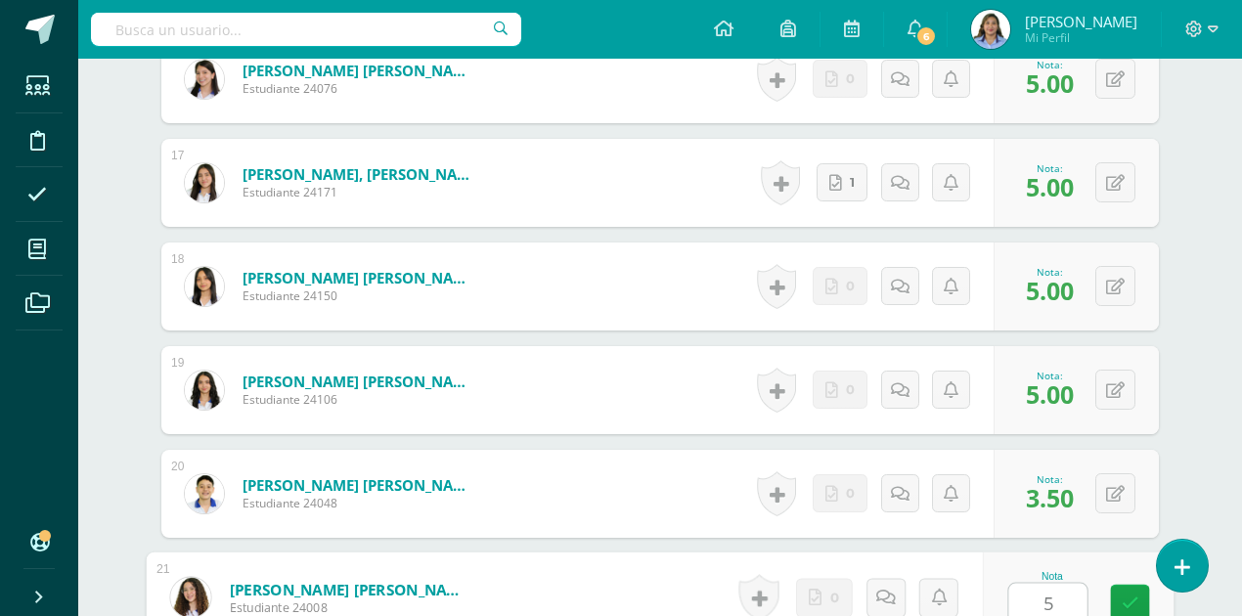
type input "5"
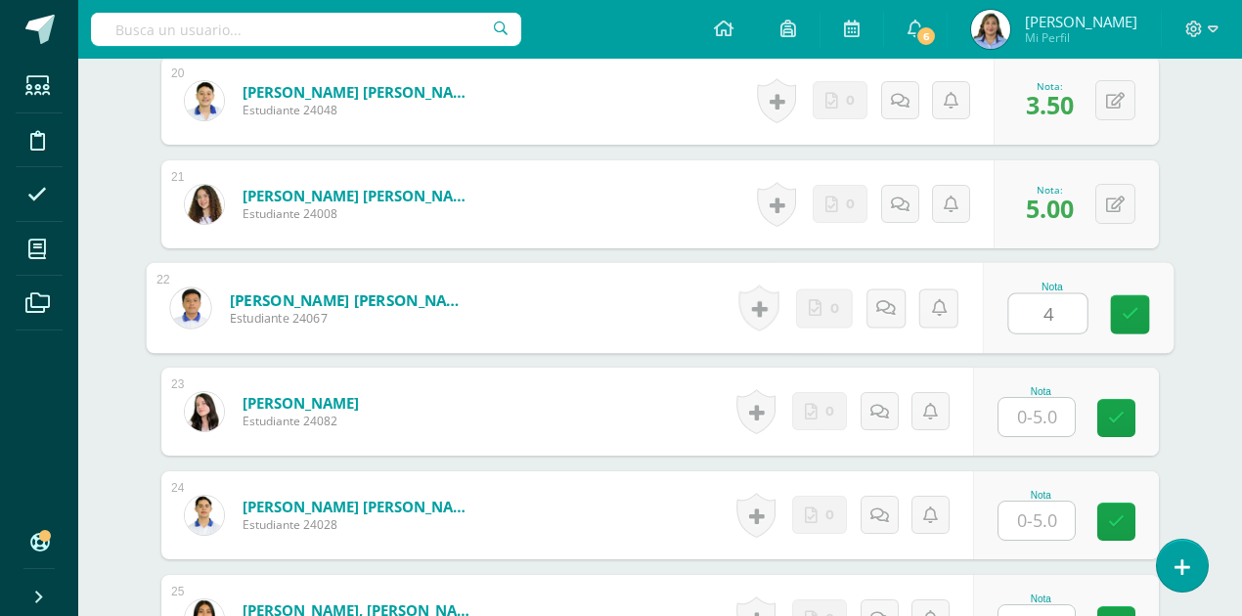
type input "4"
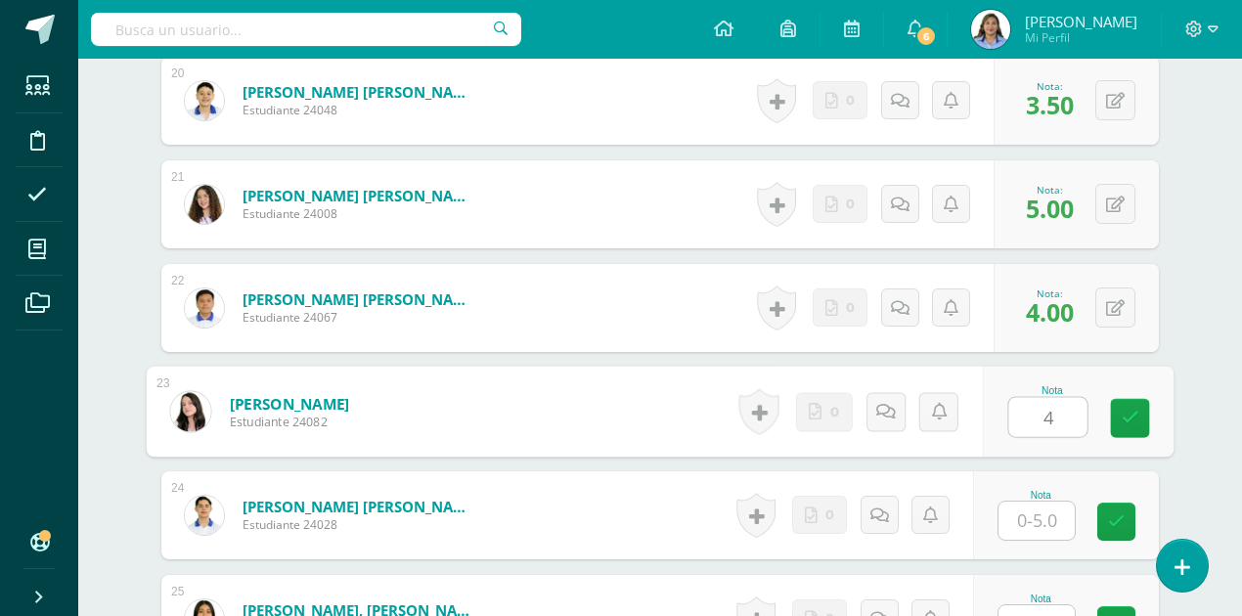
type input "4"
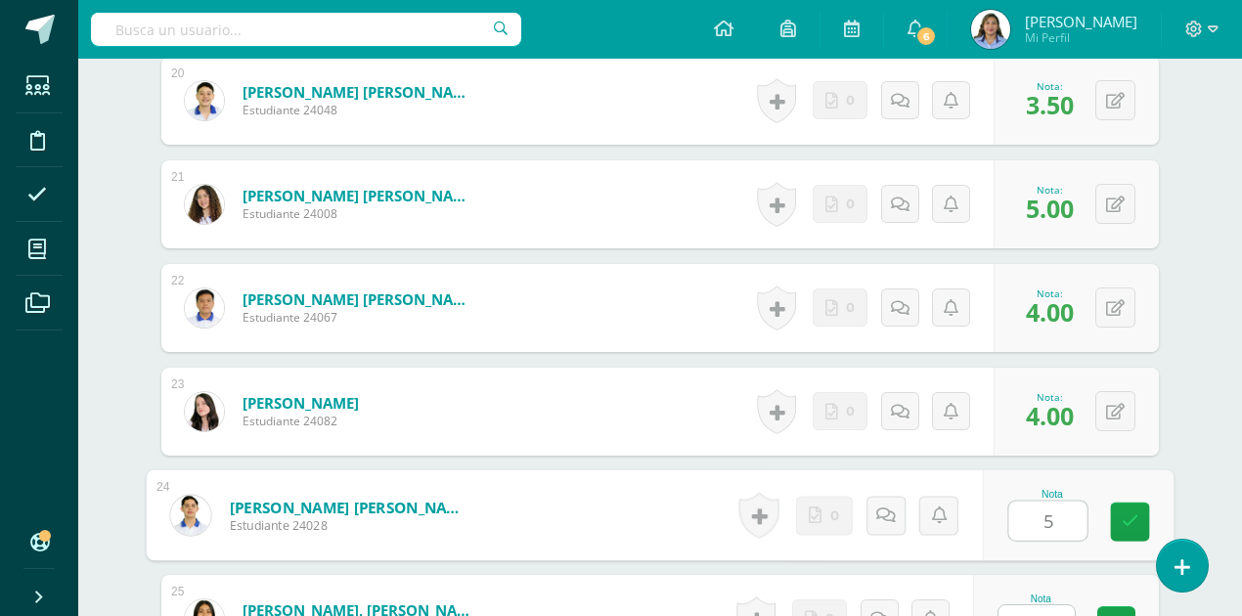
type input "5"
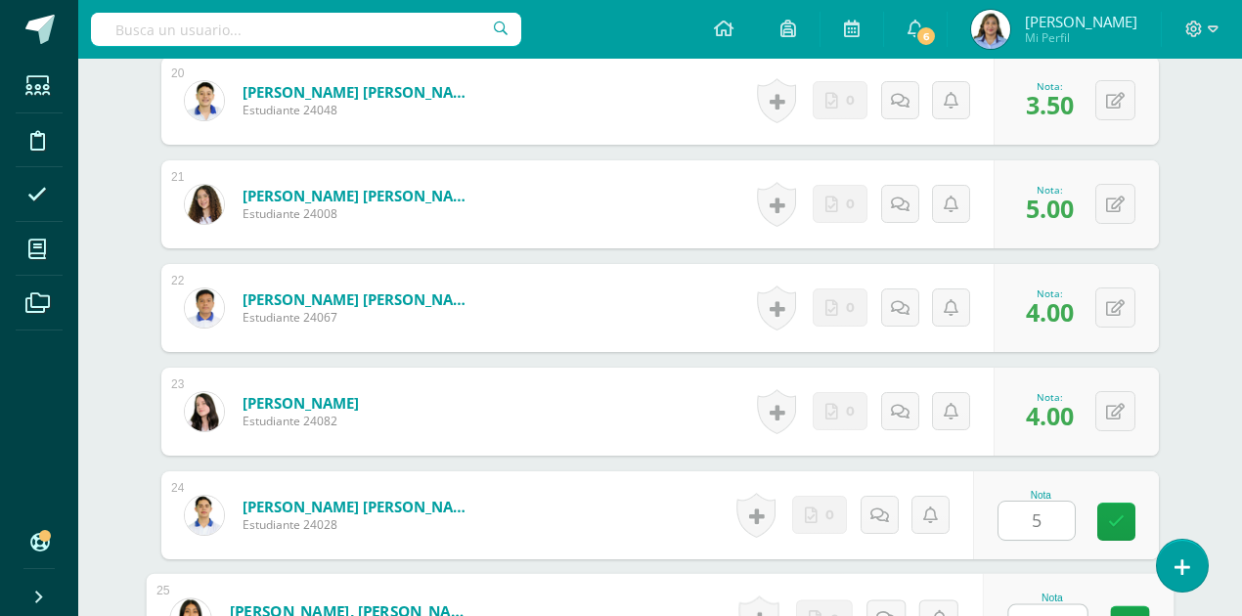
scroll to position [2634, 0]
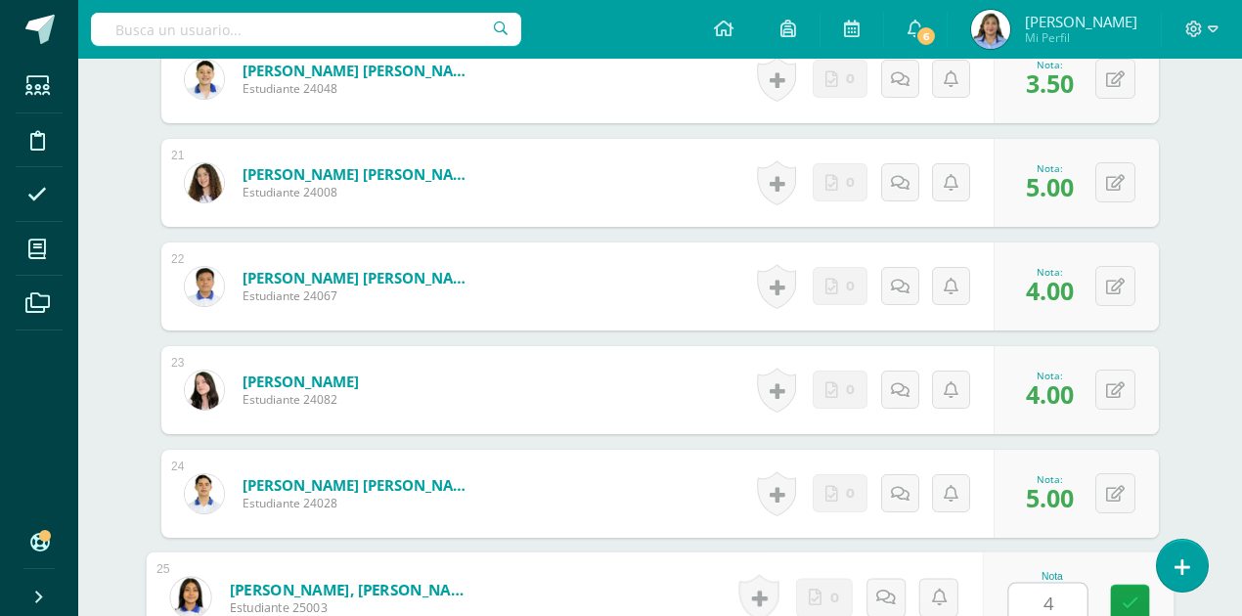
type input "4"
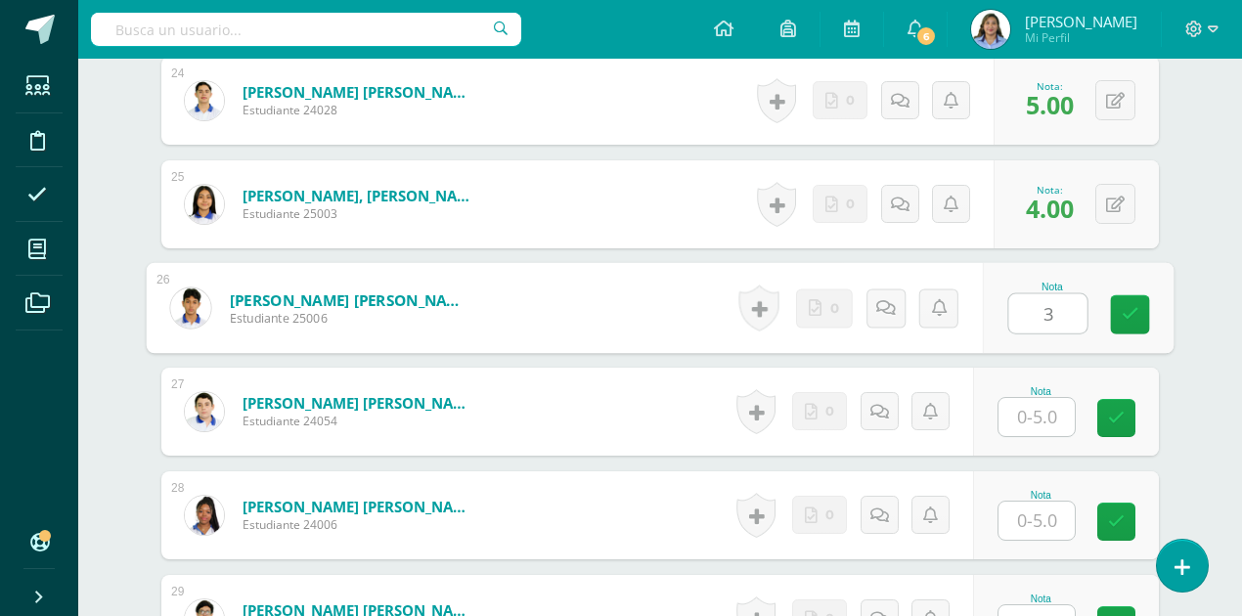
type input "3"
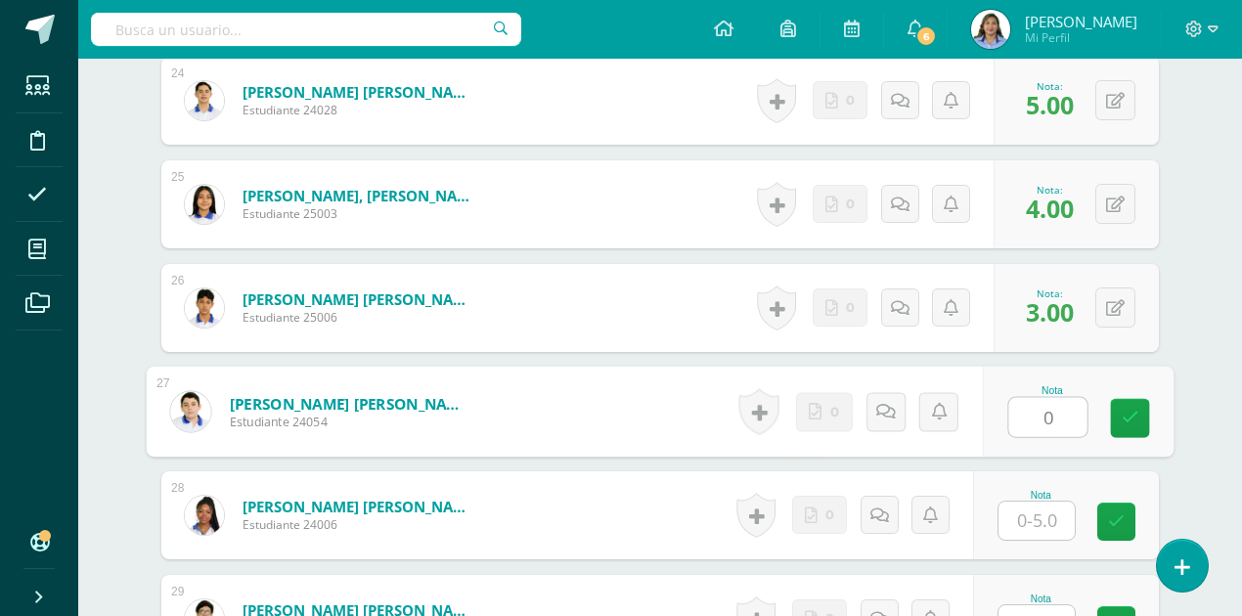
type input "0"
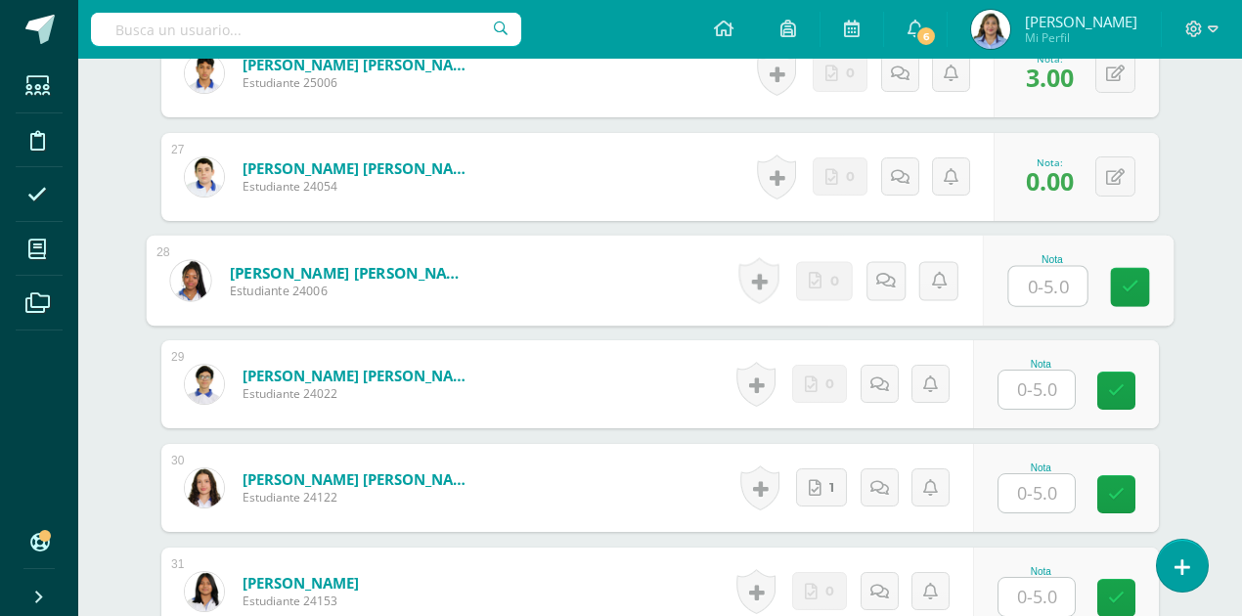
scroll to position [3287, 0]
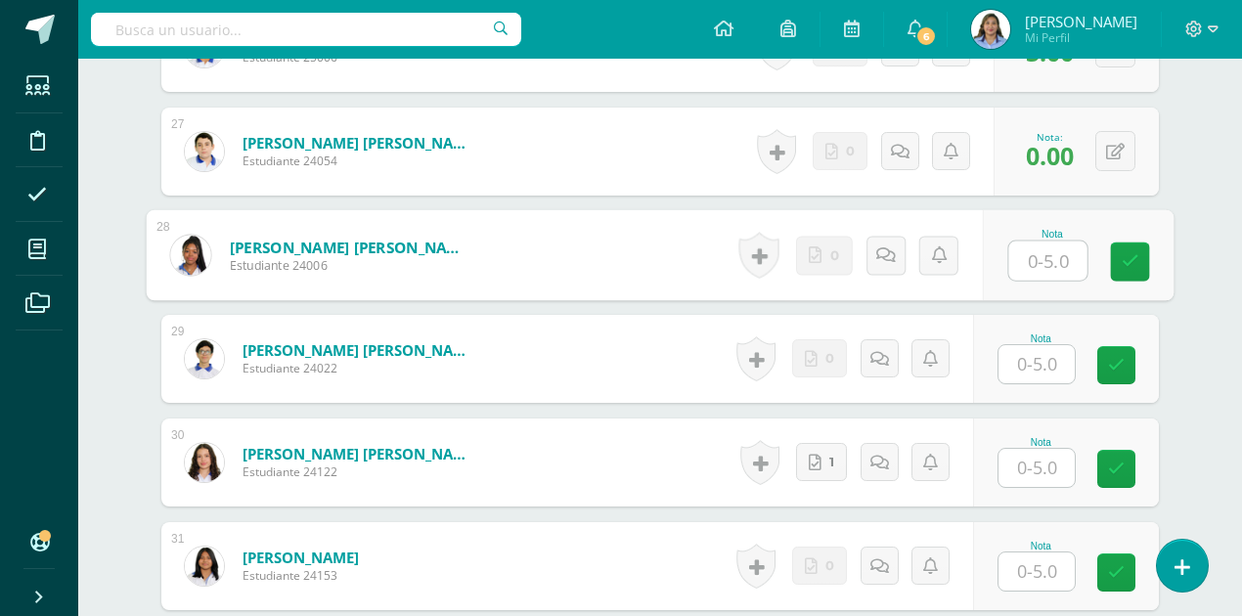
type input "4"
type input "5"
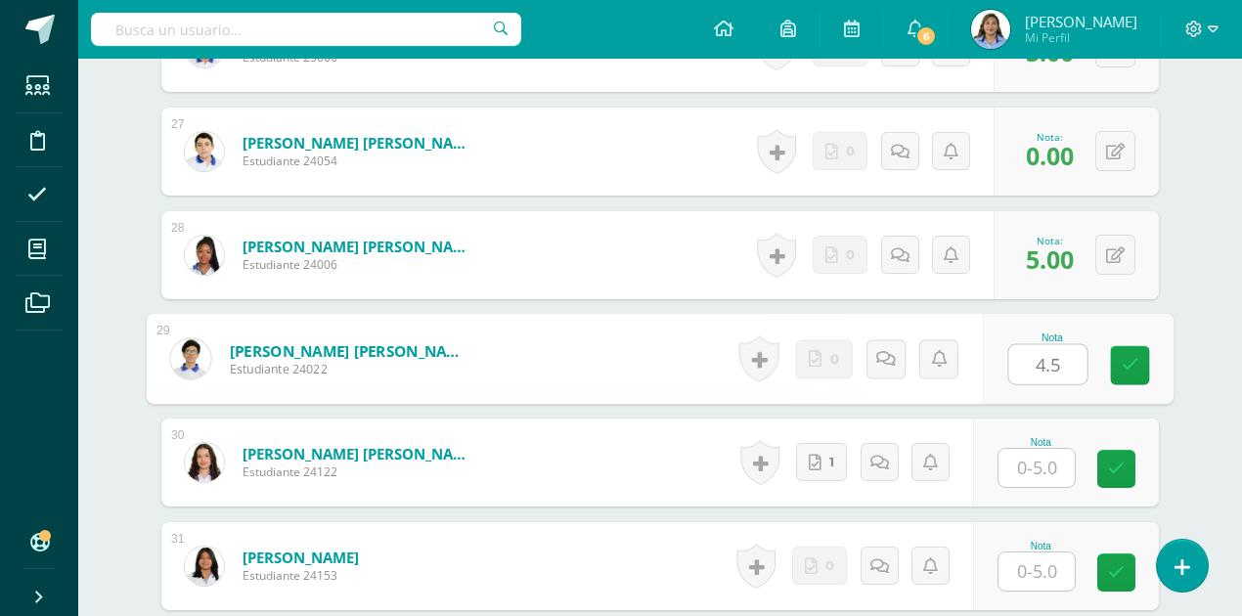
type input "4.5"
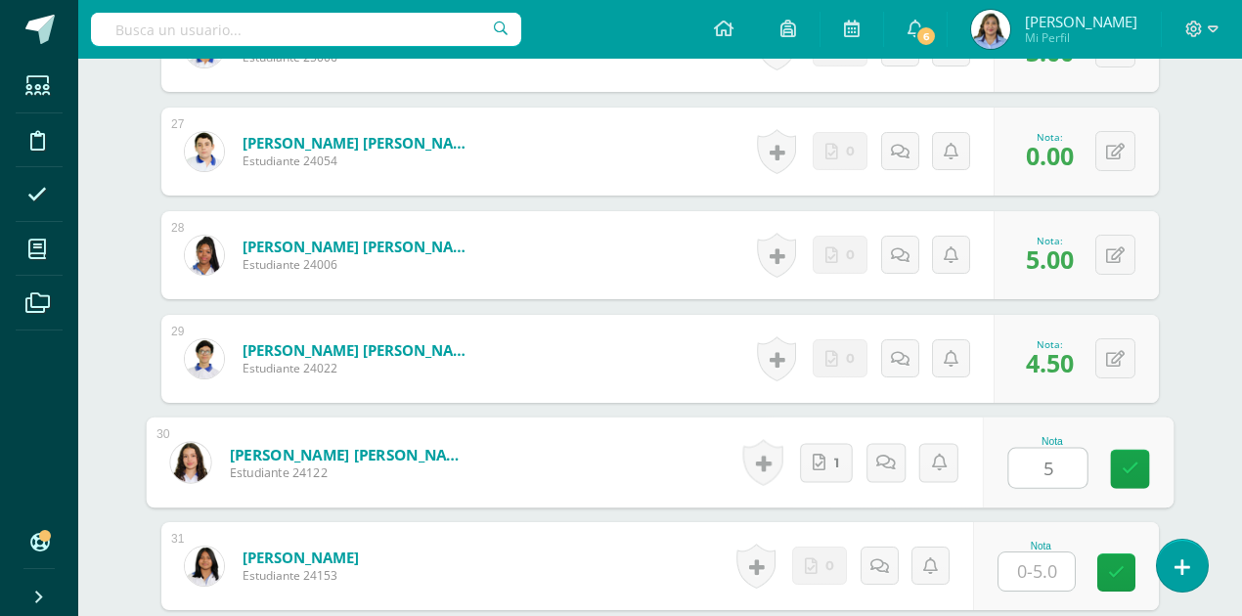
type input "5"
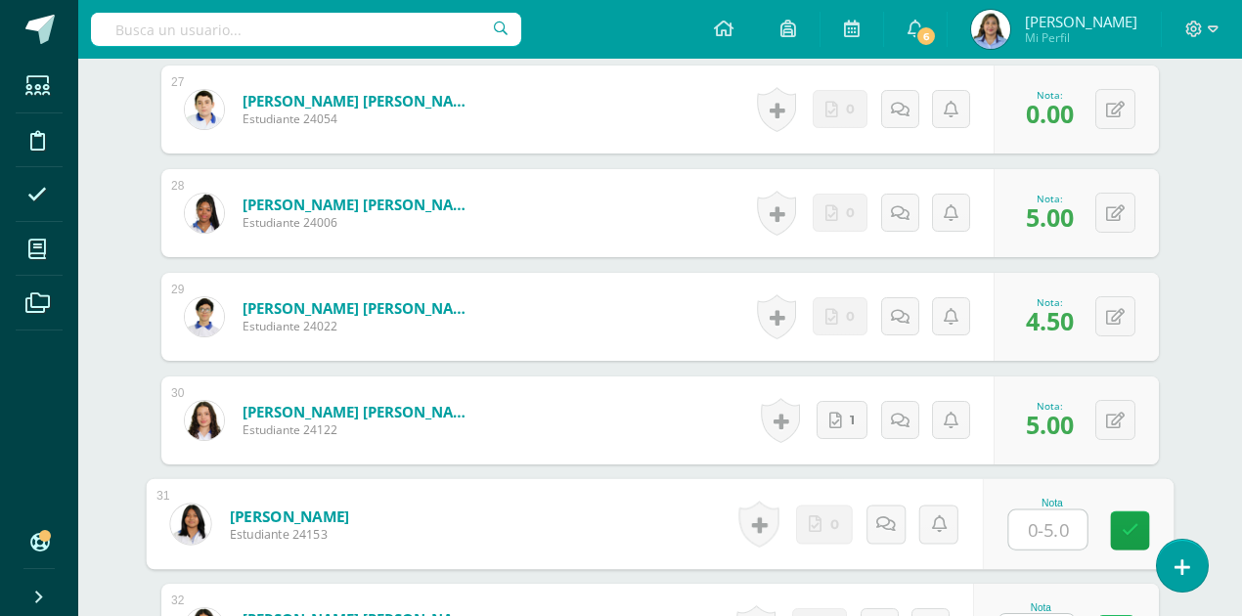
scroll to position [3353, 0]
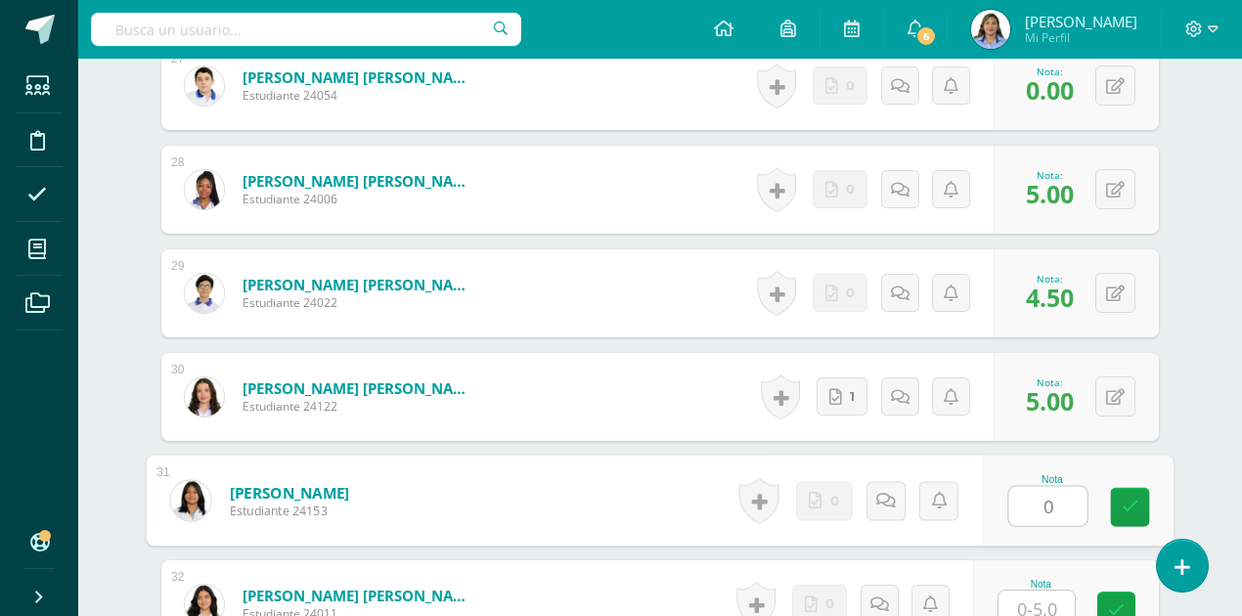
type input "0"
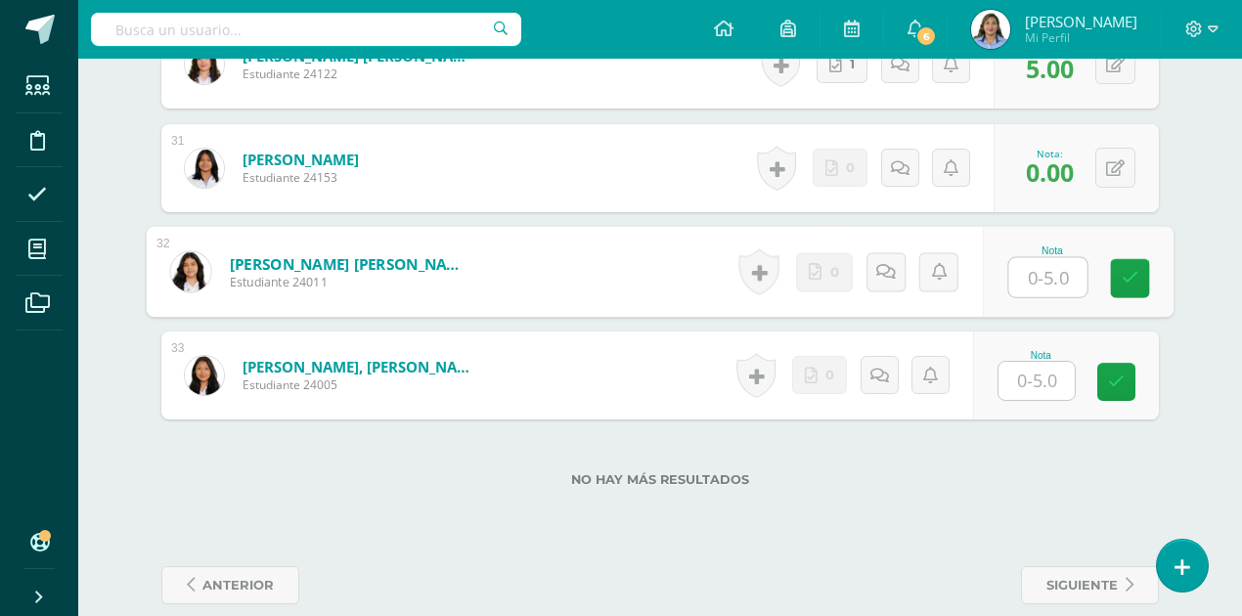
scroll to position [3686, 0]
type input "0"
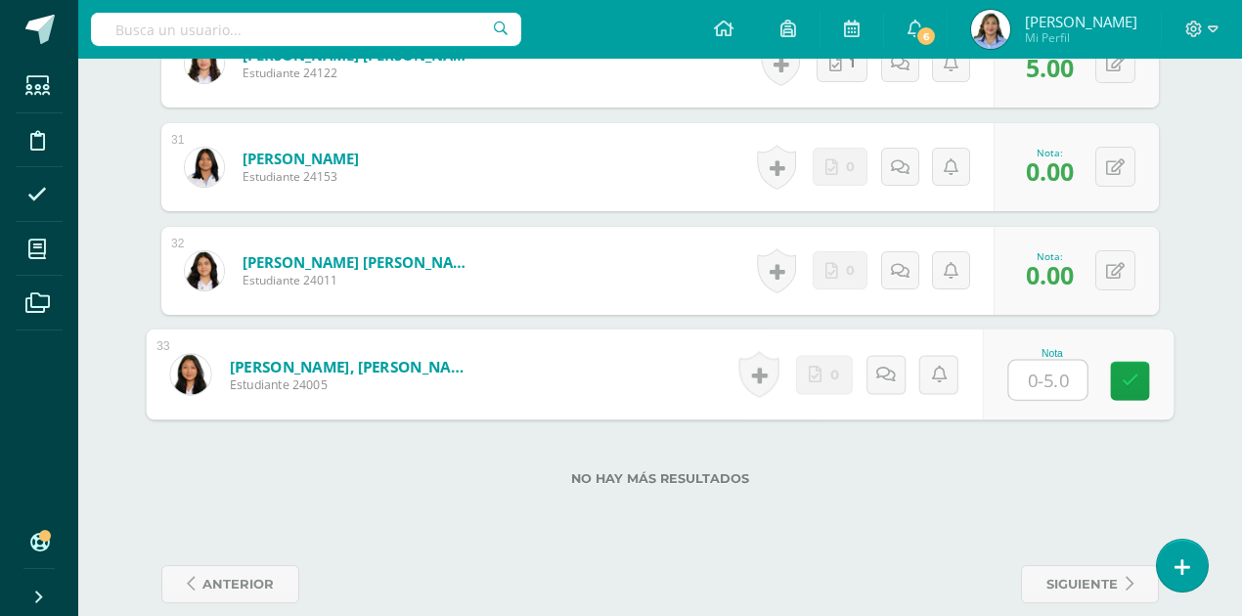
type input "5"
